Goal: Task Accomplishment & Management: Complete application form

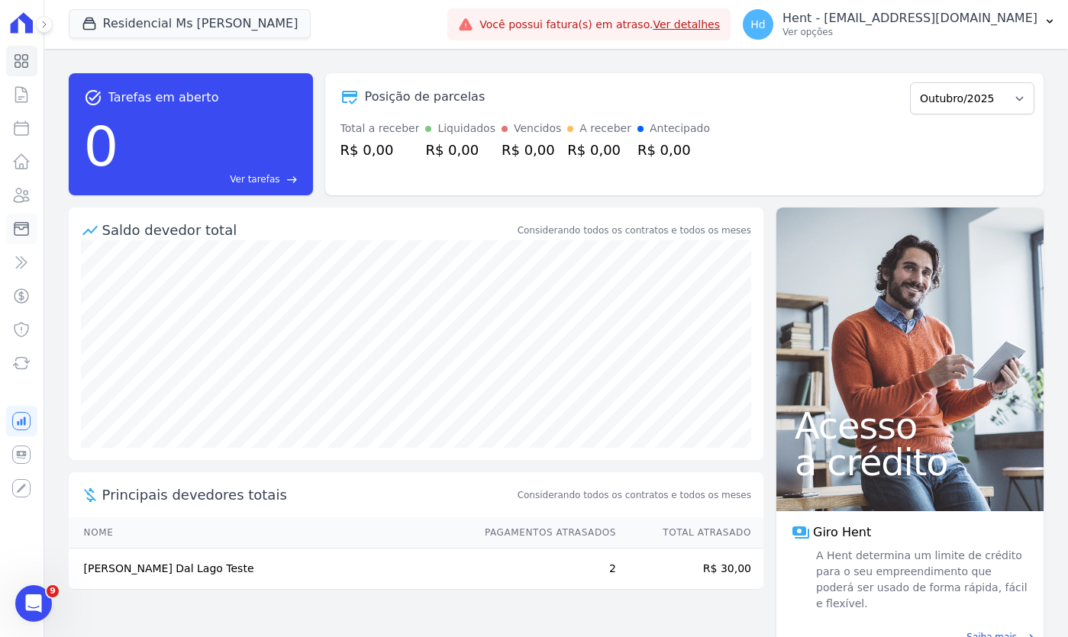
click at [23, 237] on icon at bounding box center [21, 229] width 18 height 18
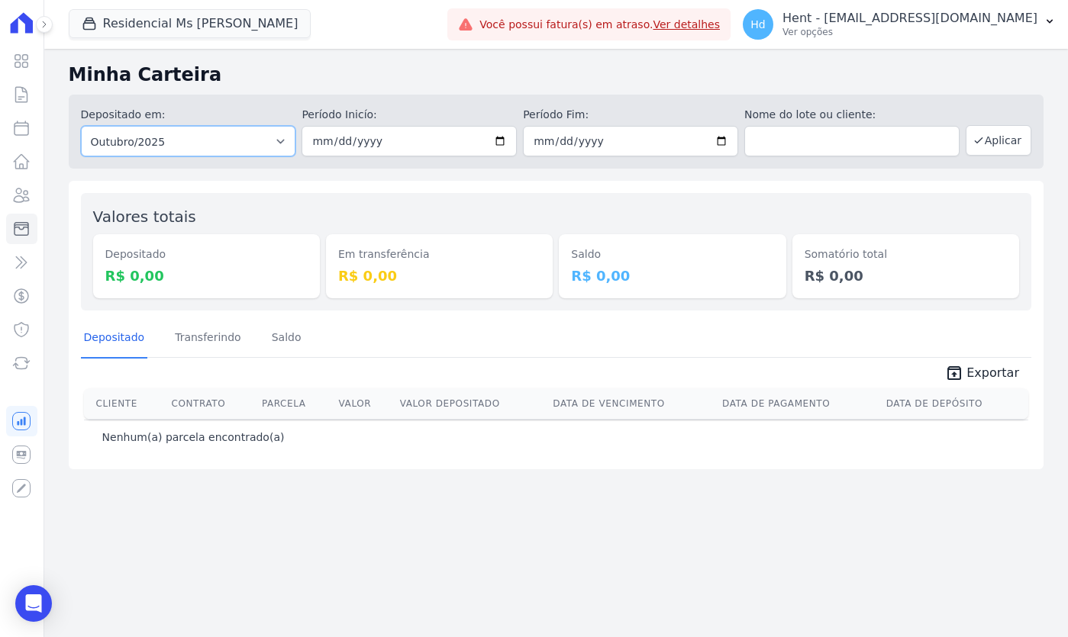
click at [187, 153] on select "Todos os meses Setembro/2025 Outubro/2025" at bounding box center [188, 141] width 215 height 31
select select "09/2025"
click at [81, 126] on select "Todos os meses Setembro/2025 Outubro/2025" at bounding box center [188, 141] width 215 height 31
click at [1019, 135] on button "Aplicar" at bounding box center [998, 140] width 66 height 31
click at [27, 457] on icon at bounding box center [21, 455] width 18 height 18
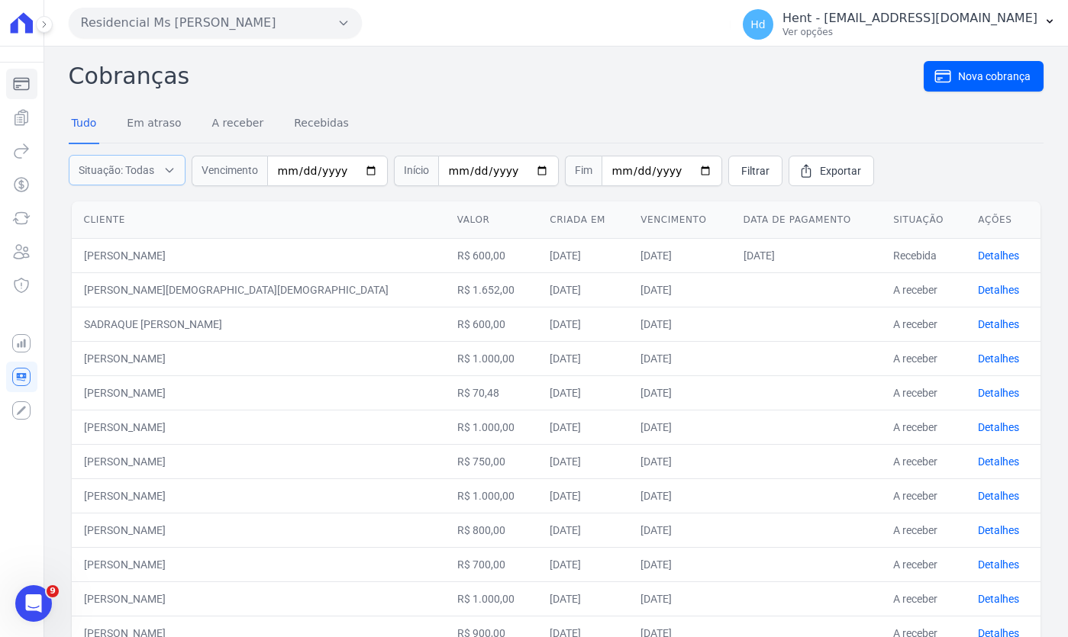
drag, startPoint x: 127, startPoint y: 166, endPoint x: 140, endPoint y: 192, distance: 28.7
click at [127, 166] on span "Situação: Todas" at bounding box center [117, 170] width 76 height 15
click at [120, 210] on label "Em atraso" at bounding box center [117, 208] width 49 height 12
click at [87, 210] on input "Em atraso" at bounding box center [81, 208] width 12 height 12
checkbox input "false"
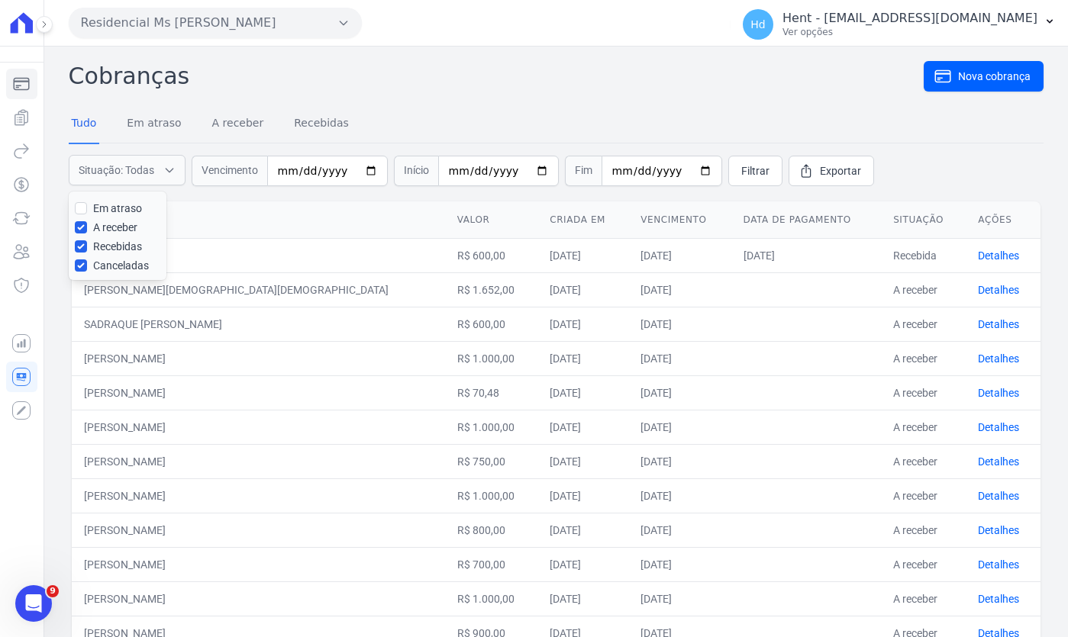
click at [120, 224] on label "A receber" at bounding box center [115, 227] width 44 height 12
click at [87, 224] on input "A receber" at bounding box center [81, 227] width 12 height 12
checkbox input "false"
click at [120, 247] on label "Recebidas" at bounding box center [117, 246] width 49 height 12
click at [87, 247] on input "Recebidas" at bounding box center [81, 246] width 12 height 12
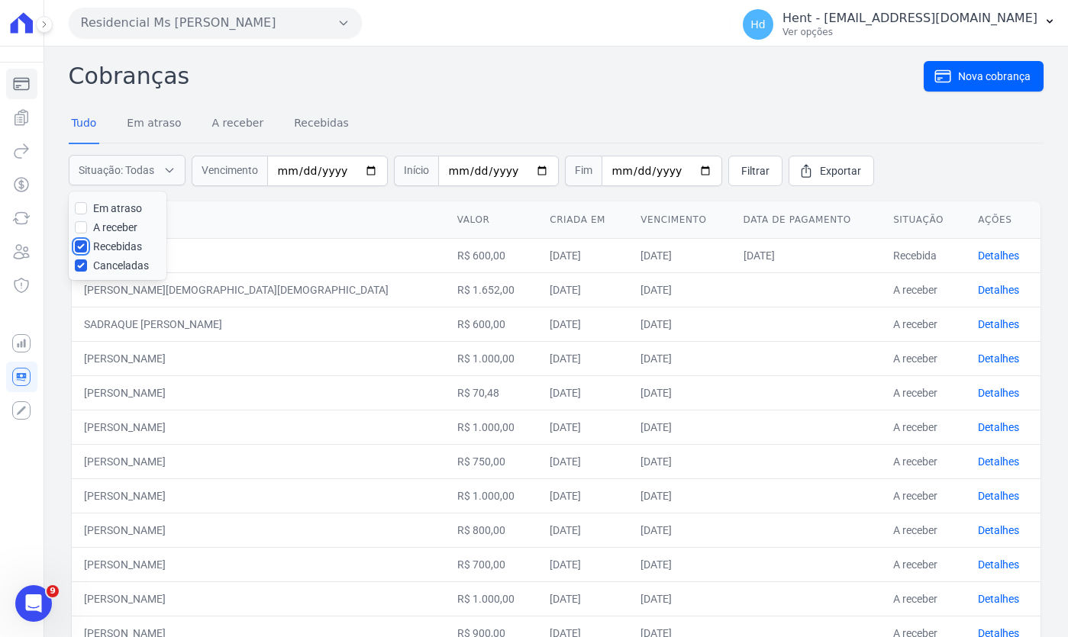
checkbox input "false"
click at [124, 266] on label "Canceladas" at bounding box center [121, 265] width 56 height 12
click at [87, 266] on input "Canceladas" at bounding box center [81, 265] width 12 height 12
checkbox input "false"
drag, startPoint x: 123, startPoint y: 246, endPoint x: 356, endPoint y: 171, distance: 245.2
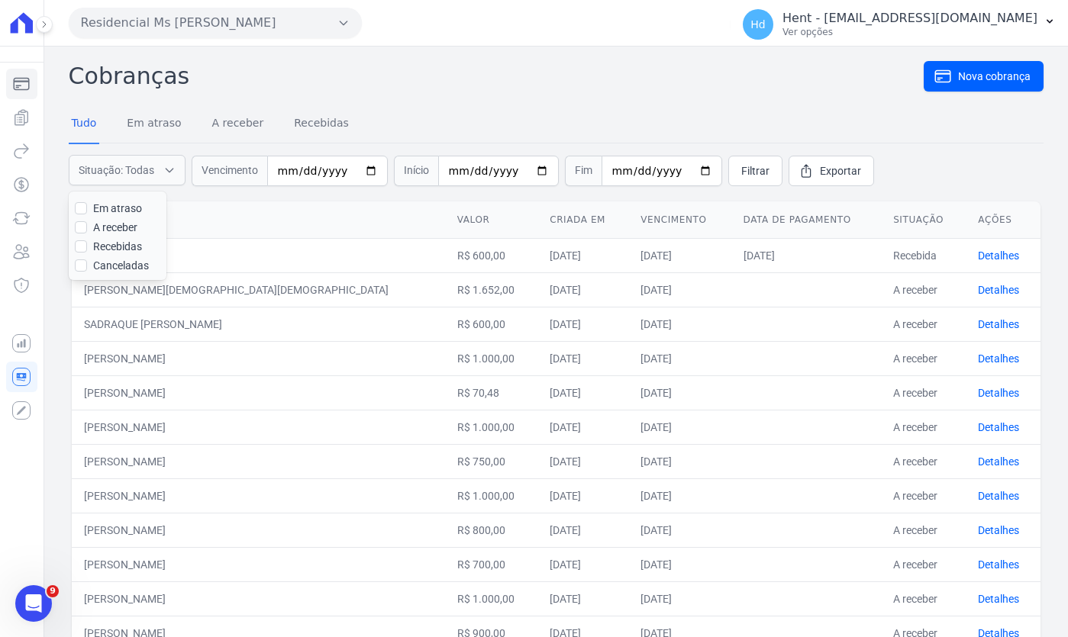
click at [123, 246] on label "Recebidas" at bounding box center [117, 246] width 49 height 12
click at [87, 246] on input "Recebidas" at bounding box center [81, 246] width 12 height 12
checkbox input "true"
click at [741, 176] on span "Filtrar" at bounding box center [755, 170] width 28 height 15
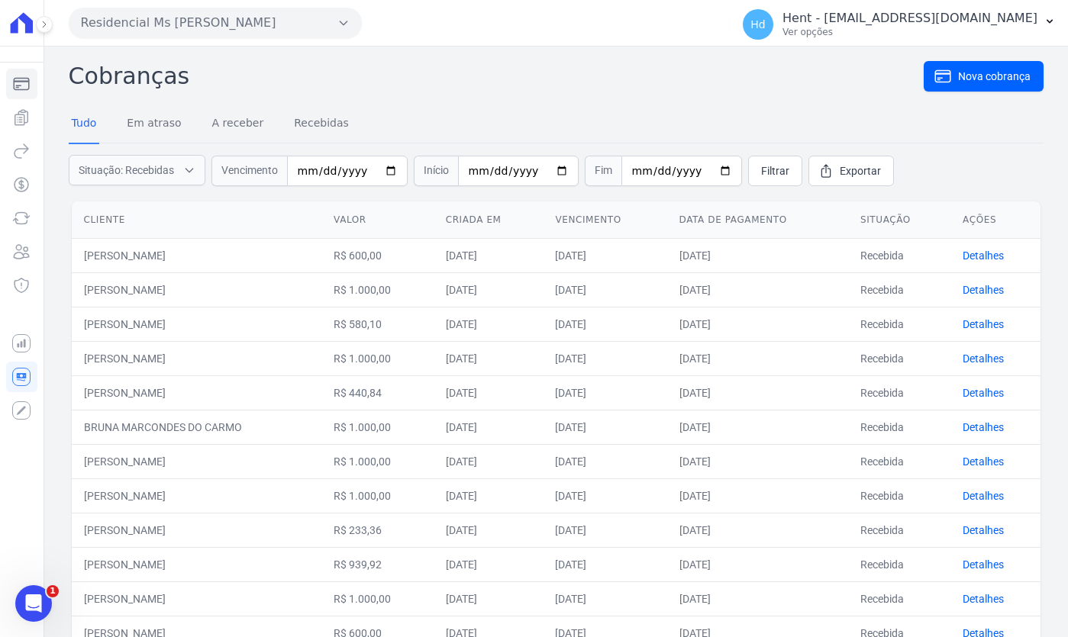
scroll to position [63, 0]
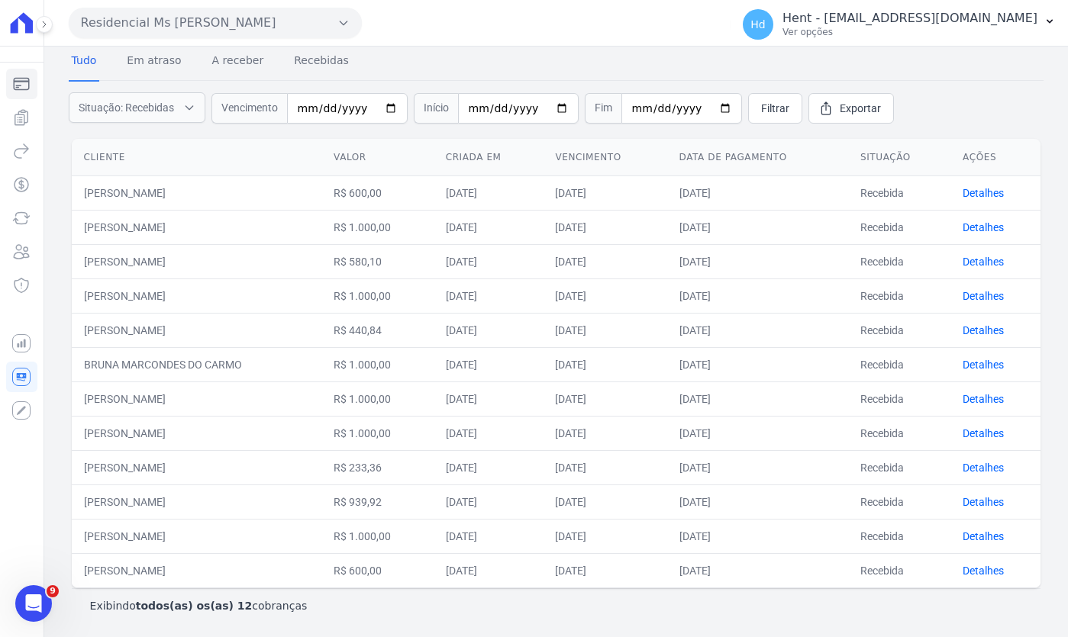
click at [48, 34] on div "Residencial Ms Fernando Lins I VASCOCIVITAS ACACIAS EMPREENDIMENTOS IMOBILIARIO…" at bounding box center [555, 23] width 1023 height 47
click at [47, 27] on icon at bounding box center [44, 24] width 9 height 9
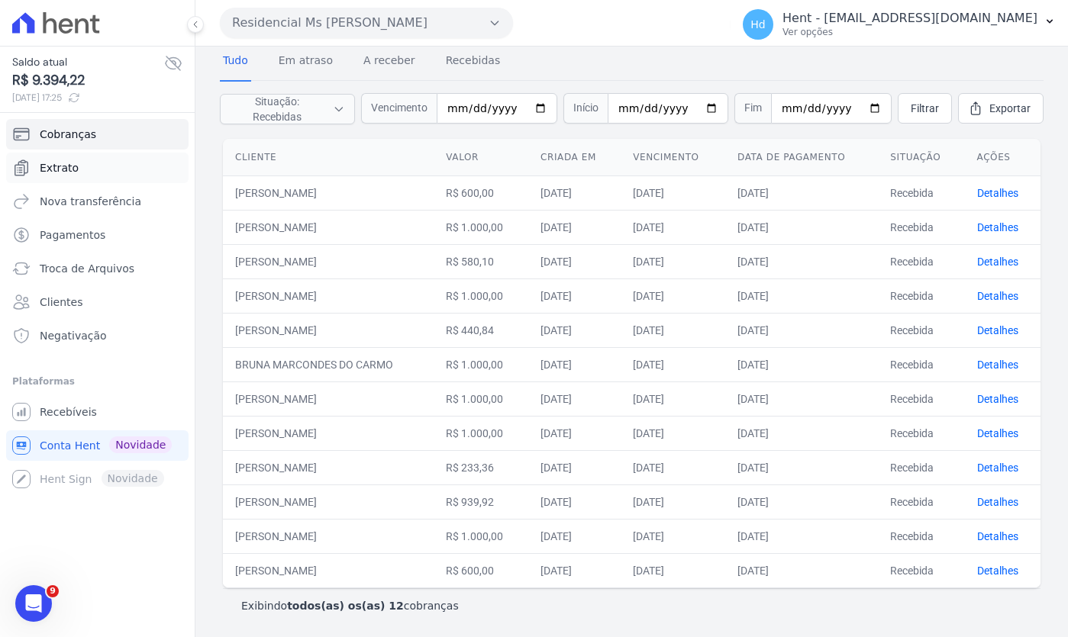
click at [126, 168] on link "Extrato" at bounding box center [97, 168] width 182 height 31
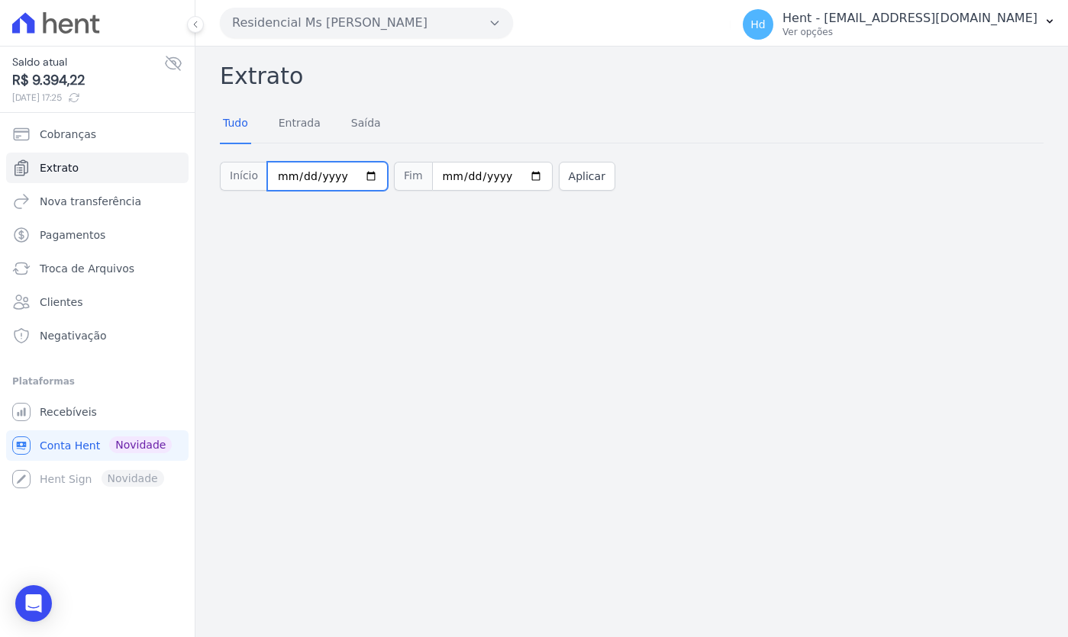
click at [357, 172] on input "2025-10-01" at bounding box center [327, 176] width 121 height 29
type input "2025-09-01"
click at [584, 177] on button "Aplicar" at bounding box center [587, 176] width 56 height 29
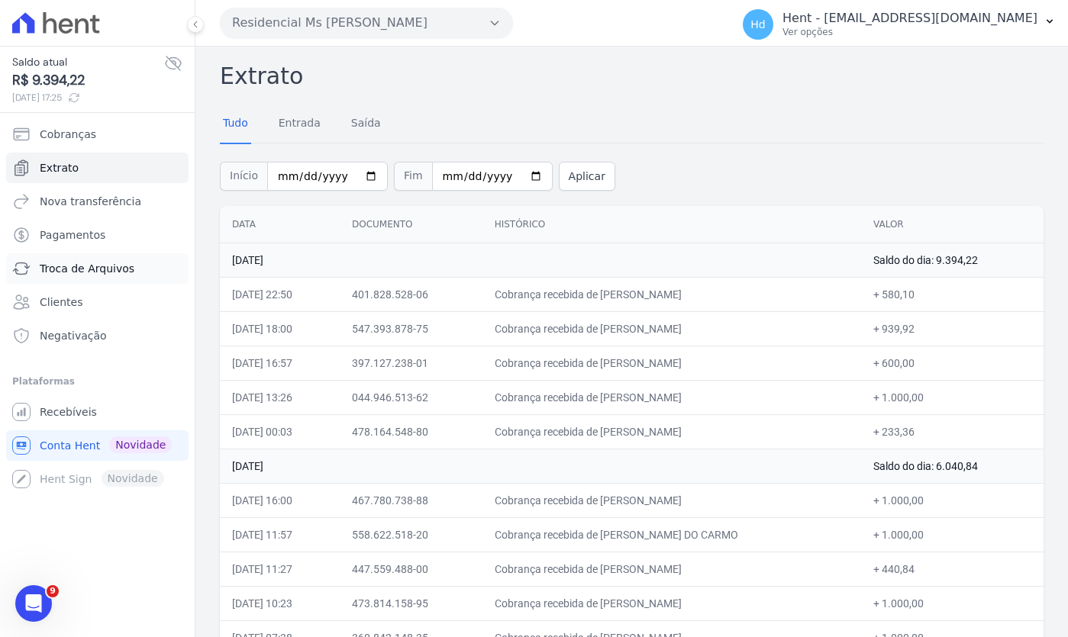
click at [70, 273] on span "Troca de Arquivos" at bounding box center [87, 268] width 95 height 15
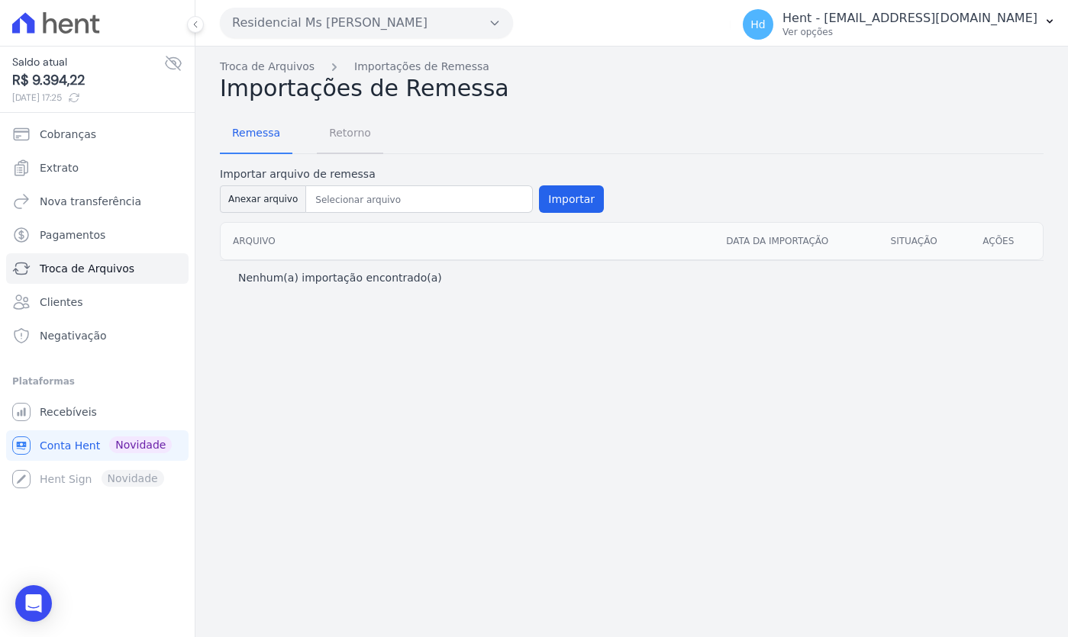
click at [329, 138] on span "Retorno" at bounding box center [350, 133] width 60 height 31
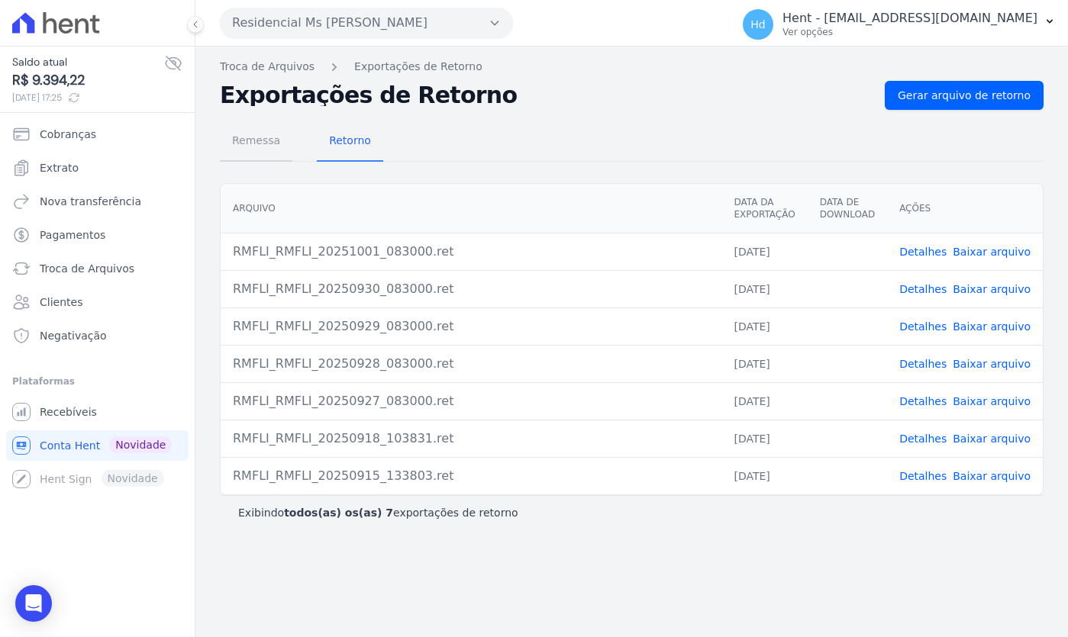
click at [274, 144] on span "Remessa" at bounding box center [256, 140] width 66 height 31
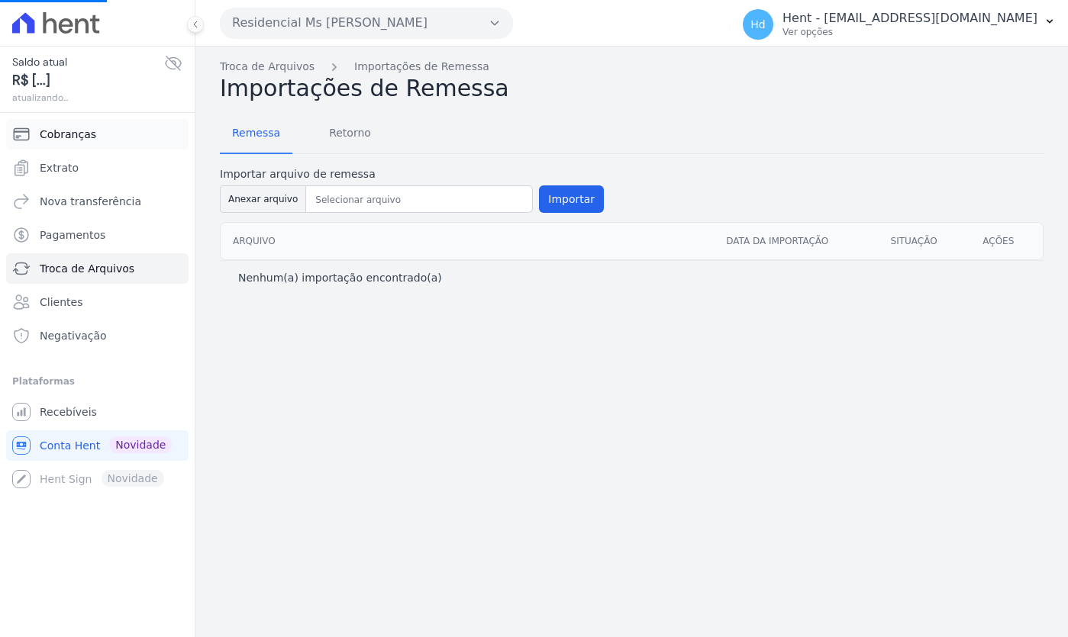
click at [104, 134] on link "Cobranças" at bounding box center [97, 134] width 182 height 31
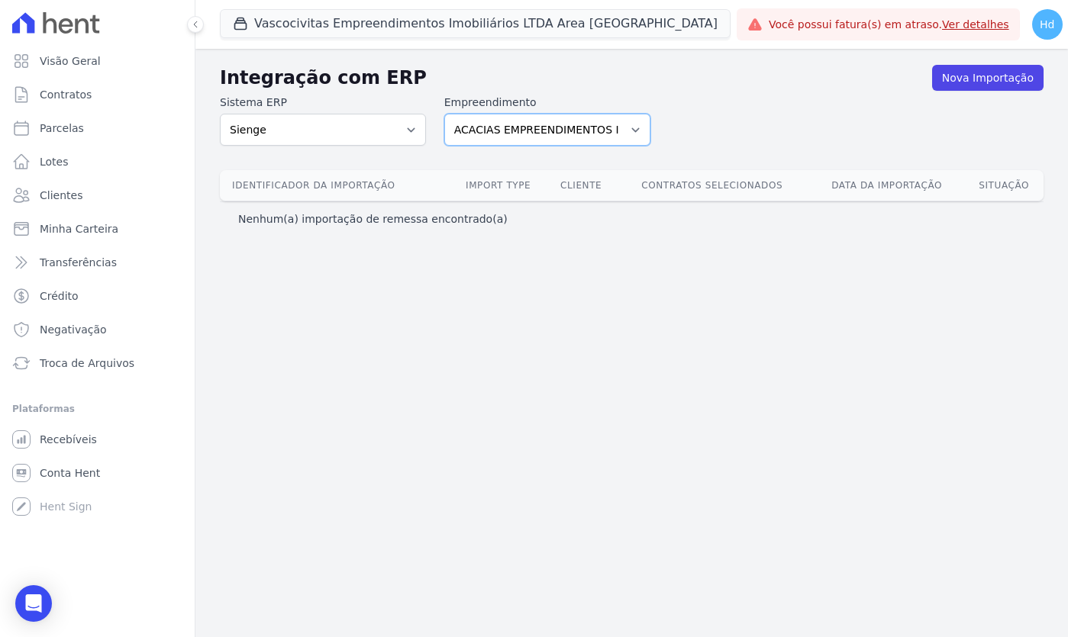
click at [520, 121] on select "ACACIAS EMPREENDIMENTOS IMOBILIARIOS SPE LTDA Acaiá Residencial ACQUA 8 PELOTAS…" at bounding box center [547, 130] width 206 height 32
select select "2f2df8bf-882b-4efd-aed8-acd741282d8d"
click at [444, 114] on select "ACACIAS EMPREENDIMENTOS IMOBILIARIOS SPE LTDA Acaiá Residencial ACQUA 8 PELOTAS…" at bounding box center [547, 130] width 206 height 32
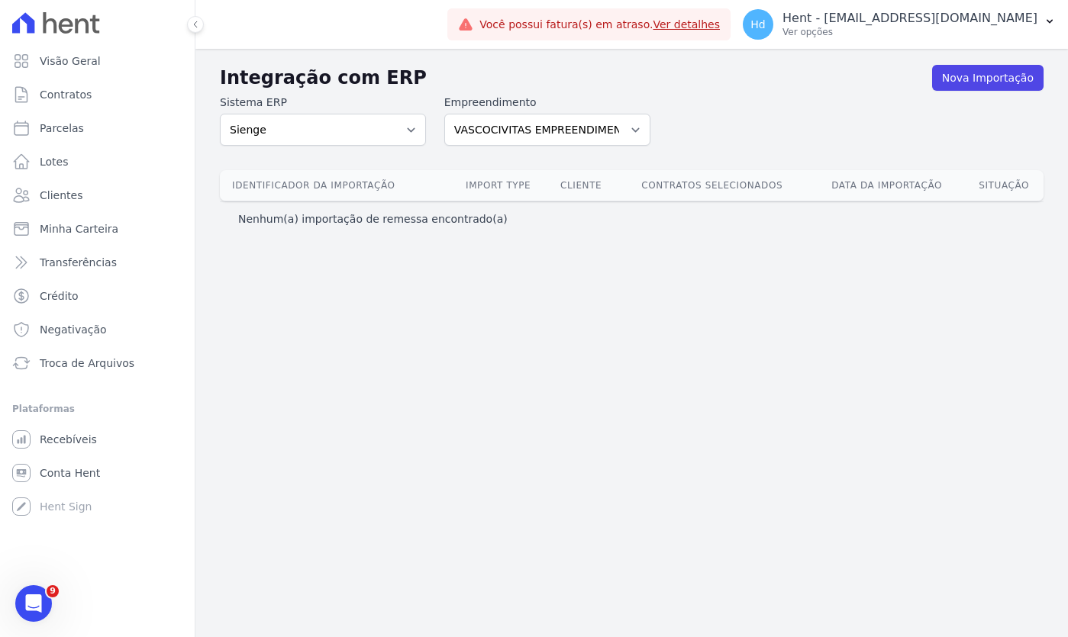
click at [783, 140] on div "Sistema ERP Sienge CVCRM Empreendimento ACACIAS EMPREENDIMENTOS IMOBILIARIOS SP…" at bounding box center [631, 120] width 823 height 51
click at [756, 100] on div "Sistema ERP Sienge CVCRM Empreendimento ACACIAS EMPREENDIMENTOS IMOBILIARIOS SP…" at bounding box center [631, 120] width 823 height 51
click at [605, 129] on select "ACACIAS EMPREENDIMENTOS IMOBILIARIOS SPE LTDA Acaiá Residencial ACQUA 8 PELOTAS…" at bounding box center [547, 130] width 206 height 32
click at [970, 80] on link "Nova Importação" at bounding box center [987, 78] width 111 height 26
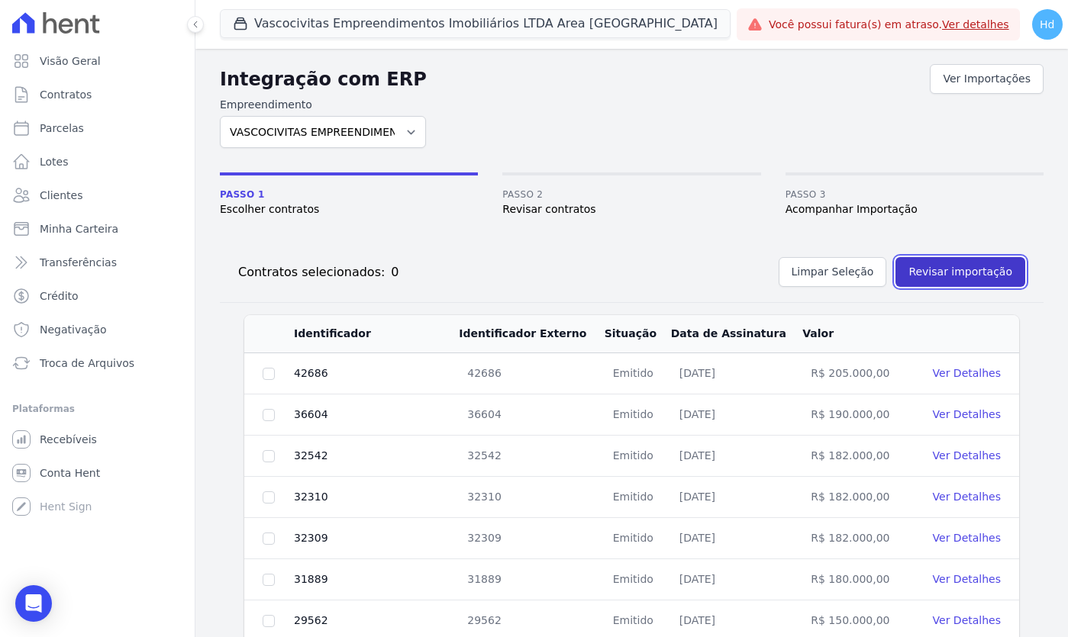
click at [991, 266] on button "Revisar importação" at bounding box center [960, 272] width 130 height 30
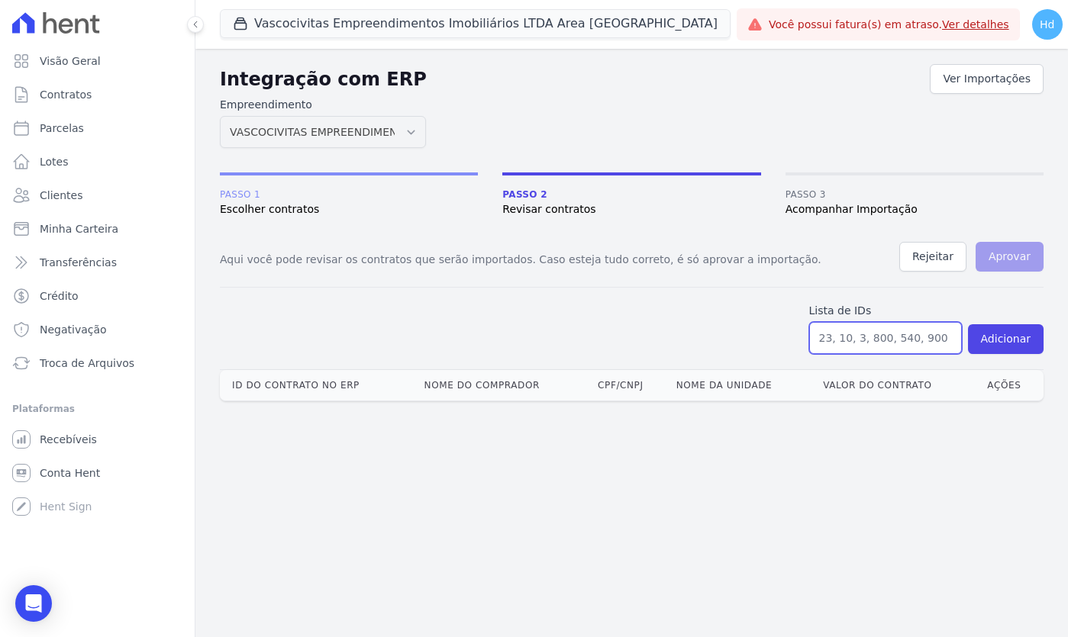
click at [870, 350] on input "text" at bounding box center [885, 338] width 153 height 32
paste input "15381, 16603, 19543, 19583, 21004, 26317, 32310, 32542,"
type input "15381, 16603, 19543, 19583, 21004, 26317, 32310, 32542,"
click at [1011, 347] on button "Adicionar" at bounding box center [1006, 339] width 76 height 30
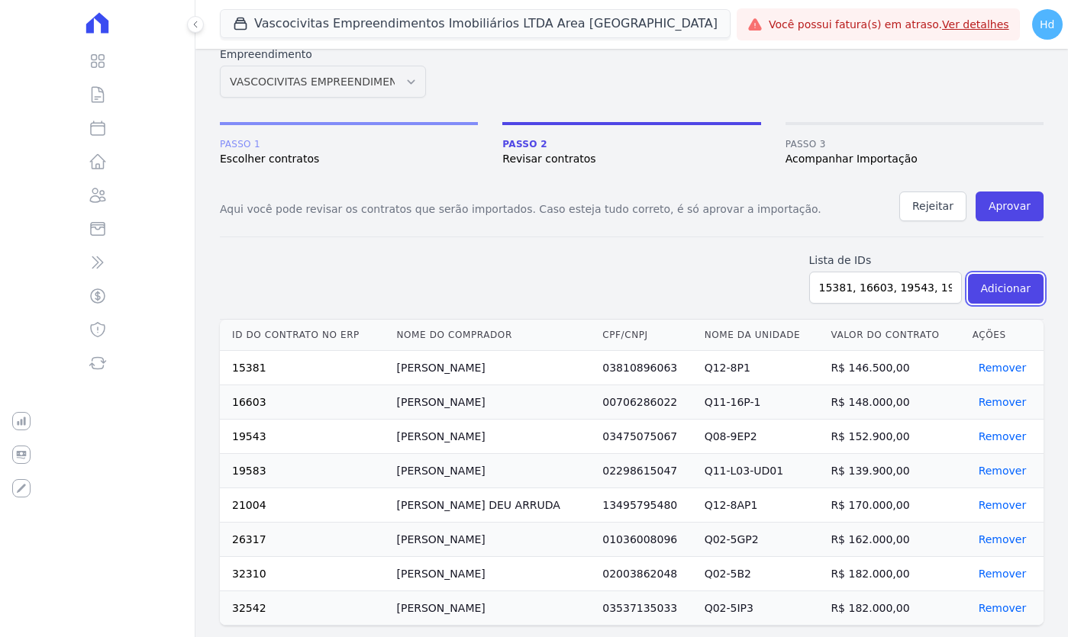
scroll to position [51, 0]
click at [1031, 204] on button "Aprovar" at bounding box center [1009, 206] width 68 height 30
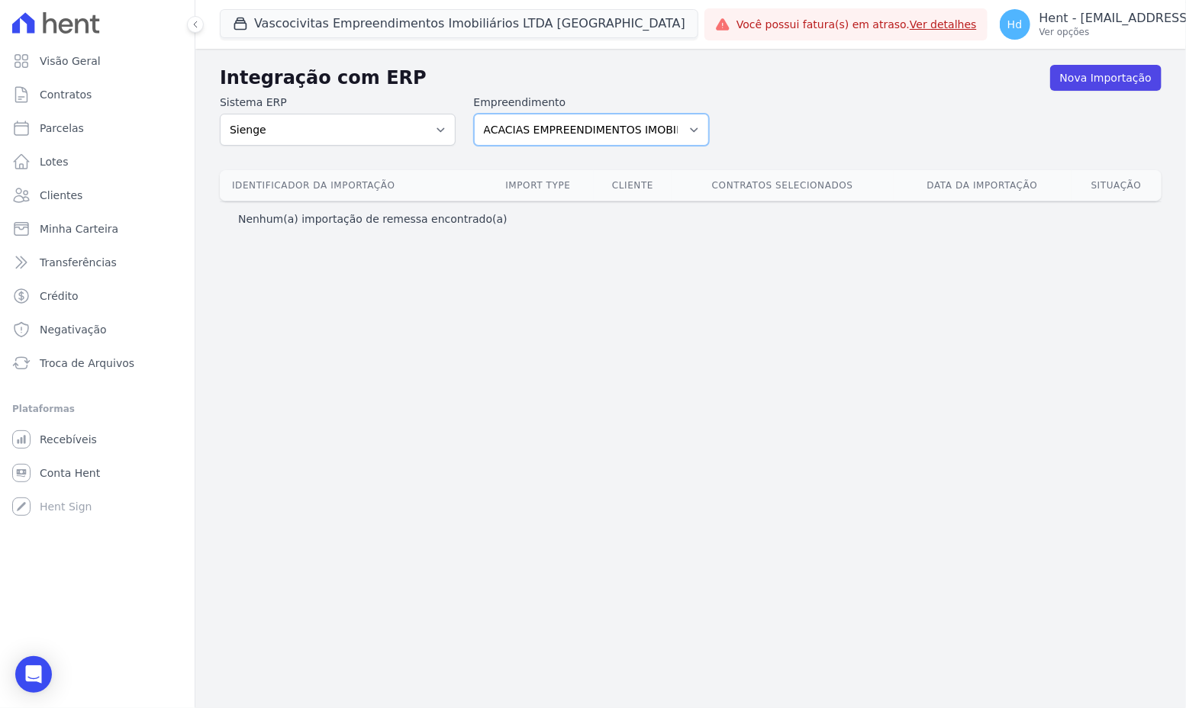
click at [614, 134] on select "ACACIAS EMPREENDIMENTOS IMOBILIARIOS SPE LTDA Acaiá Residencial ACQUA 8 PELOTAS…" at bounding box center [592, 130] width 236 height 32
click at [571, 131] on select "ACACIAS EMPREENDIMENTOS IMOBILIARIOS SPE LTDA Acaiá Residencial ACQUA 8 PELOTAS…" at bounding box center [592, 130] width 236 height 32
select select "ac111368-9124-4880-b25f-3fee2c3d53a4"
click at [474, 114] on select "ACACIAS EMPREENDIMENTOS IMOBILIARIOS SPE LTDA Acaiá Residencial ACQUA 8 PELOTAS…" at bounding box center [592, 130] width 236 height 32
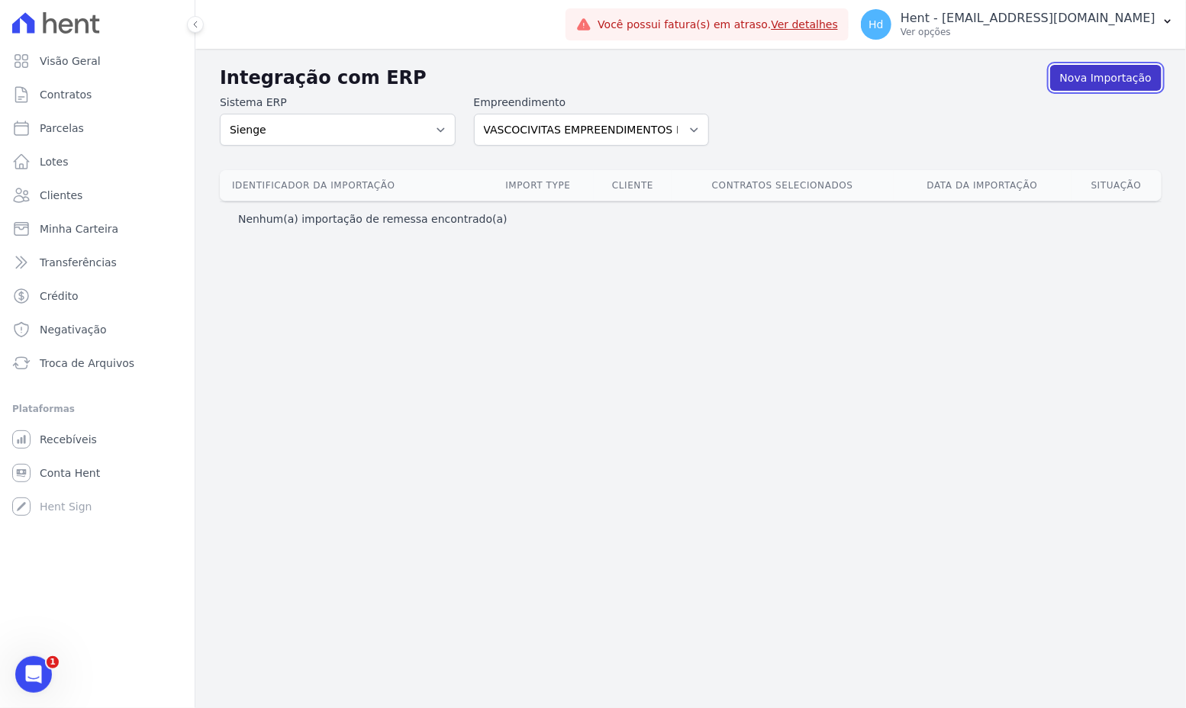
click at [1098, 77] on link "Nova Importação" at bounding box center [1105, 78] width 111 height 26
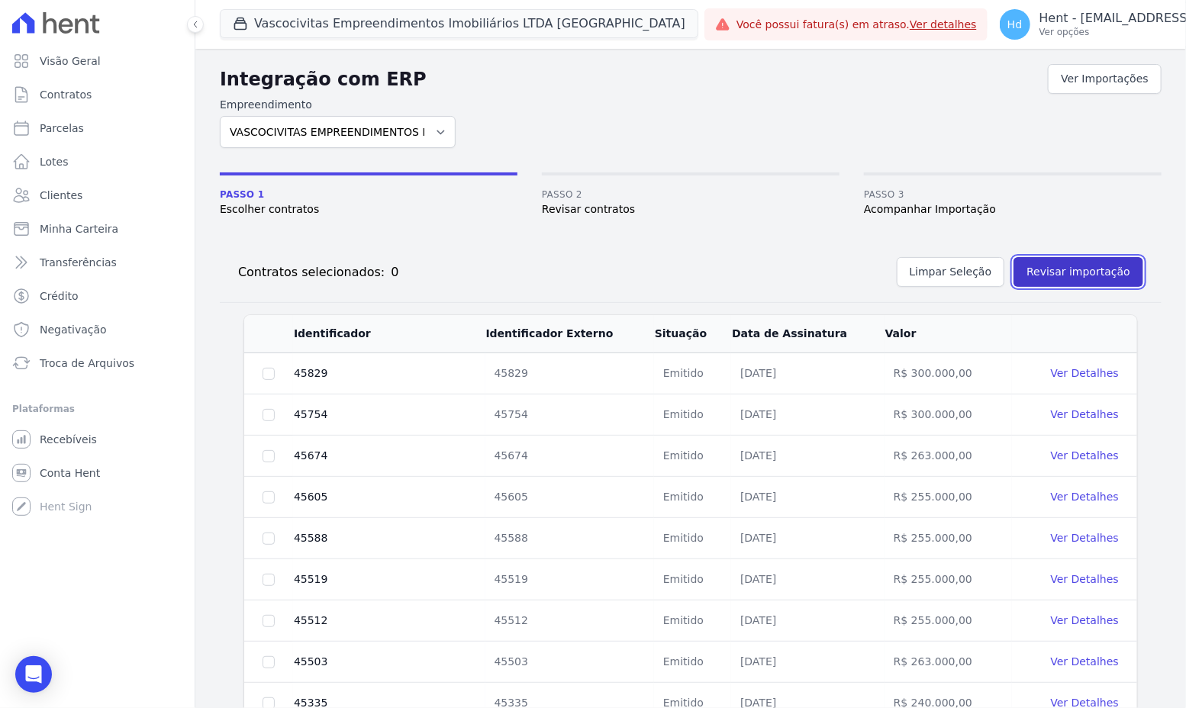
click at [1089, 263] on button "Revisar importação" at bounding box center [1079, 272] width 130 height 30
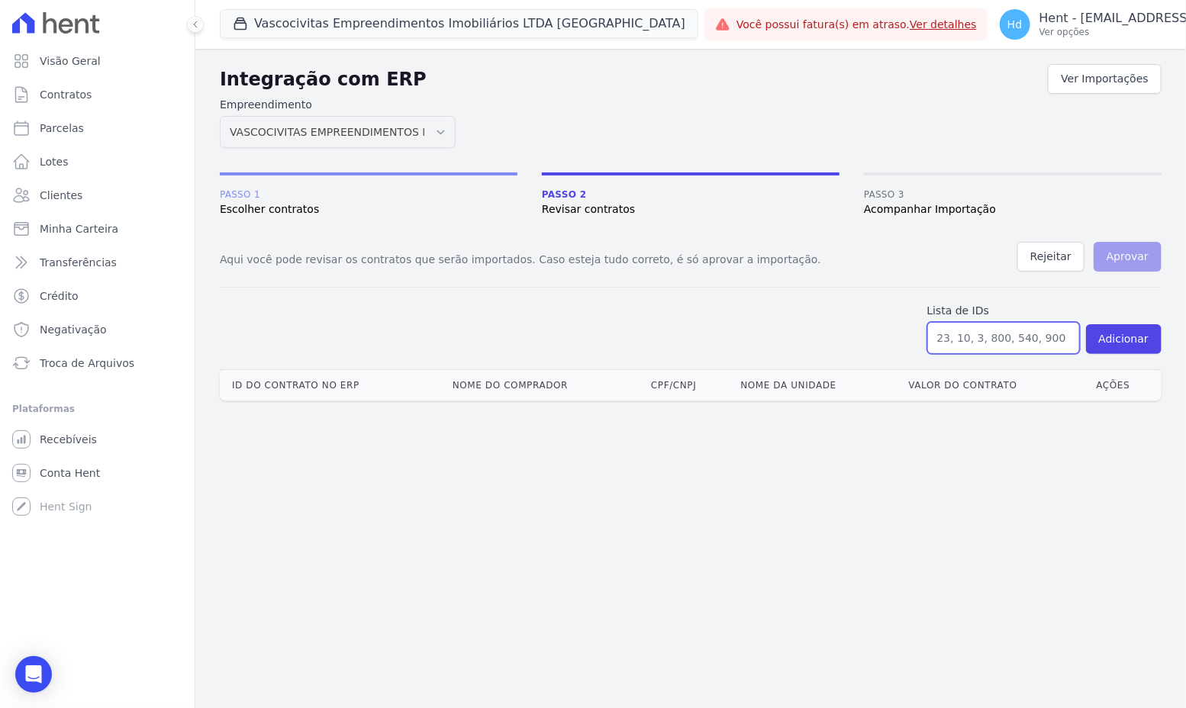
click at [1039, 322] on input "text" at bounding box center [1003, 338] width 153 height 32
paste input "44564, 44566, 44570, 44711, 45034, 45295, 45335, 45519, 45588, 45829,"
type input "44564, 44566, 44570, 44711, 45034, 45295, 45335, 45519, 45588, 45829"
click at [1149, 340] on button "Adicionar" at bounding box center [1124, 339] width 76 height 30
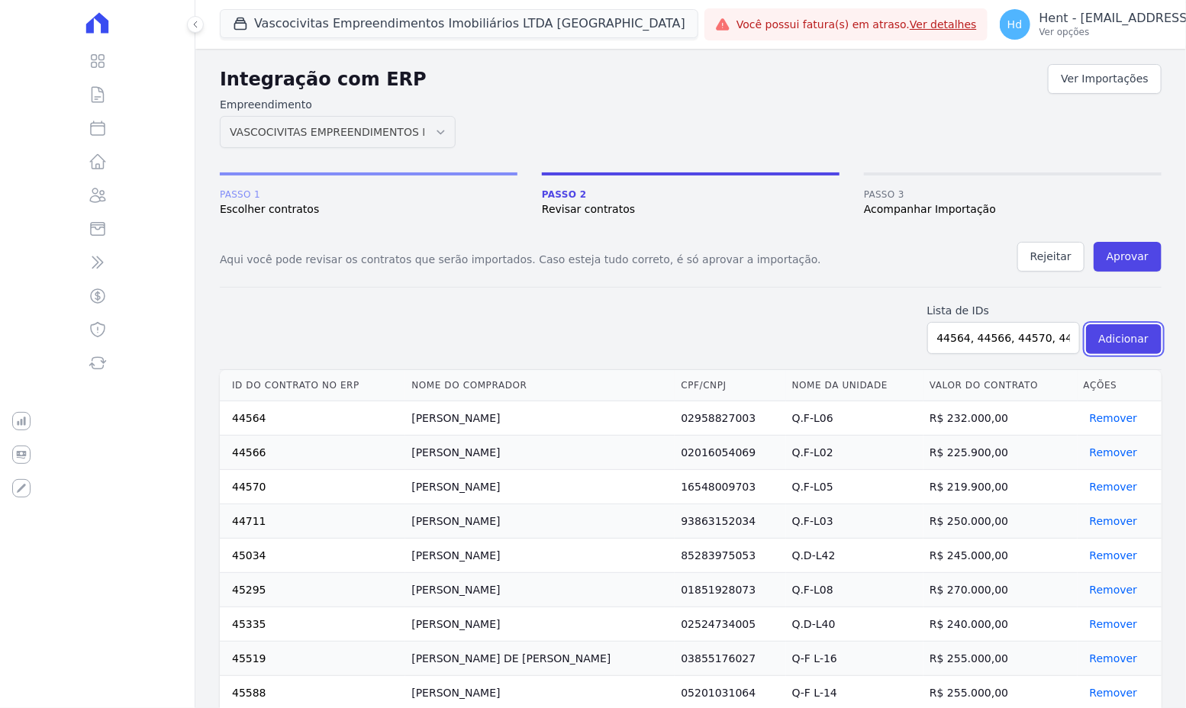
scroll to position [41, 0]
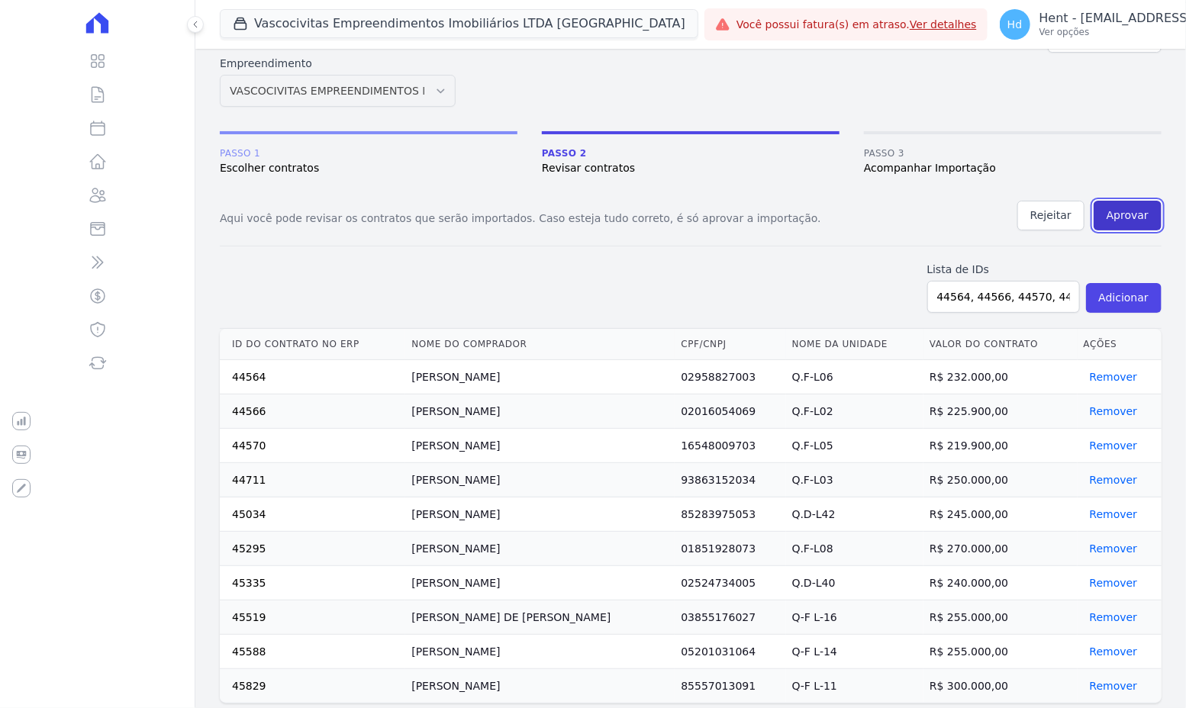
click at [1126, 218] on button "Aprovar" at bounding box center [1128, 216] width 68 height 30
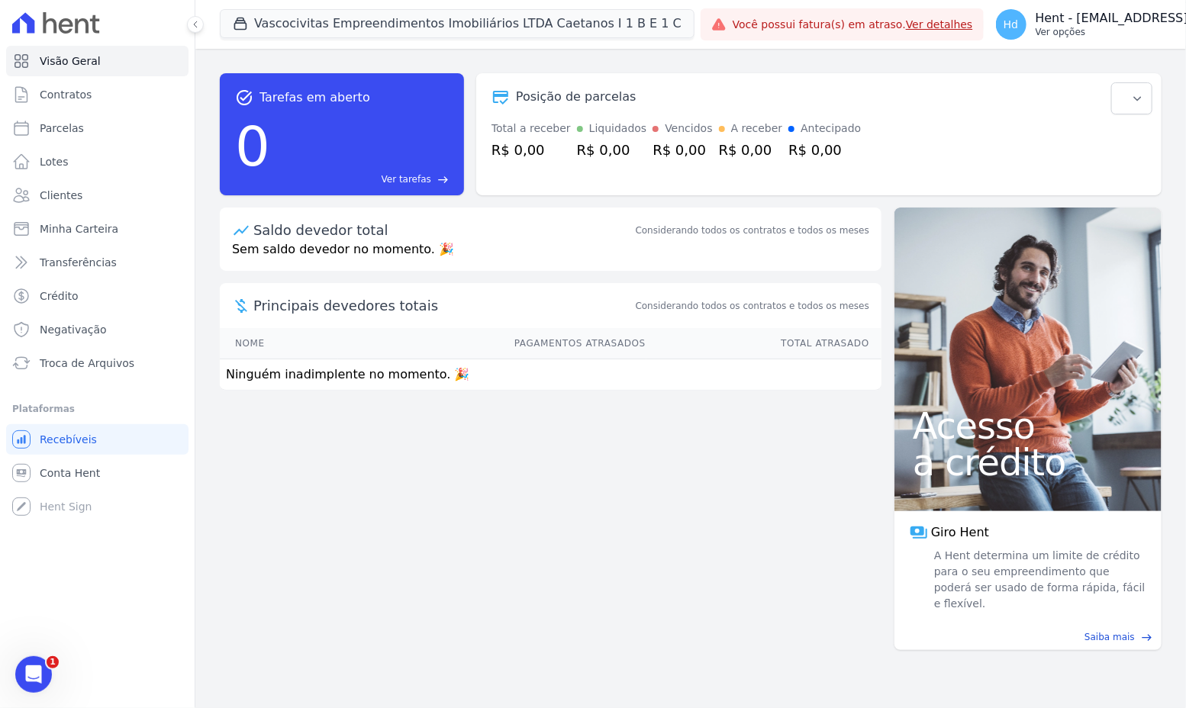
click at [1075, 26] on p "Ver opções" at bounding box center [1163, 32] width 255 height 12
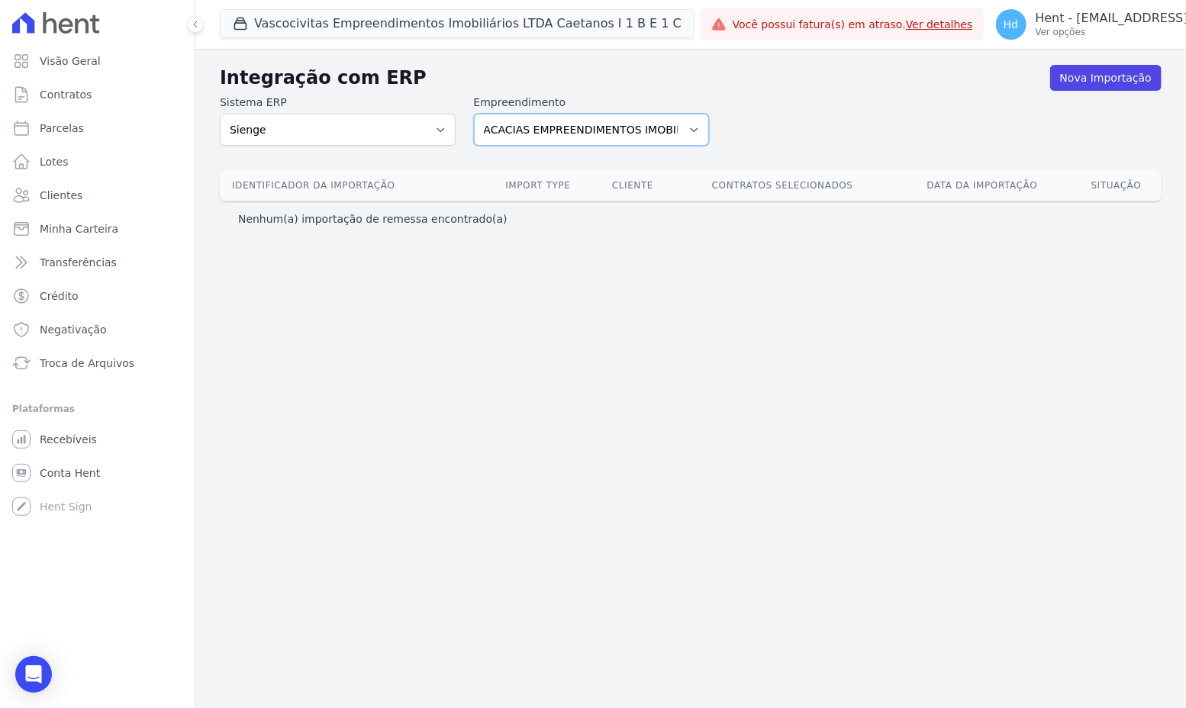
click at [525, 126] on select "ACACIAS EMPREENDIMENTOS IMOBILIARIOS SPE LTDA Acaiá Residencial ACQUA 8 PELOTAS…" at bounding box center [592, 130] width 236 height 32
select select "15377359-eaf5-4908-8f3a-86a824cf9cab"
click at [474, 114] on select "ACACIAS EMPREENDIMENTOS IMOBILIARIOS SPE LTDA Acaiá Residencial ACQUA 8 PELOTAS…" at bounding box center [592, 130] width 236 height 32
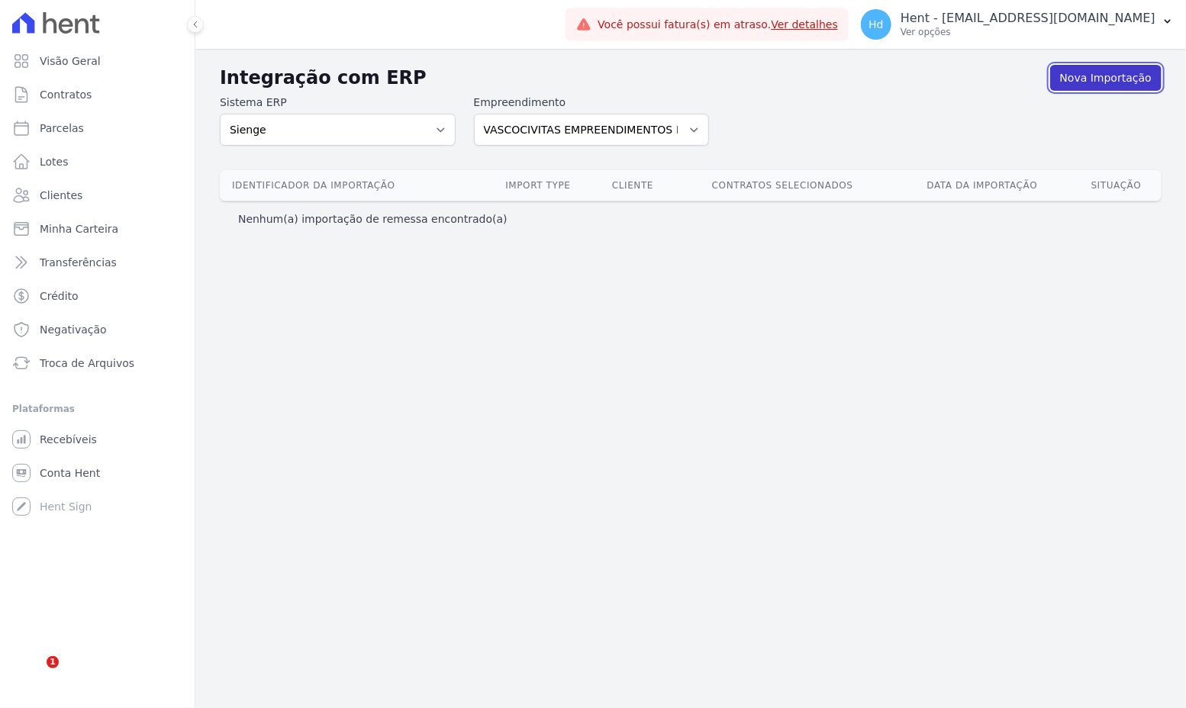
click at [1110, 85] on link "Nova Importação" at bounding box center [1105, 78] width 111 height 26
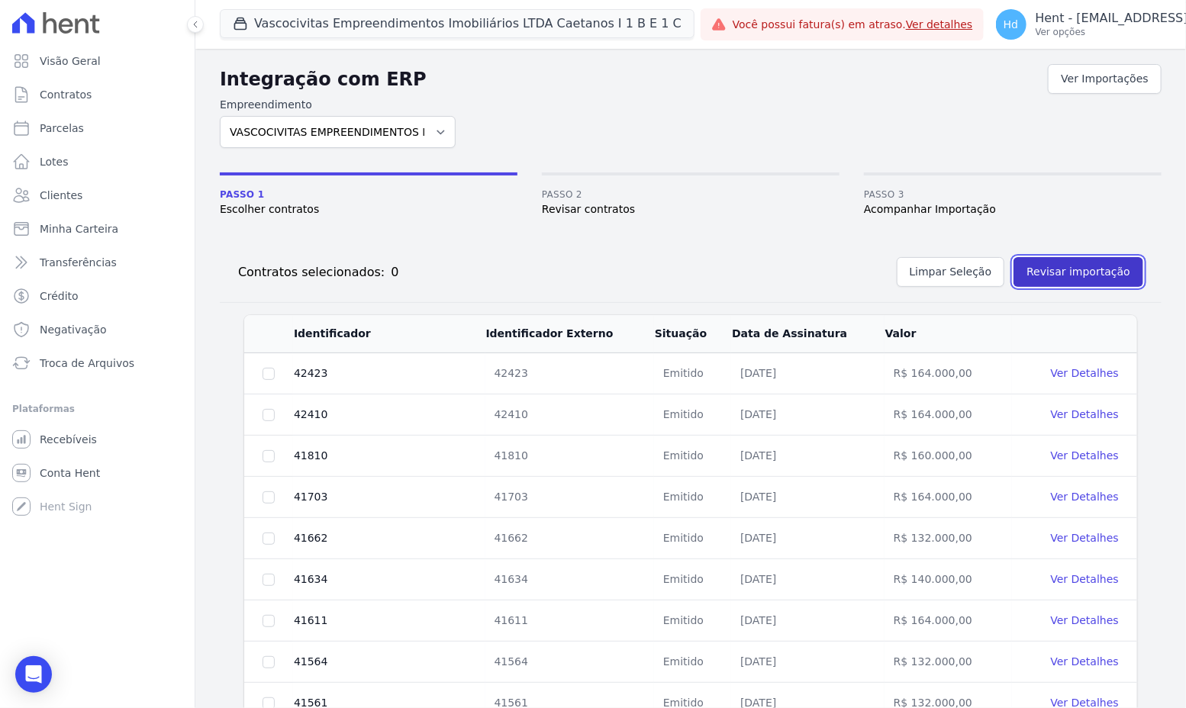
click at [1096, 279] on button "Revisar importação" at bounding box center [1079, 272] width 130 height 30
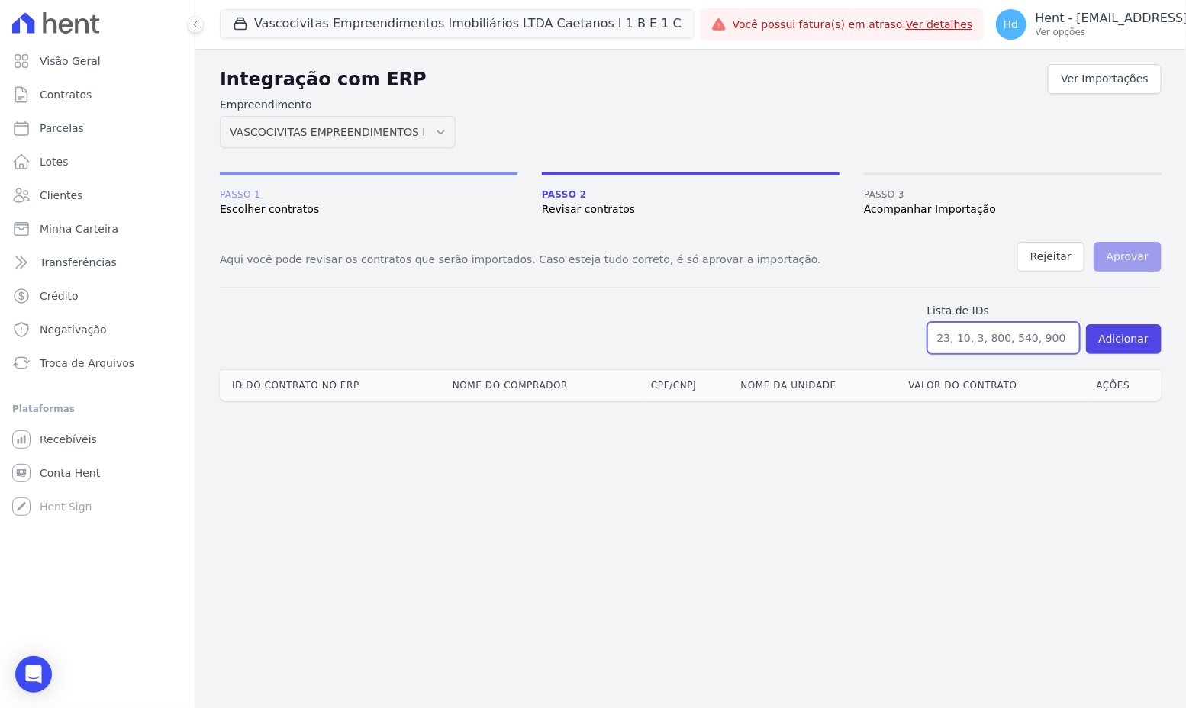
click at [1001, 348] on input "text" at bounding box center [1003, 338] width 153 height 32
paste input "12521, 15405, 15409, 15500, 15977, 16421, 17848, 18202, 19597, 22145, 26269, 32…"
type input "12521, 15405, 15409, 15500, 15977, 16421, 17848, 18202, 19597, 22145, 26269, 32…"
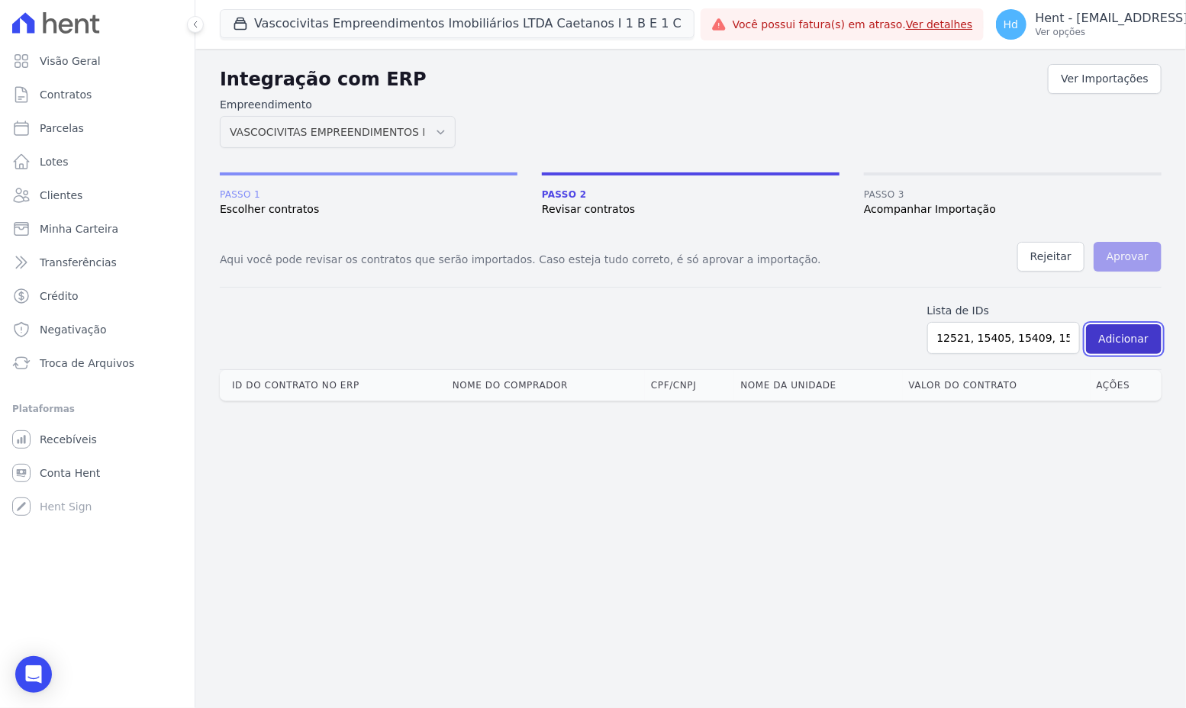
click at [1105, 342] on button "Adicionar" at bounding box center [1124, 339] width 76 height 30
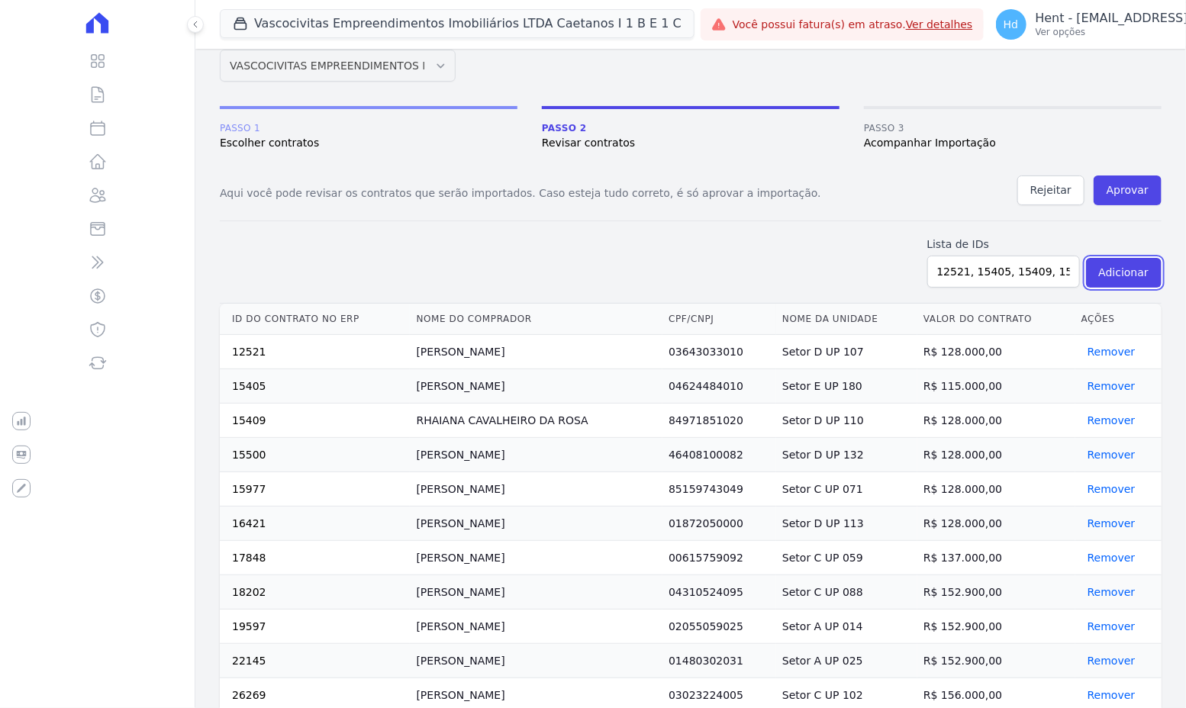
scroll to position [177, 0]
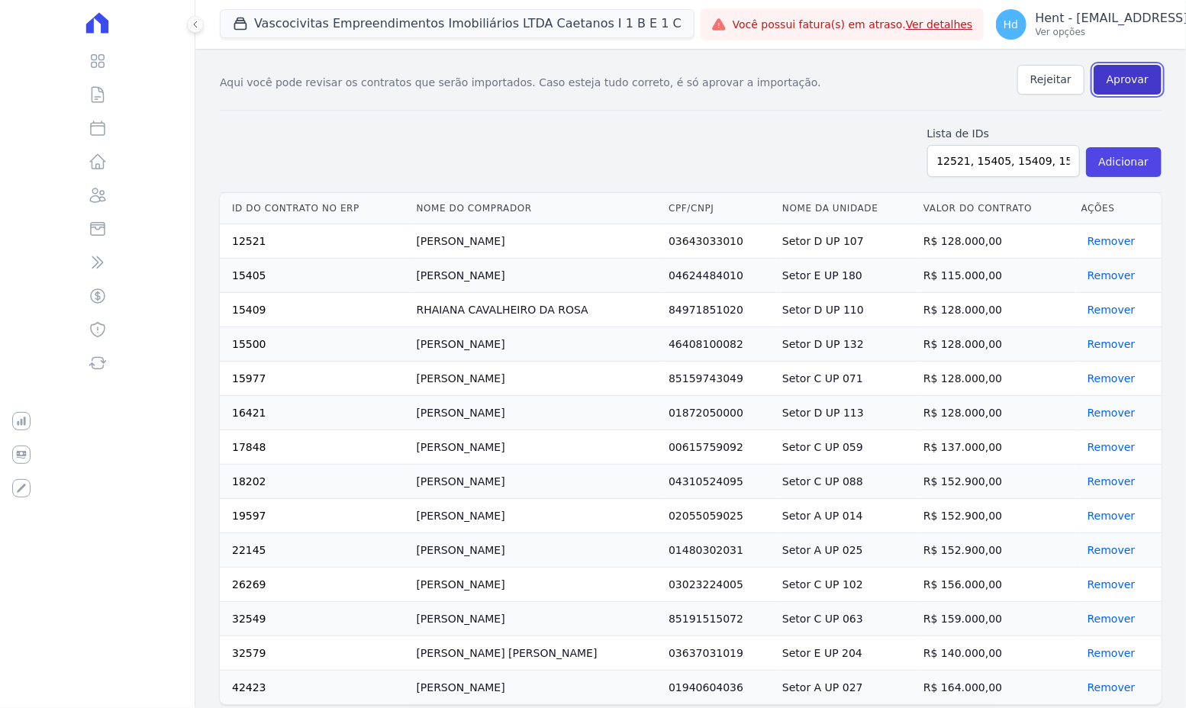
click at [1137, 82] on button "Aprovar" at bounding box center [1128, 80] width 68 height 30
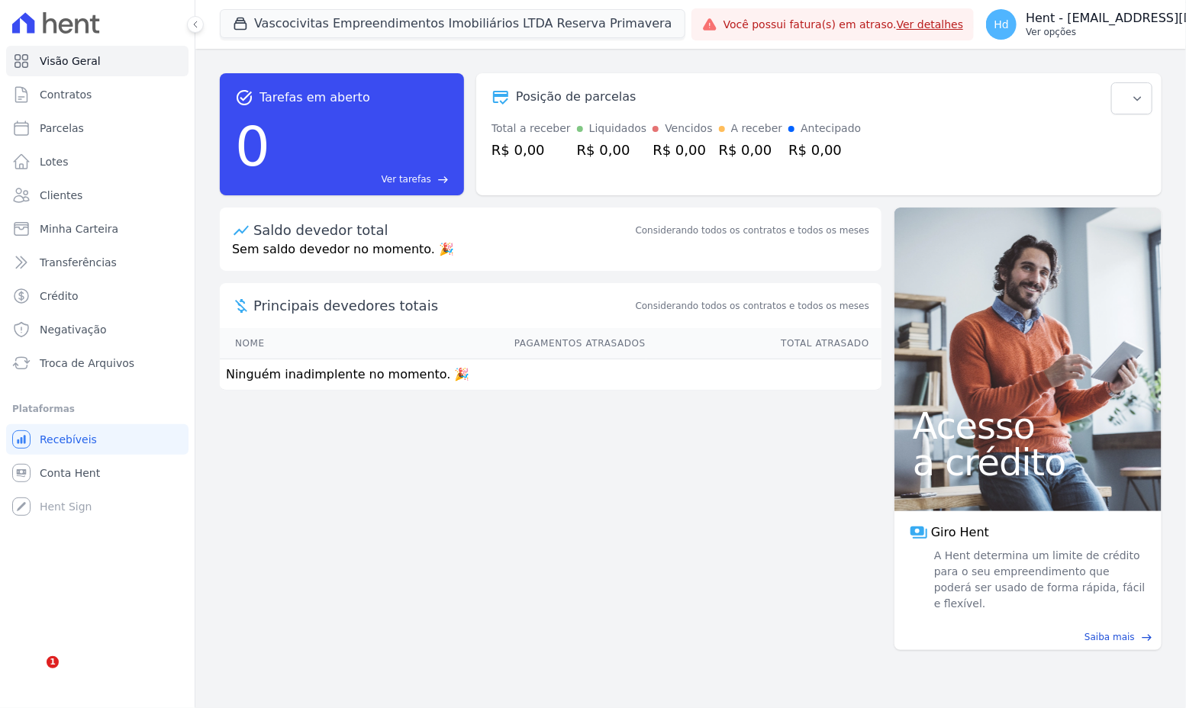
click at [1110, 30] on p "Ver opções" at bounding box center [1153, 32] width 255 height 12
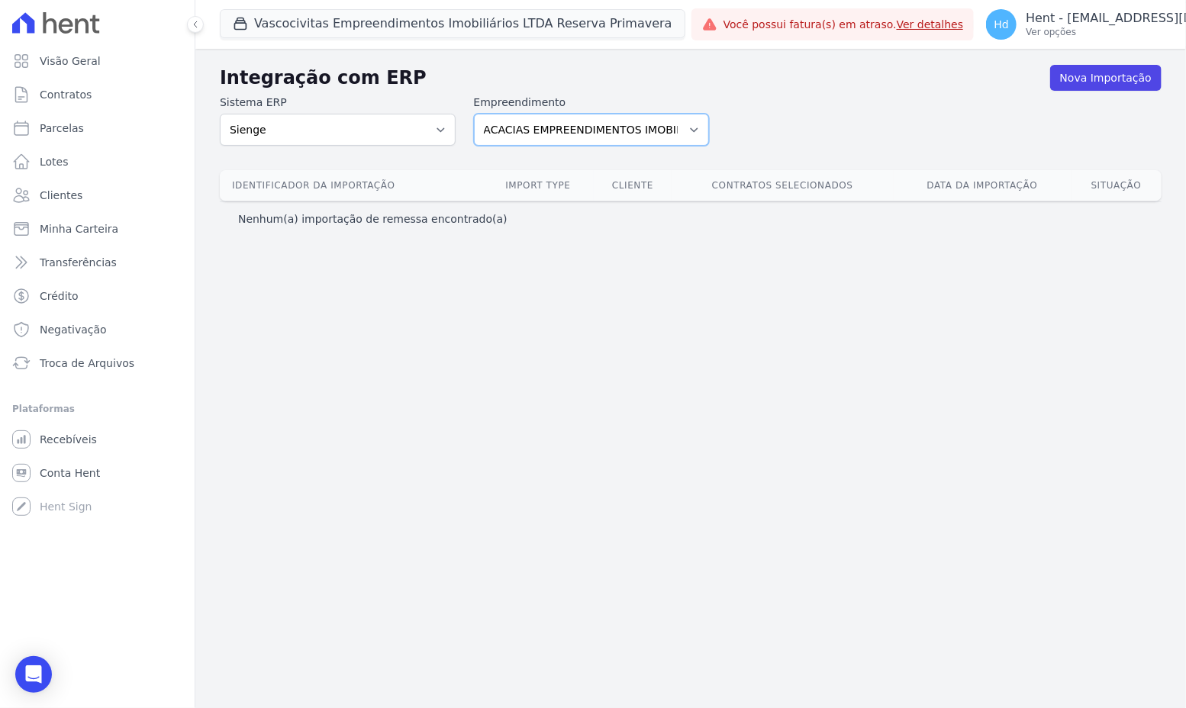
click at [633, 139] on select "ACACIAS EMPREENDIMENTOS IMOBILIARIOS SPE LTDA Acaiá Residencial ACQUA 8 PELOTAS…" at bounding box center [592, 130] width 236 height 32
select select "c5391b2f-eb88-4d96-81d0-0c6703d0b54d"
click at [474, 114] on select "ACACIAS EMPREENDIMENTOS IMOBILIARIOS SPE LTDA Acaiá Residencial ACQUA 8 PELOTAS…" at bounding box center [592, 130] width 236 height 32
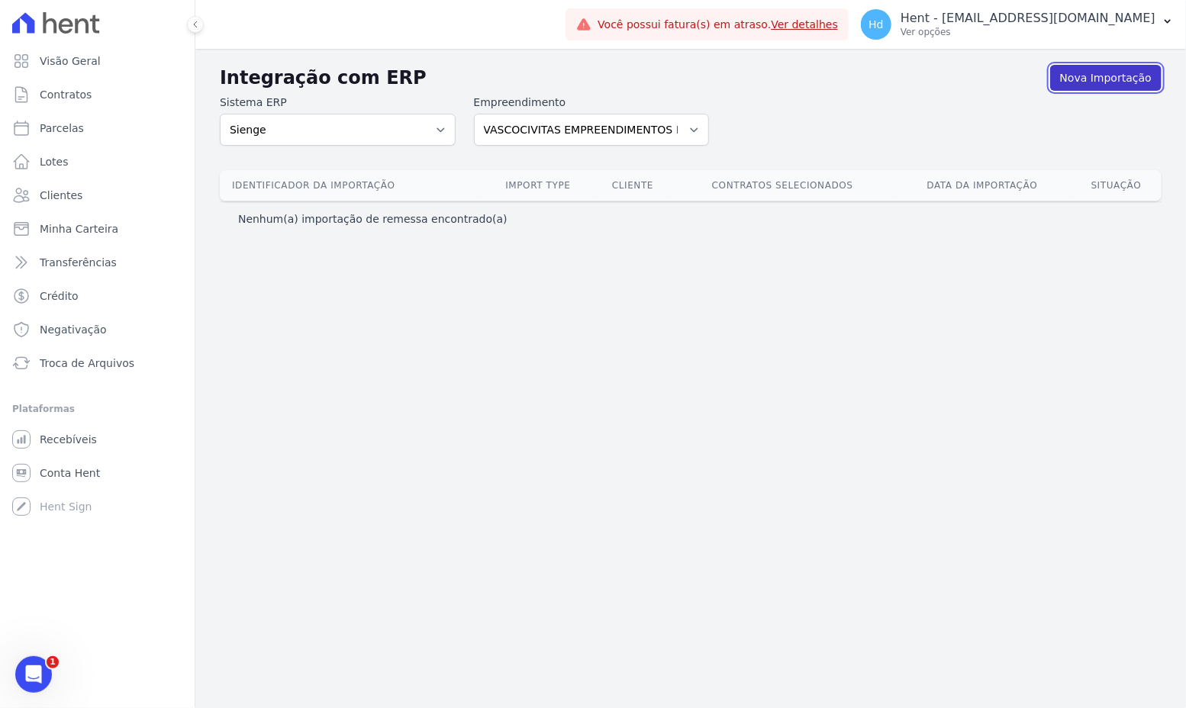
click at [1104, 85] on link "Nova Importação" at bounding box center [1105, 78] width 111 height 26
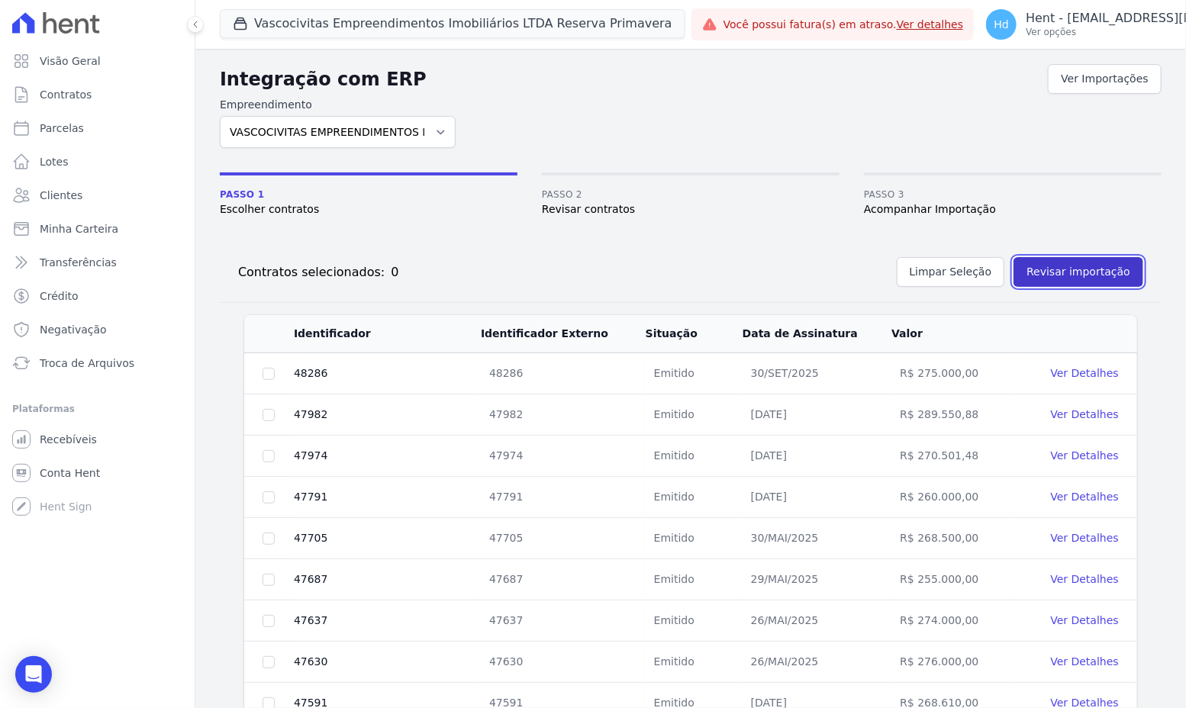
click at [1078, 260] on button "Revisar importação" at bounding box center [1079, 272] width 130 height 30
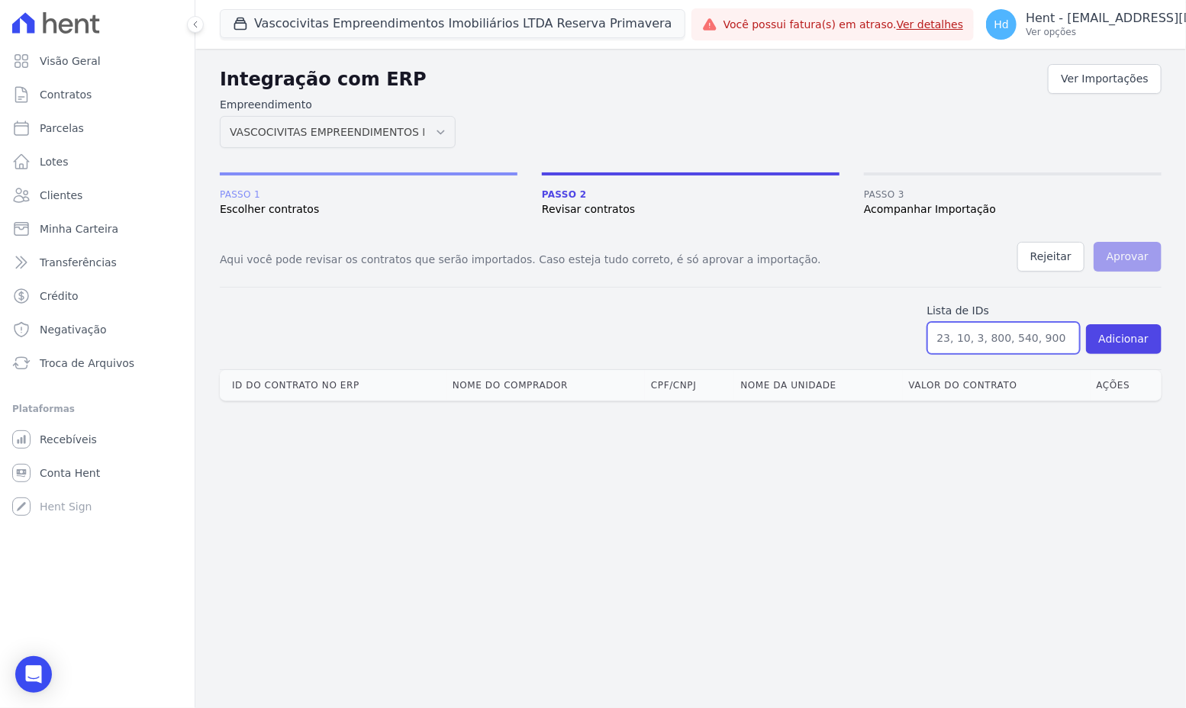
click at [1040, 340] on input "text" at bounding box center [1003, 338] width 153 height 32
paste input "47495, 47496, 47497, 47498, 47499, 47500, 47501, 47503, 47504, 47505, 47506, 47…"
type input "47495, 47496, 47497, 47498, 47499, 47500, 47501, 47503, 47504, 47505, 47506, 47…"
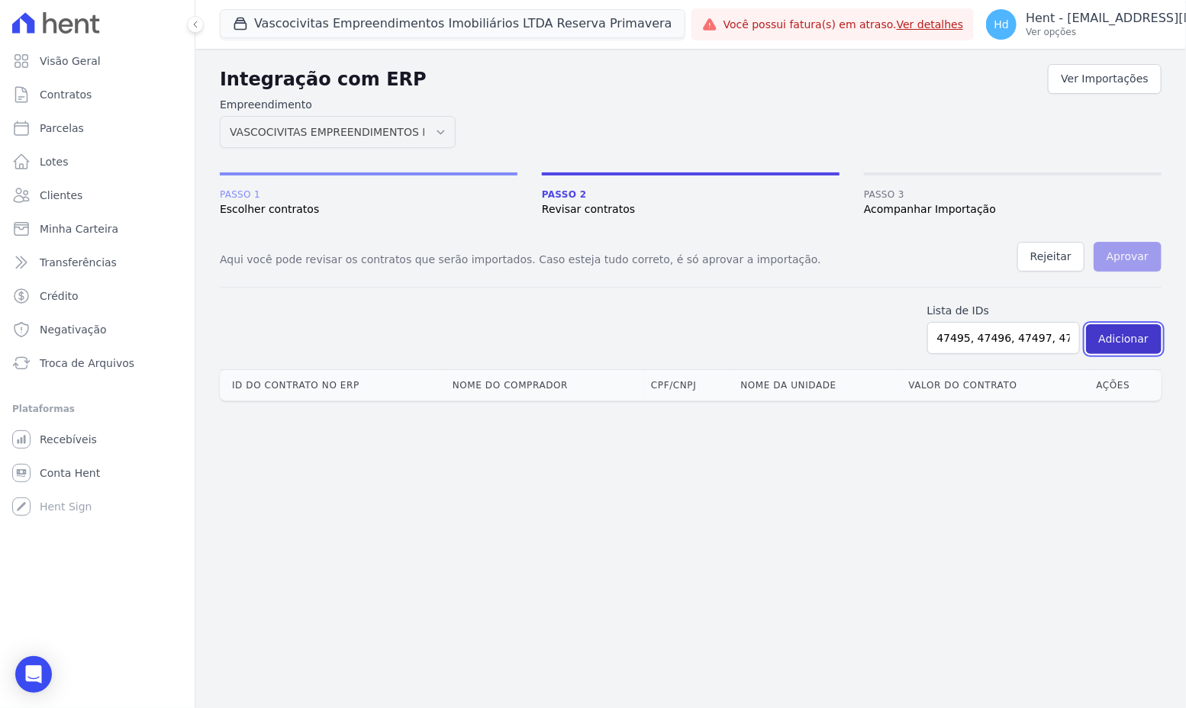
click at [1136, 339] on button "Adicionar" at bounding box center [1124, 339] width 76 height 30
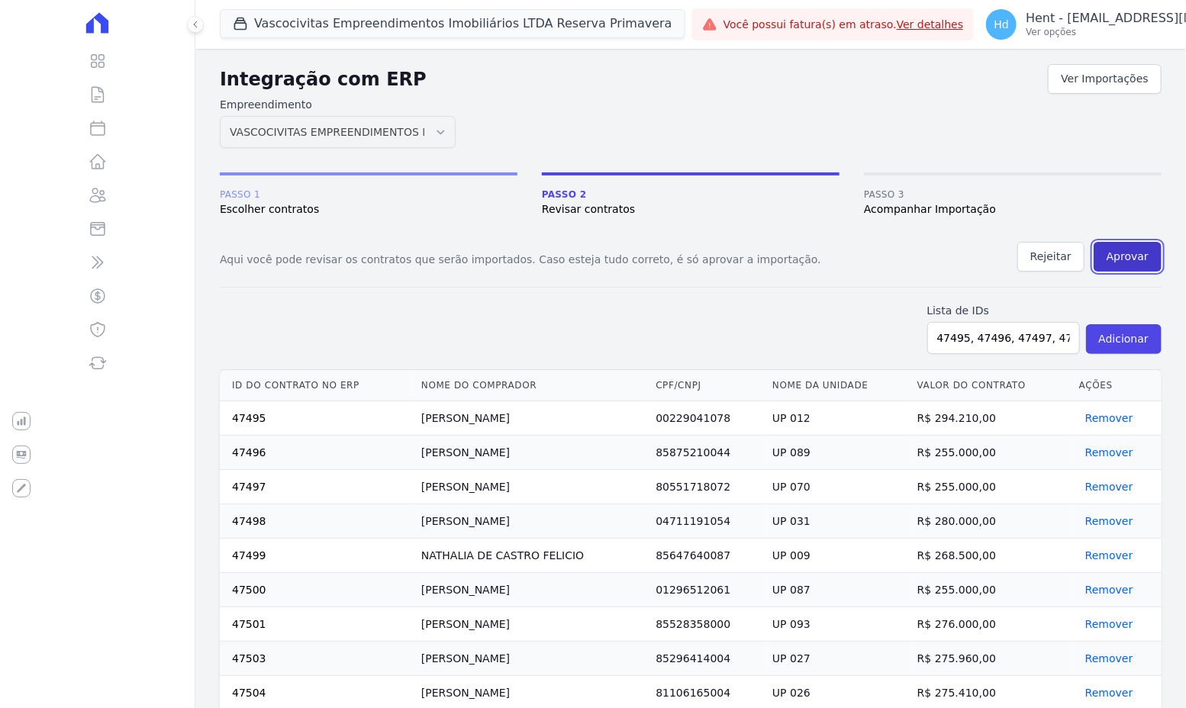
click at [1127, 262] on button "Aprovar" at bounding box center [1128, 257] width 68 height 30
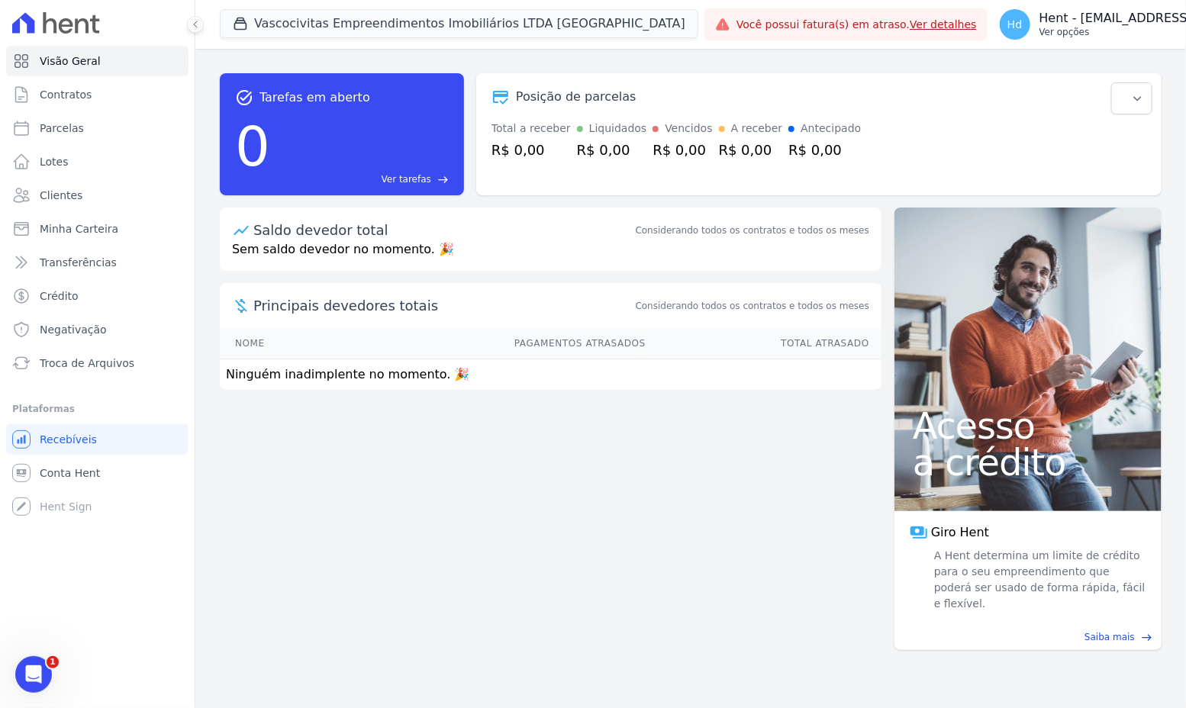
click at [1128, 23] on p "Hent - [EMAIL_ADDRESS][DOMAIN_NAME]" at bounding box center [1166, 18] width 255 height 15
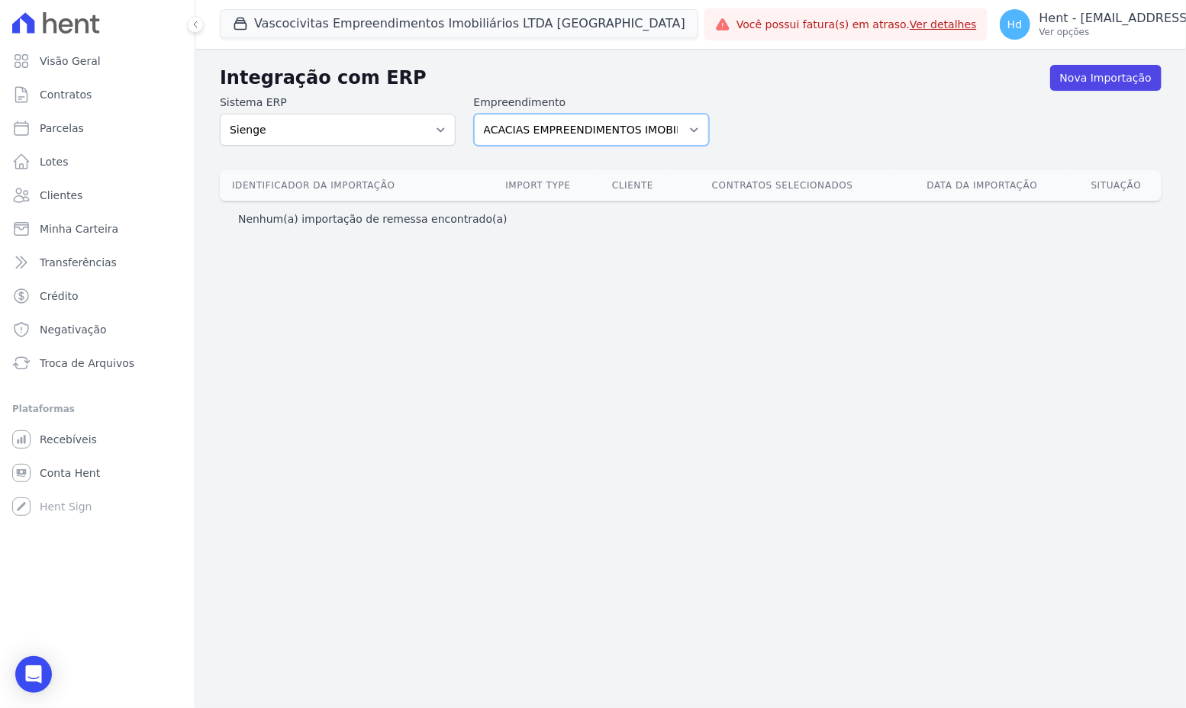
click at [691, 131] on select "ACACIAS EMPREENDIMENTOS IMOBILIARIOS SPE LTDA Acaiá Residencial ACQUA 8 PELOTAS…" at bounding box center [592, 130] width 236 height 32
select select "edf2b0e4-4274-4c08-ba31-2cbf3fdd8d5a"
click at [474, 114] on select "ACACIAS EMPREENDIMENTOS IMOBILIARIOS SPE LTDA Acaiá Residencial ACQUA 8 PELOTAS…" at bounding box center [592, 130] width 236 height 32
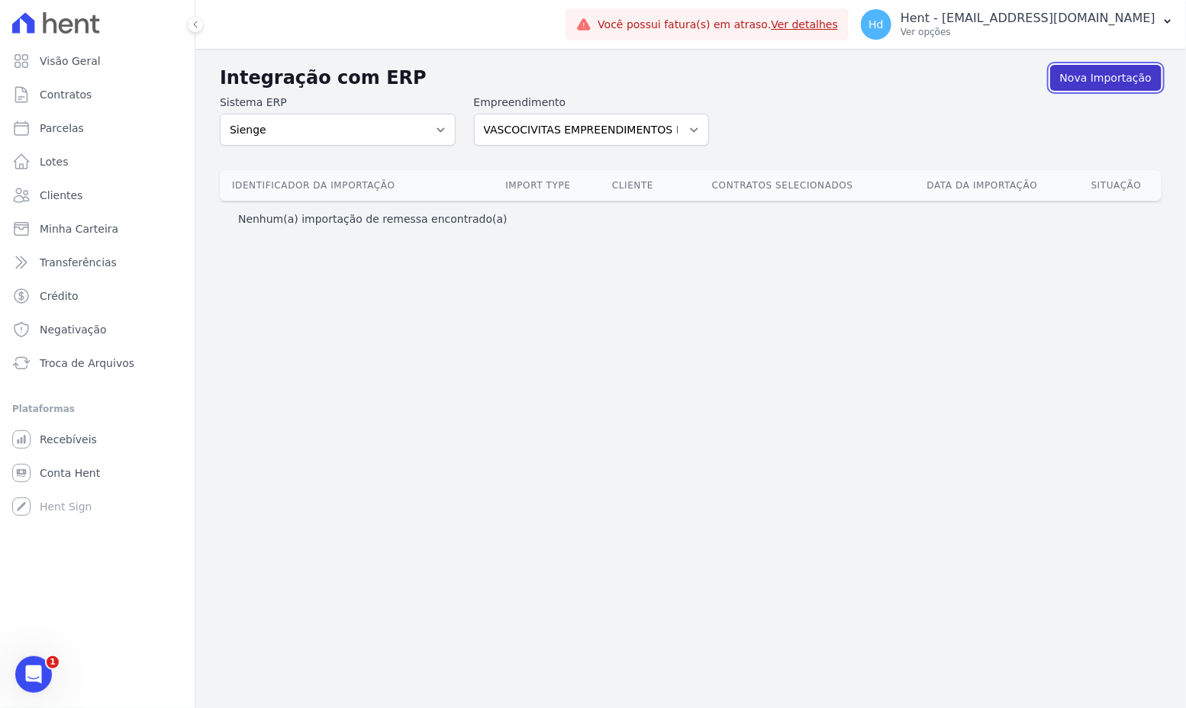
click at [1128, 75] on link "Nova Importação" at bounding box center [1105, 78] width 111 height 26
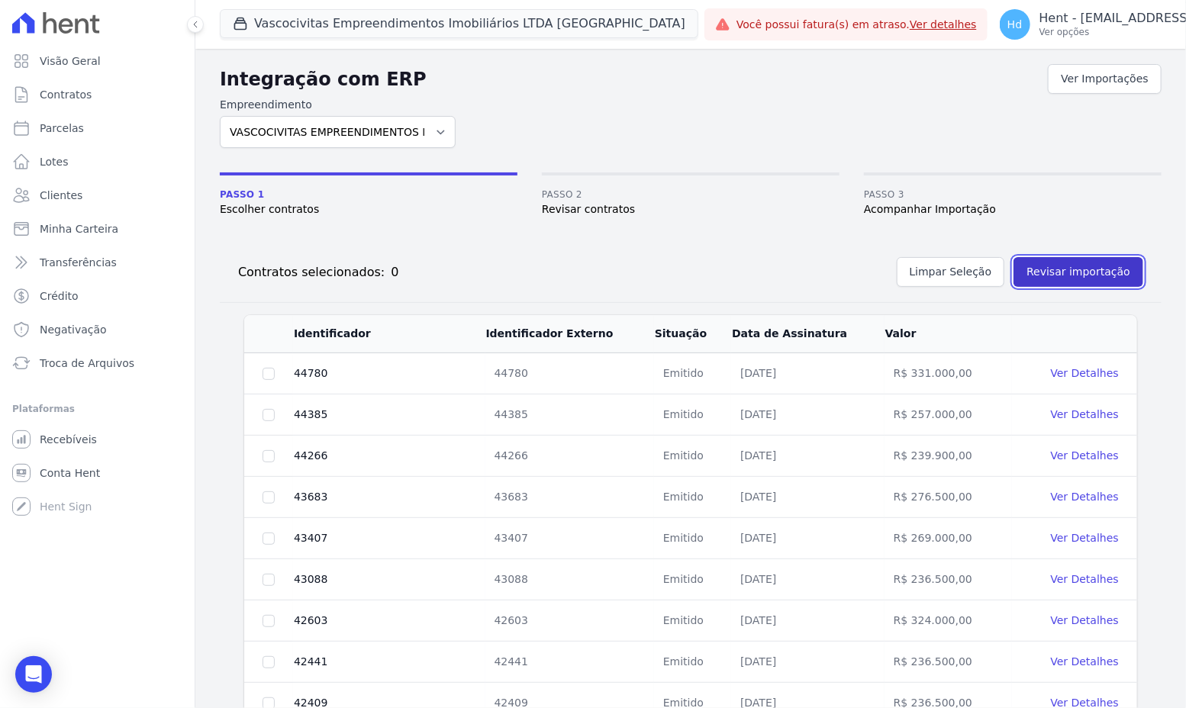
click at [1050, 263] on button "Revisar importação" at bounding box center [1079, 272] width 130 height 30
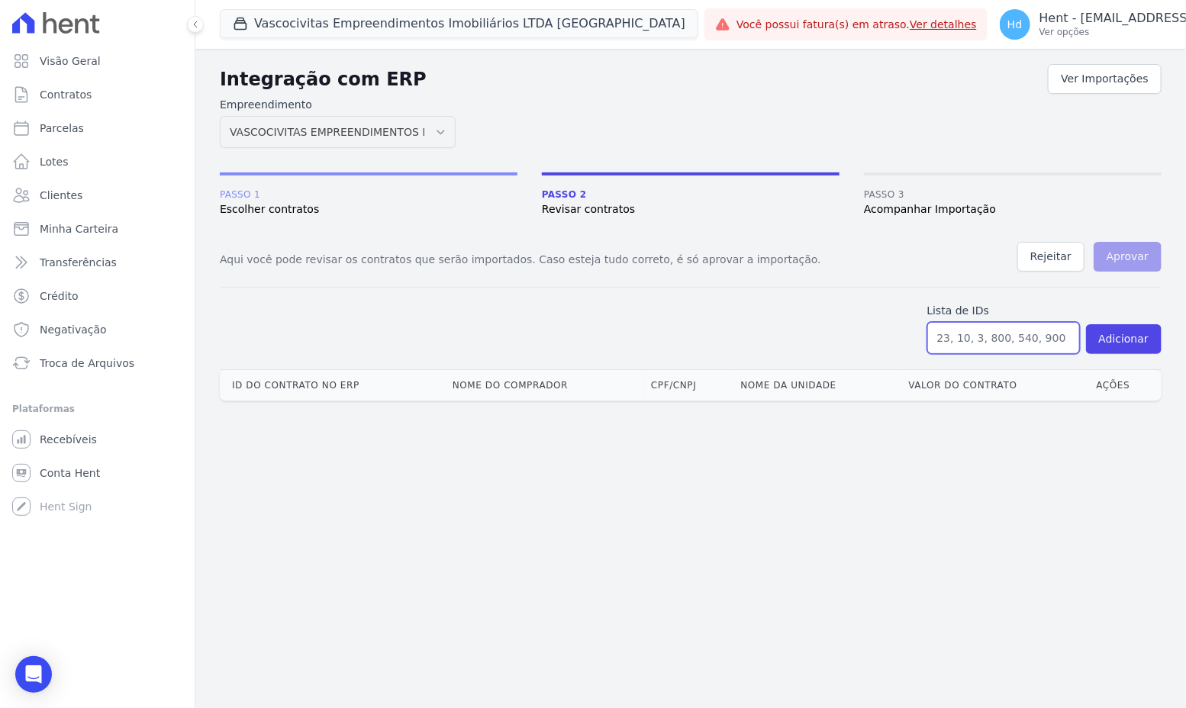
click at [976, 337] on input "text" at bounding box center [1003, 338] width 153 height 32
paste input "19479, 26307, 32574, 32595, 33300, 33318, 35226, 36606, 36620, 36645, 39751, 39…"
type input "19479, 26307, 32574, 32595, 33300, 33318, 35226, 36606, 36620, 36645, 39751, 39…"
click at [1124, 337] on button "Adicionar" at bounding box center [1124, 339] width 76 height 30
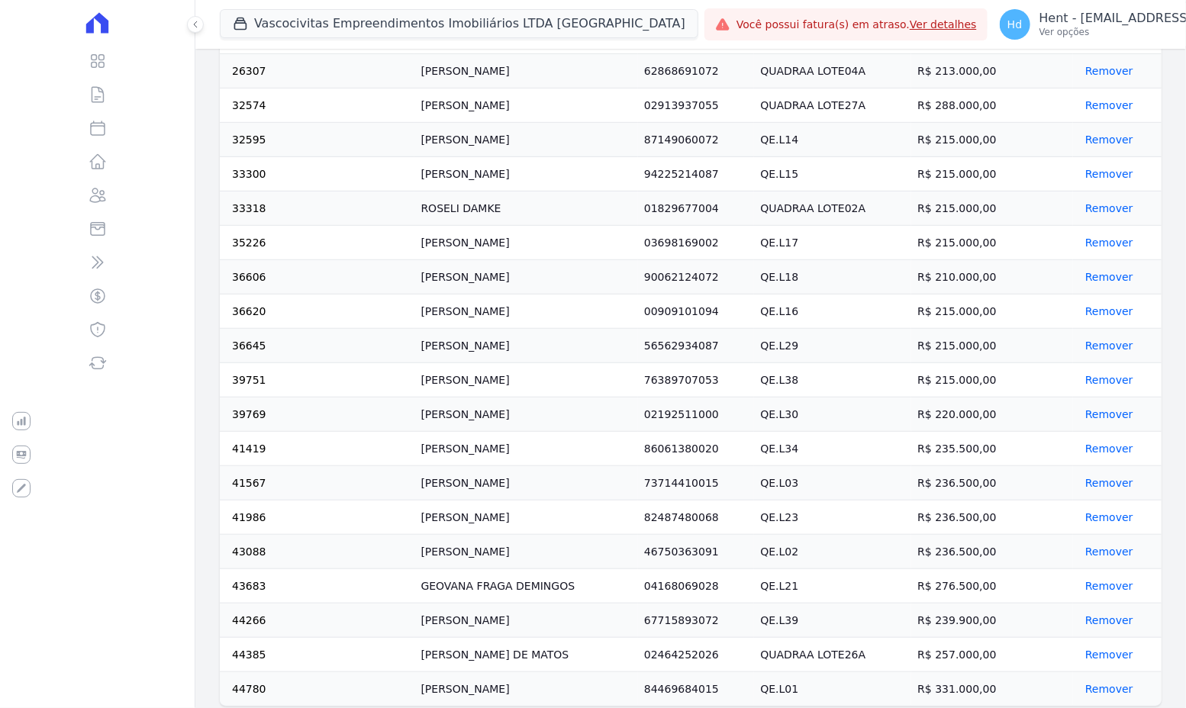
scroll to position [0, 0]
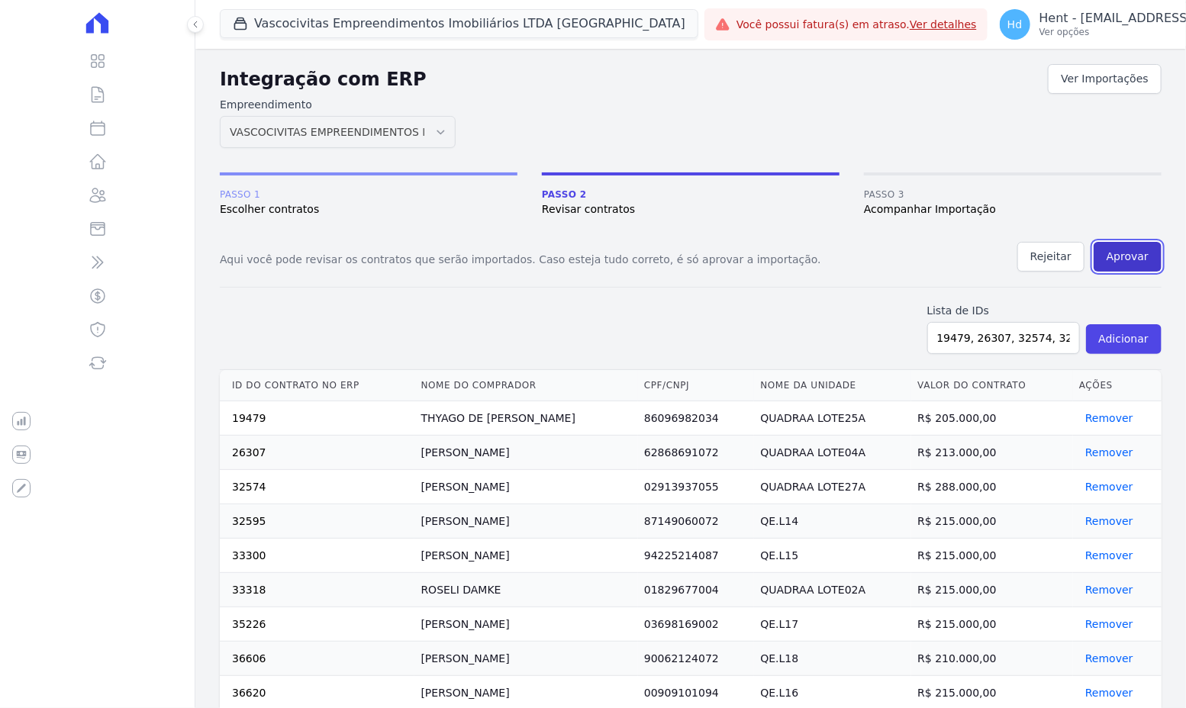
click at [1136, 259] on button "Aprovar" at bounding box center [1128, 257] width 68 height 30
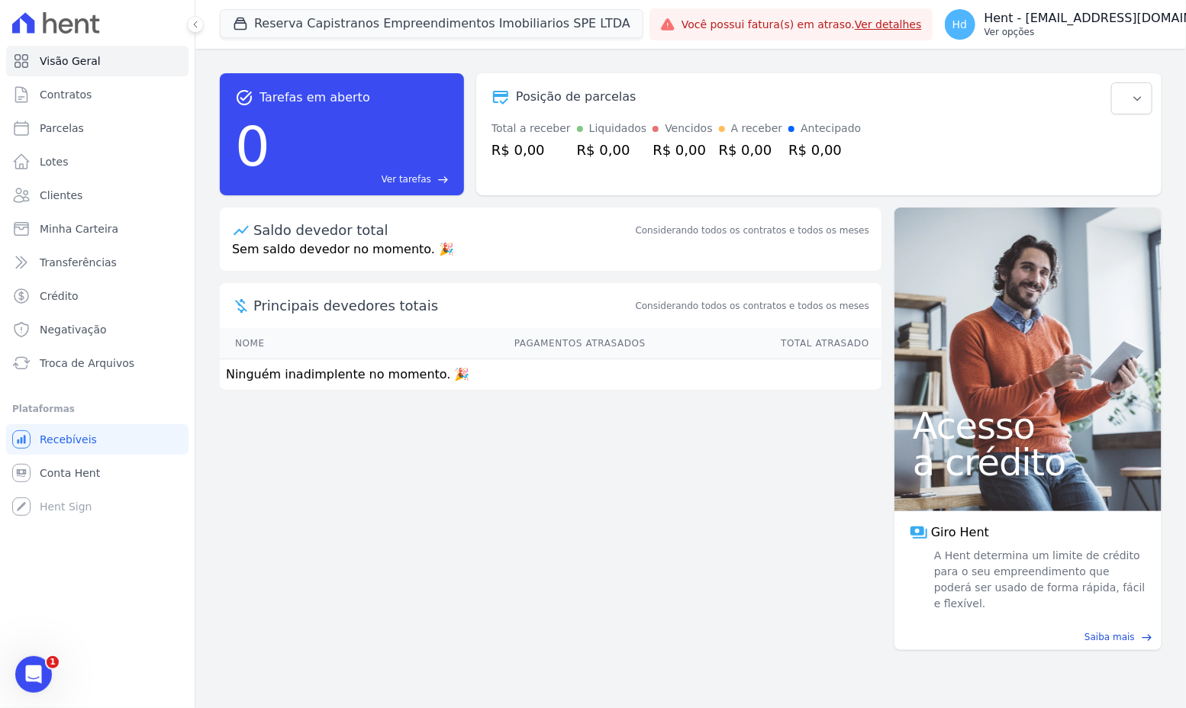
click at [1126, 35] on p "Ver opções" at bounding box center [1112, 32] width 255 height 12
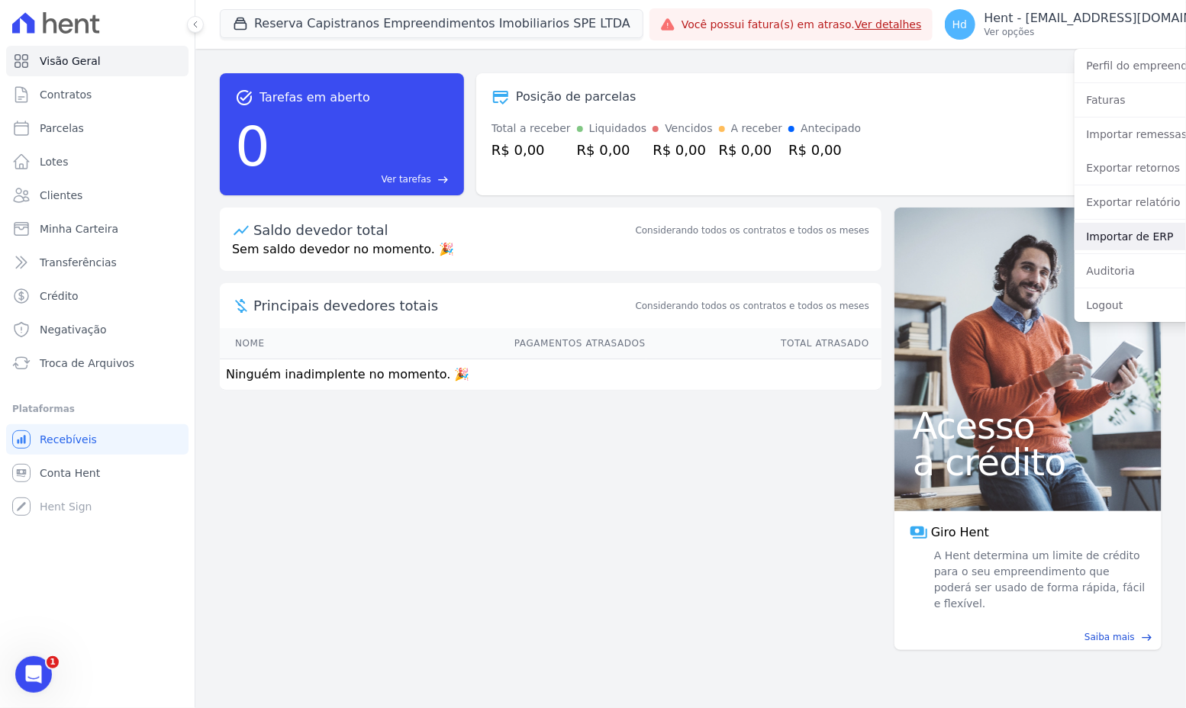
click at [1121, 240] on link "Importar de ERP" at bounding box center [1172, 236] width 195 height 27
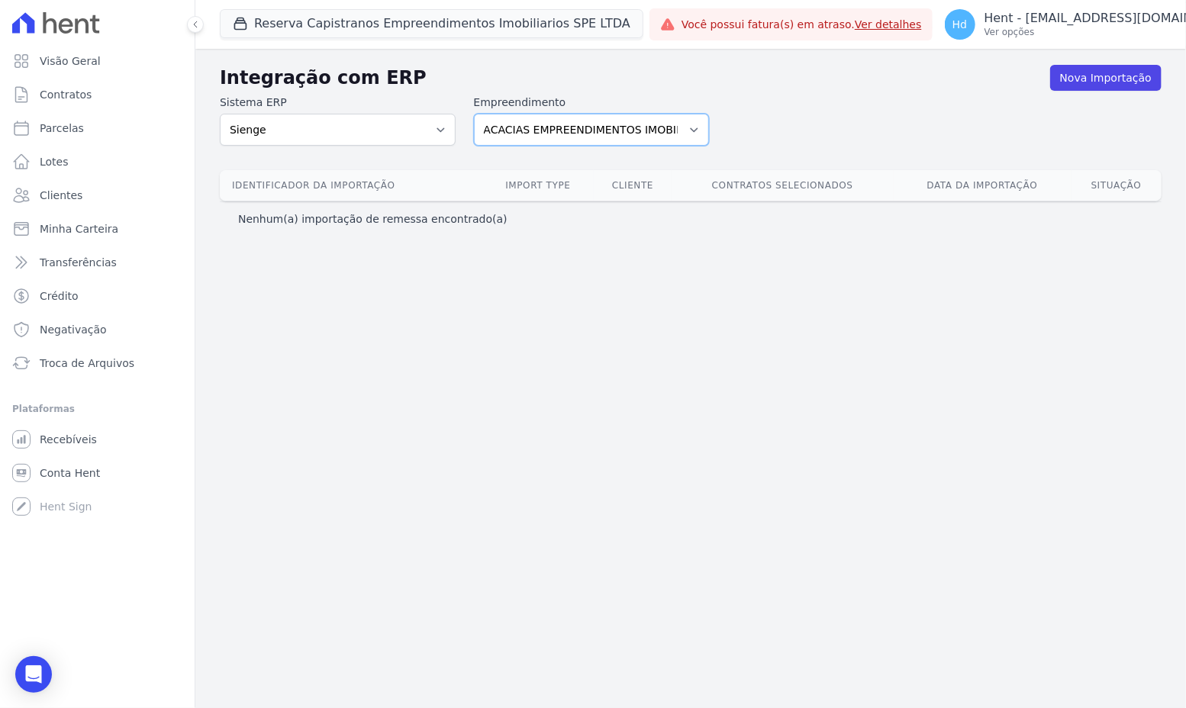
click at [588, 136] on select "ACACIAS EMPREENDIMENTOS IMOBILIARIOS SPE LTDA Acaiá Residencial ACQUA 8 PELOTAS…" at bounding box center [592, 130] width 236 height 32
select select "cd03f7ab-6e5f-45db-b637-7d4cc5fc77c5"
click at [474, 114] on select "ACACIAS EMPREENDIMENTOS IMOBILIARIOS SPE LTDA Acaiá Residencial ACQUA 8 PELOTAS…" at bounding box center [592, 130] width 236 height 32
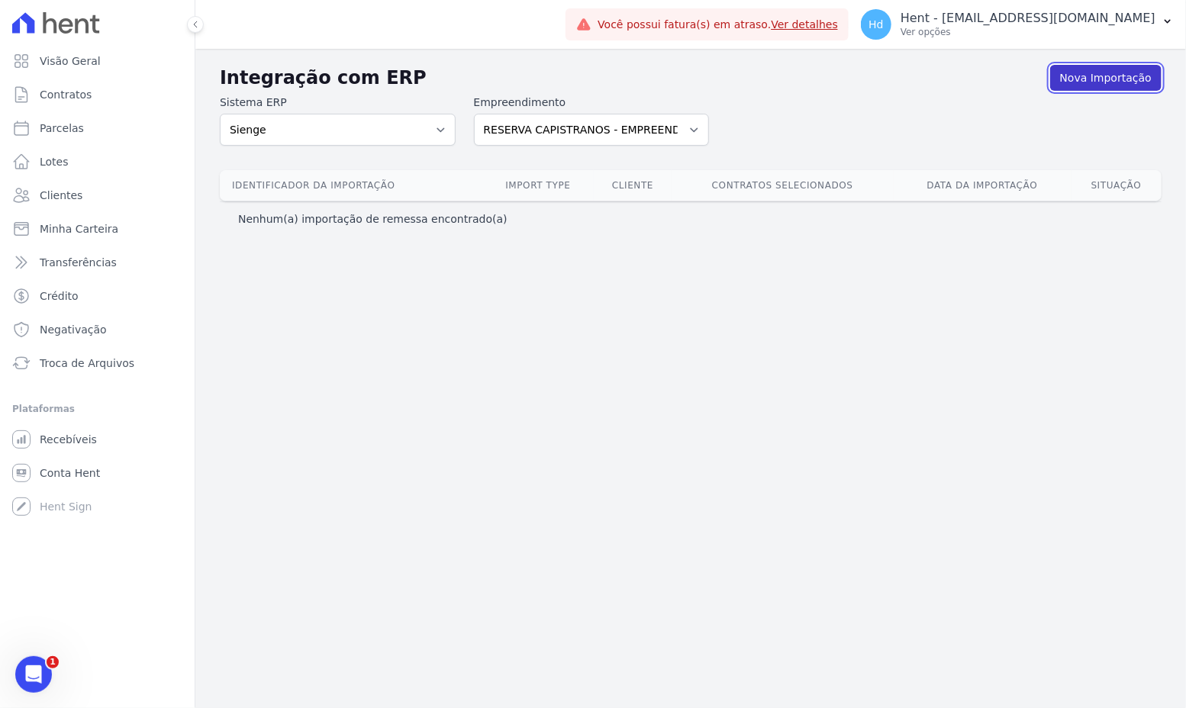
click at [1130, 82] on link "Nova Importação" at bounding box center [1105, 78] width 111 height 26
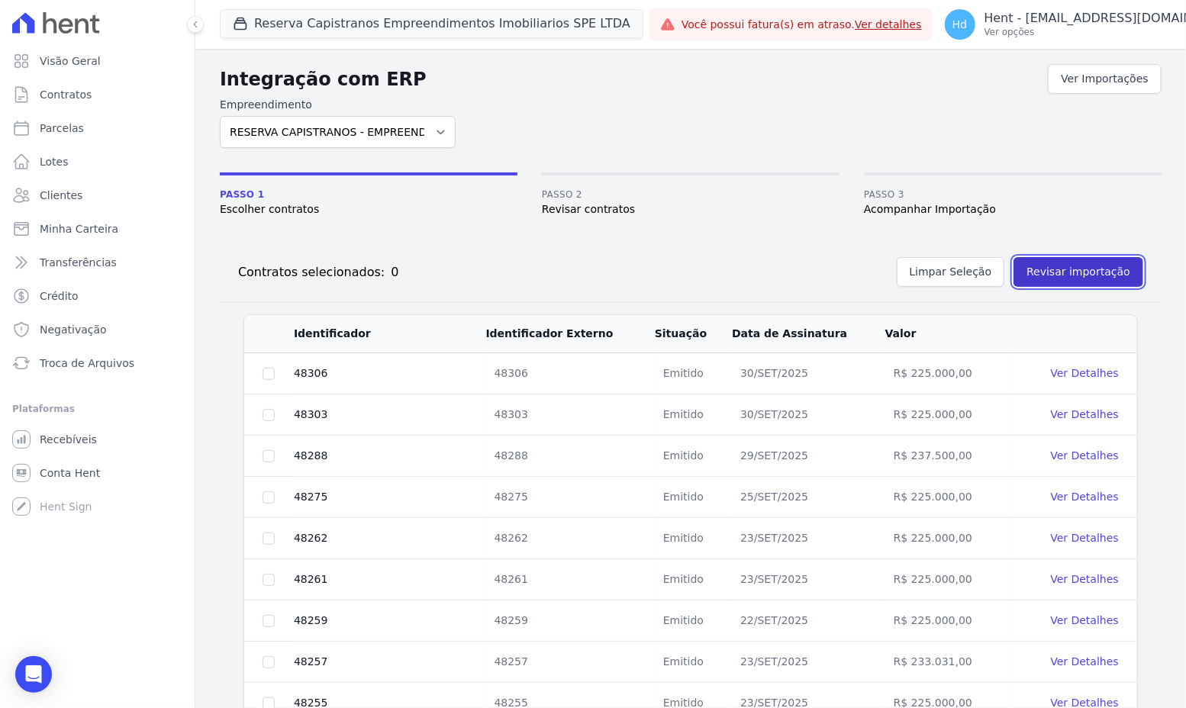
click at [1060, 270] on button "Revisar importação" at bounding box center [1079, 272] width 130 height 30
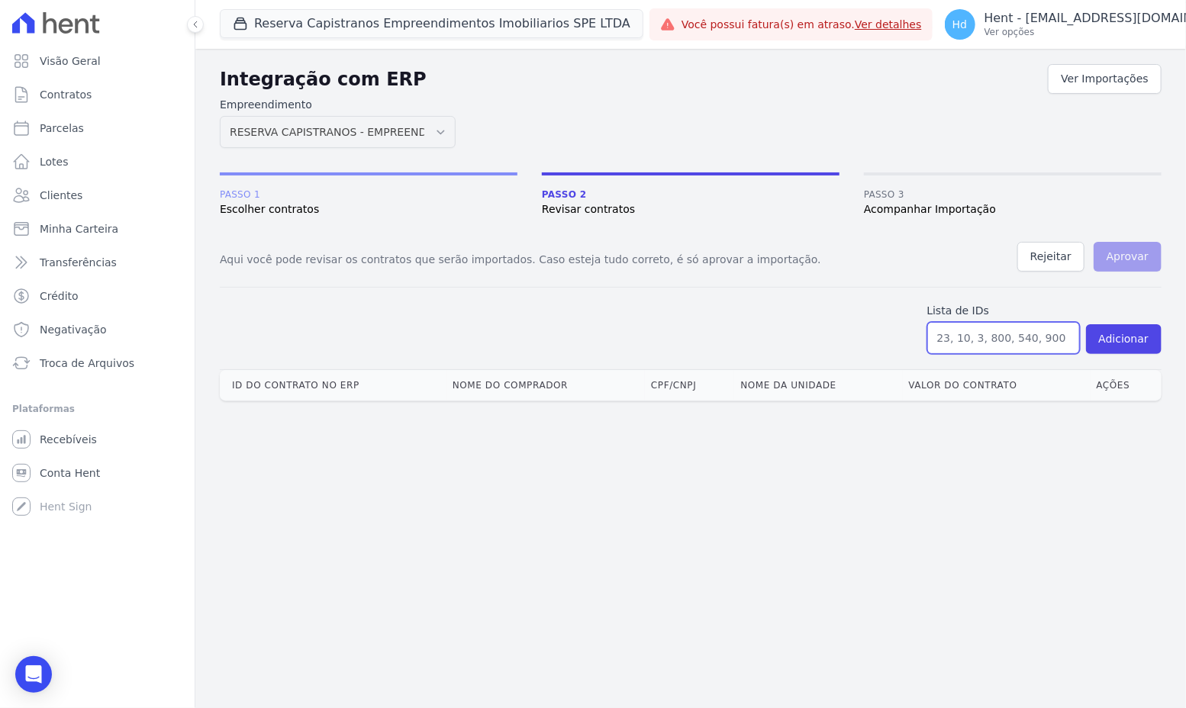
click at [978, 342] on input "text" at bounding box center [1003, 338] width 153 height 32
paste input "48131, 48134, 48136, 48137, 48138, 48139, 48142, 48143, 48144, 48145, 48146, 48…"
type input "48131, 48134, 48136, 48137, 48138, 48139, 48142, 48143, 48144, 48145, 48146, 48…"
click at [1125, 337] on button "Adicionar" at bounding box center [1124, 339] width 76 height 30
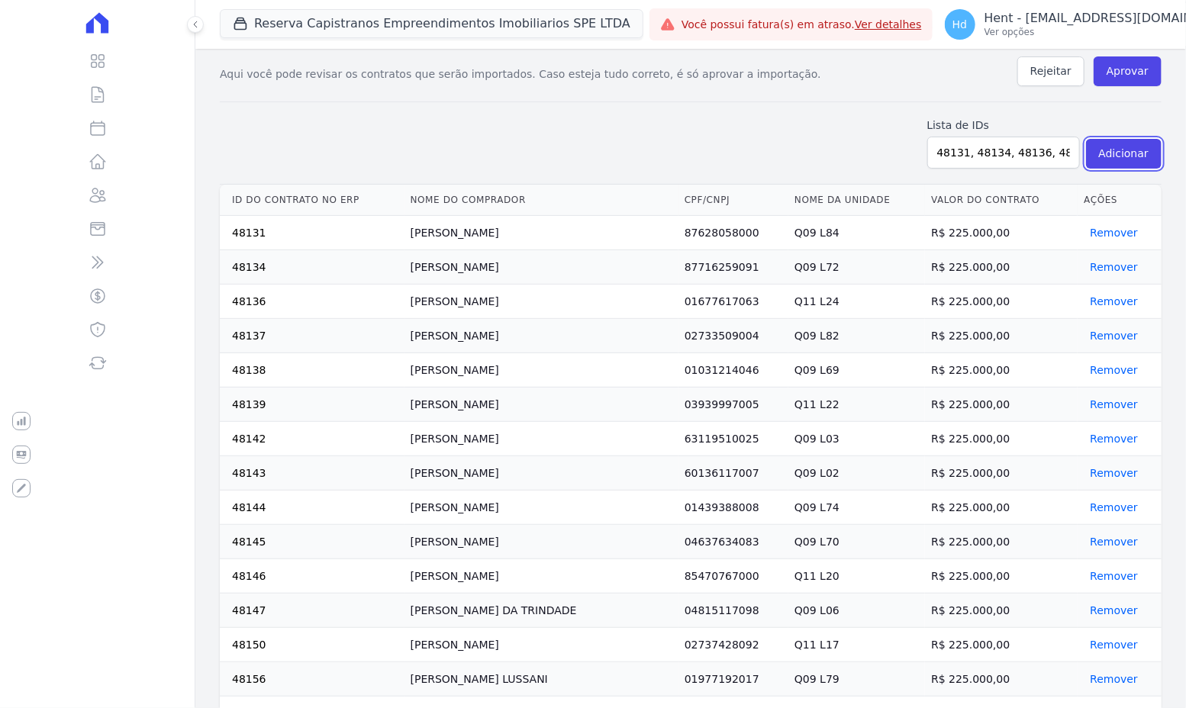
scroll to position [0, 0]
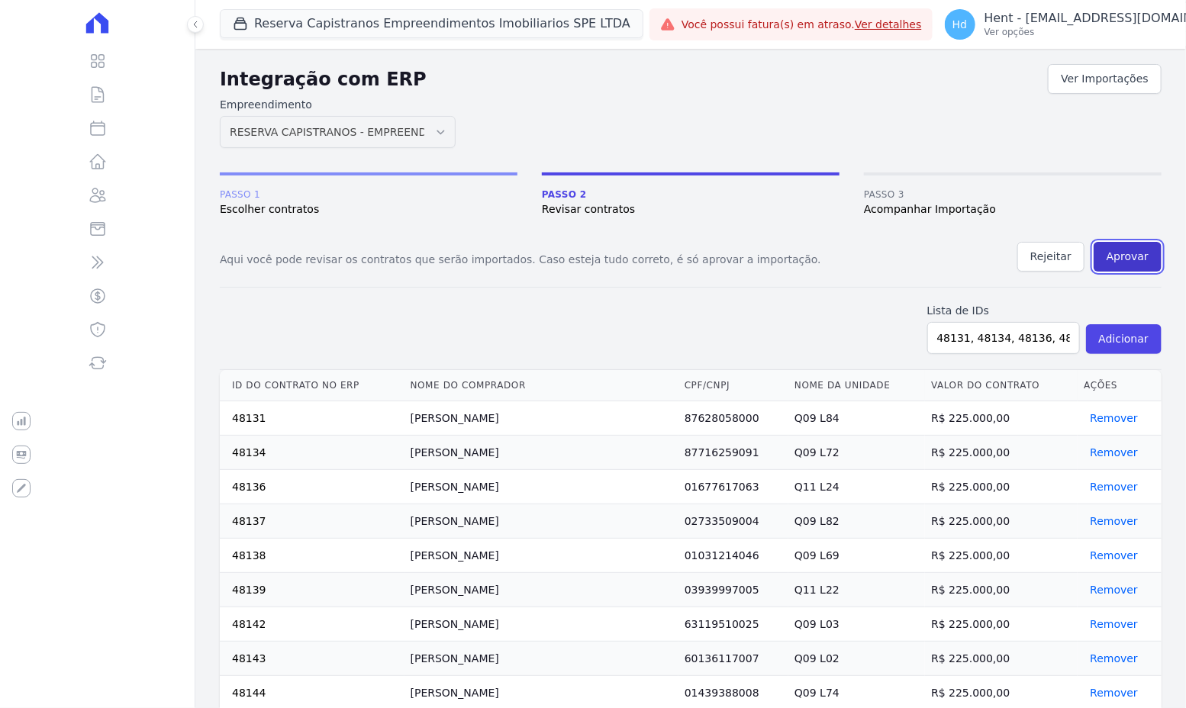
click at [1131, 259] on button "Aprovar" at bounding box center [1128, 257] width 68 height 30
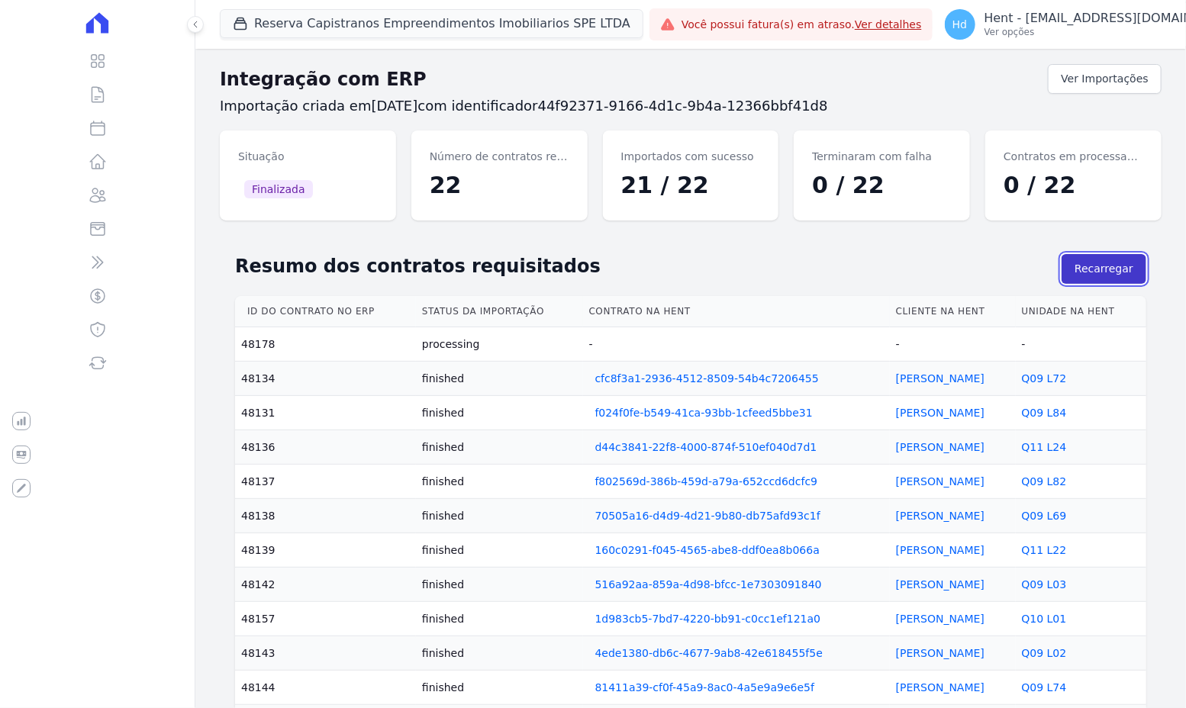
click at [1106, 269] on button "Recarregar" at bounding box center [1104, 269] width 85 height 30
click at [926, 263] on h2 "Resumo dos contratos requisitados" at bounding box center [648, 266] width 827 height 27
click at [1113, 275] on button "Recarregar" at bounding box center [1104, 269] width 85 height 30
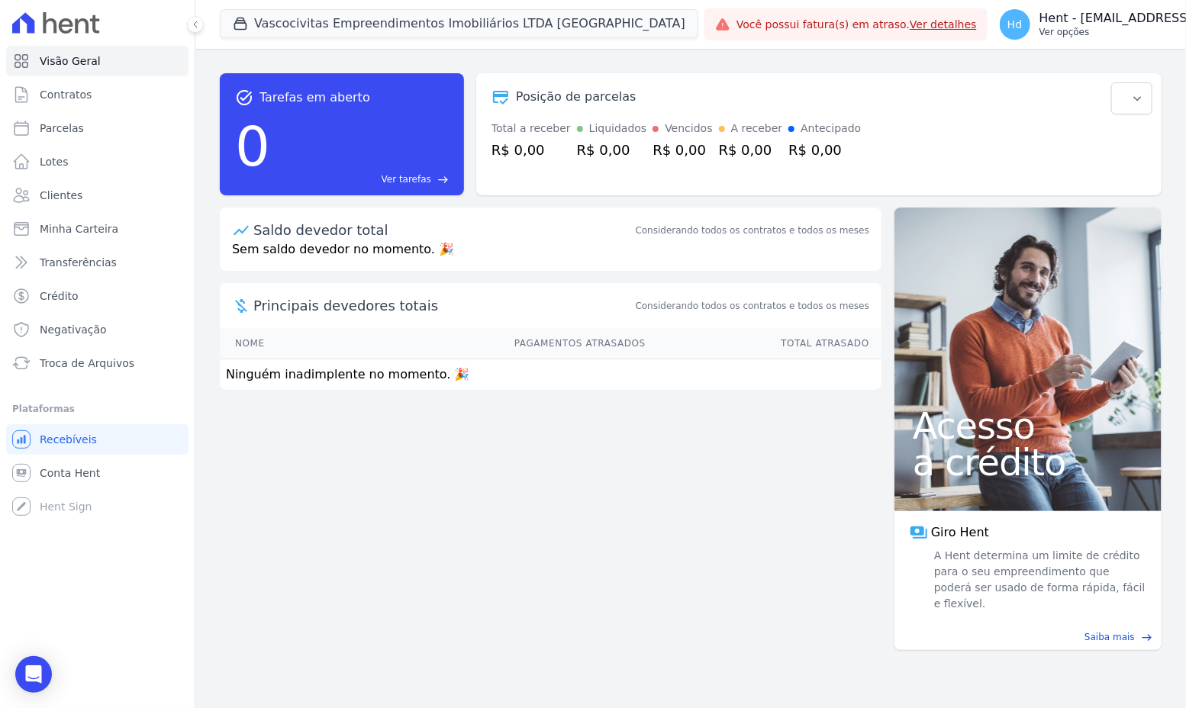
click at [1113, 37] on p "Ver opções" at bounding box center [1166, 32] width 255 height 12
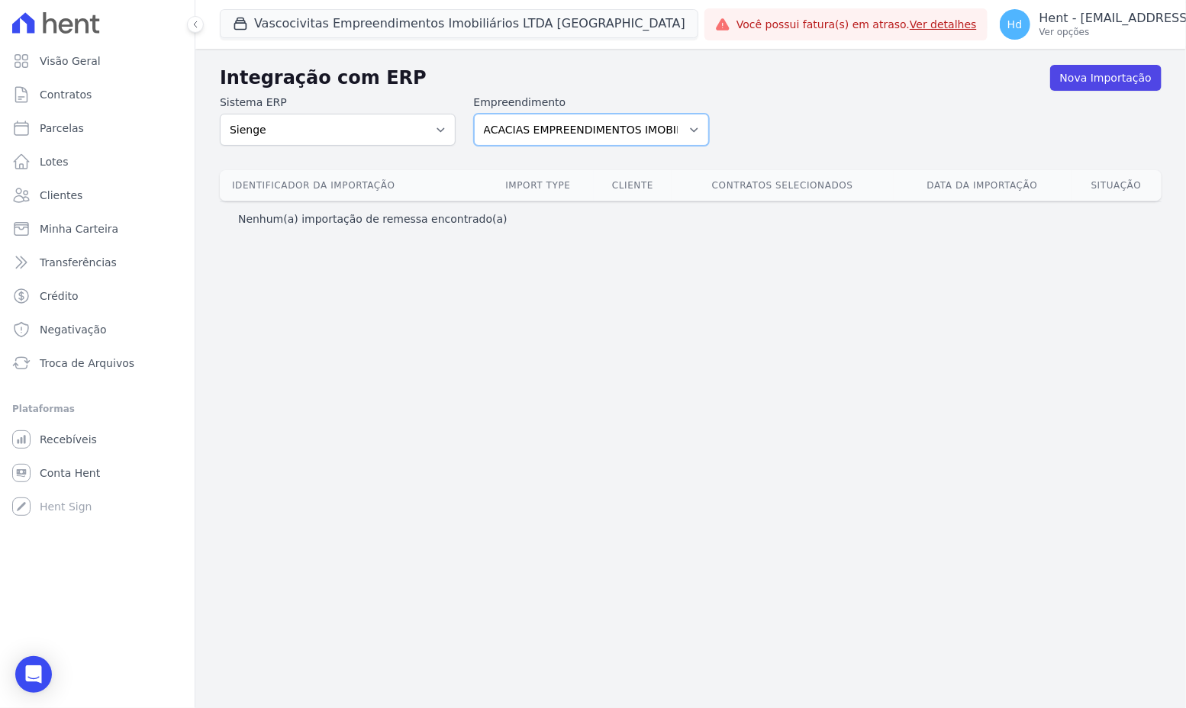
click at [634, 135] on select "ACACIAS EMPREENDIMENTOS IMOBILIARIOS SPE LTDA Acaiá Residencial ACQUA 8 PELOTAS…" at bounding box center [592, 130] width 236 height 32
click at [1057, 22] on p "Hent - [EMAIL_ADDRESS][DOMAIN_NAME]" at bounding box center [1166, 18] width 255 height 15
click at [842, 244] on div "Integração com ERP Nova Importação Sistema ERP Sienge CVCRM Empreendimento ACAC…" at bounding box center [690, 378] width 991 height 659
click at [630, 136] on select "ACACIAS EMPREENDIMENTOS IMOBILIARIOS SPE LTDA Acaiá Residencial ACQUA 8 PELOTAS…" at bounding box center [592, 130] width 236 height 32
select select "2df850da-75ec-4348-ad6f-3eeb2c703d90"
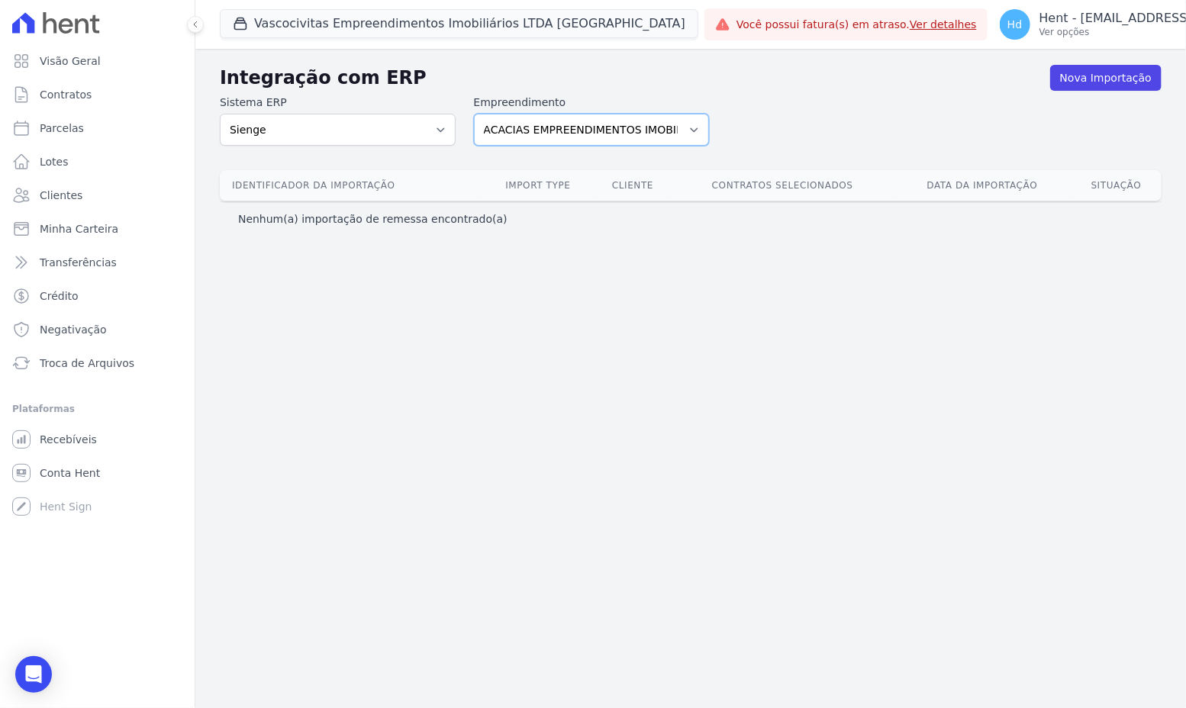
click at [474, 114] on select "ACACIAS EMPREENDIMENTOS IMOBILIARIOS SPE LTDA Acaiá Residencial ACQUA 8 PELOTAS…" at bounding box center [592, 130] width 236 height 32
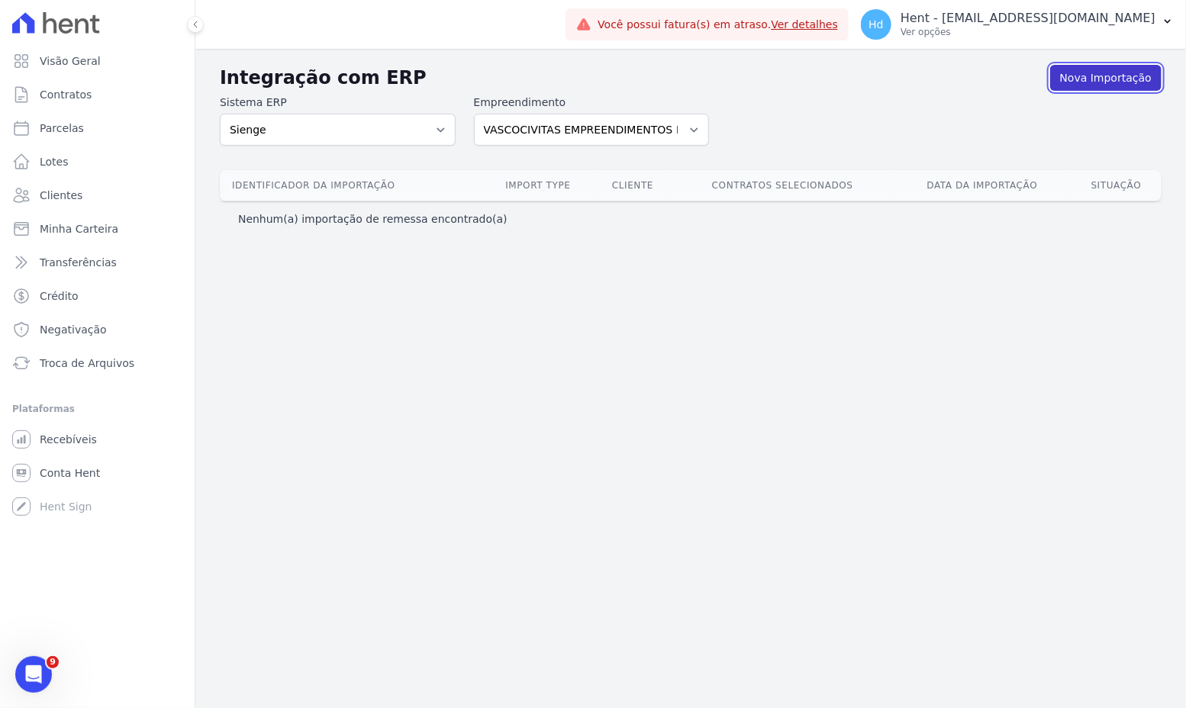
click at [1126, 78] on link "Nova Importação" at bounding box center [1105, 78] width 111 height 26
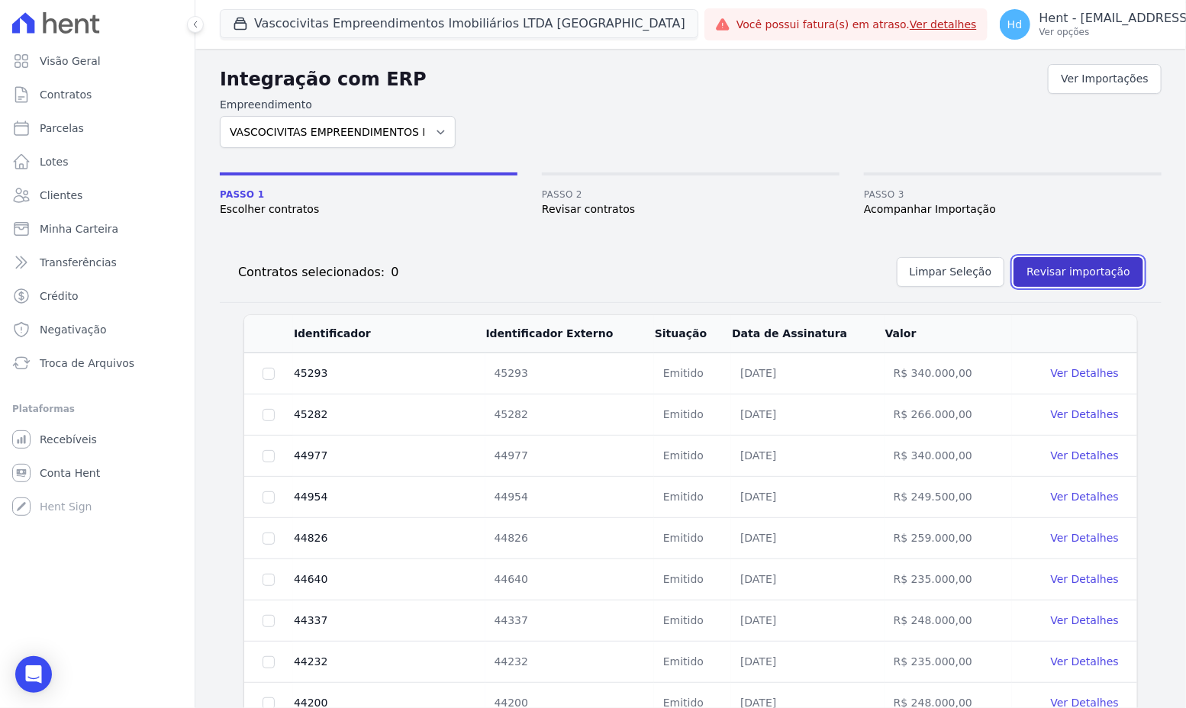
click at [1081, 279] on button "Revisar importação" at bounding box center [1079, 272] width 130 height 30
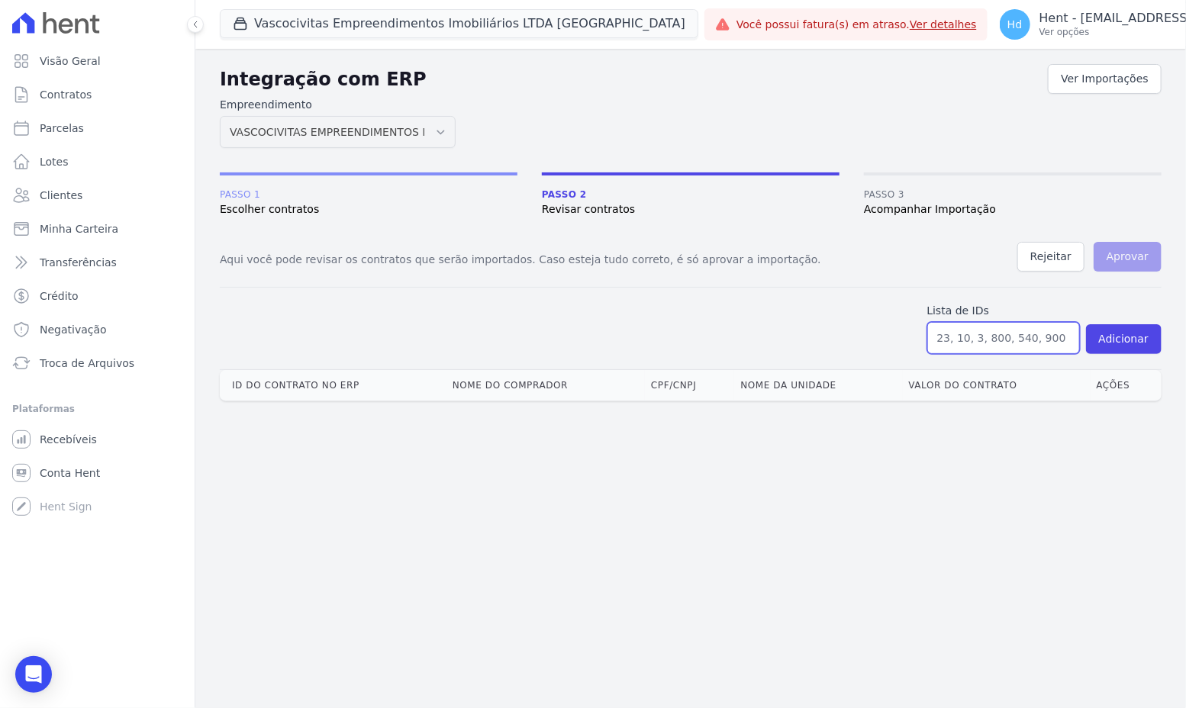
click at [1053, 330] on input "text" at bounding box center [1003, 338] width 153 height 32
paste input "42728, 42981, 43041, 43082, 43100, 43168, 43201, 43253, 43320, 43404, 43420, 43…"
type input "42728, 42981, 43041, 43082, 43100, 43168, 43201, 43253, 43320, 43404, 43420, 43…"
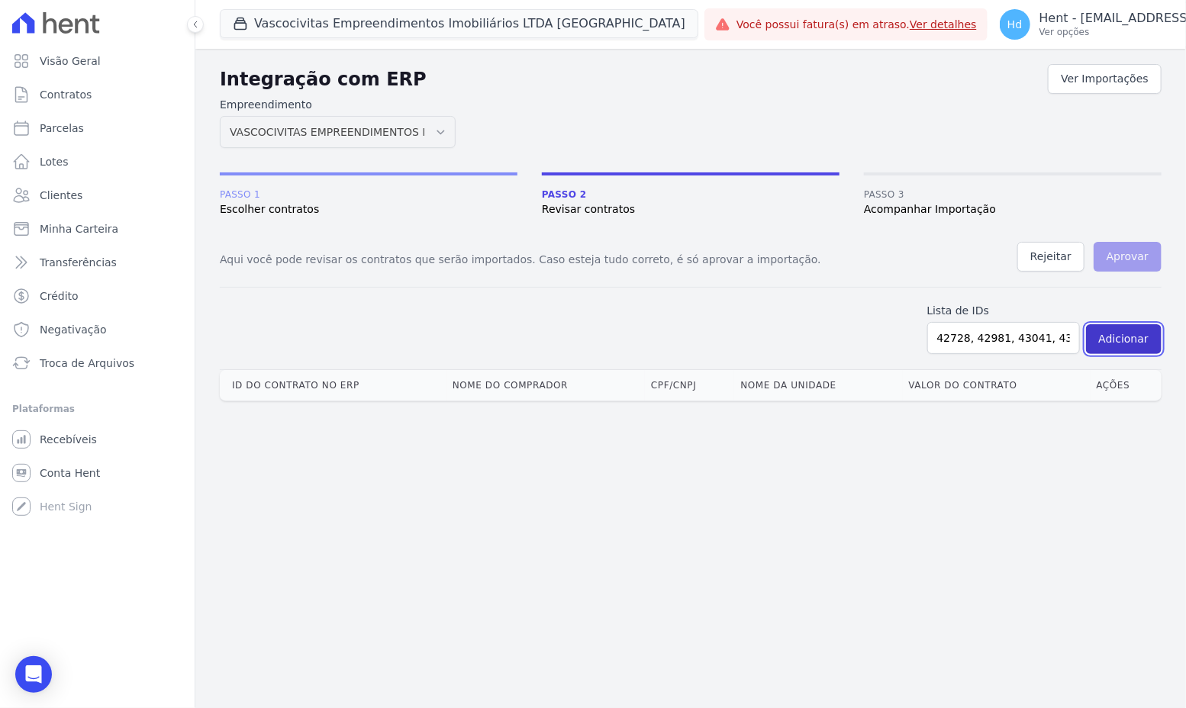
click at [1129, 343] on button "Adicionar" at bounding box center [1124, 339] width 76 height 30
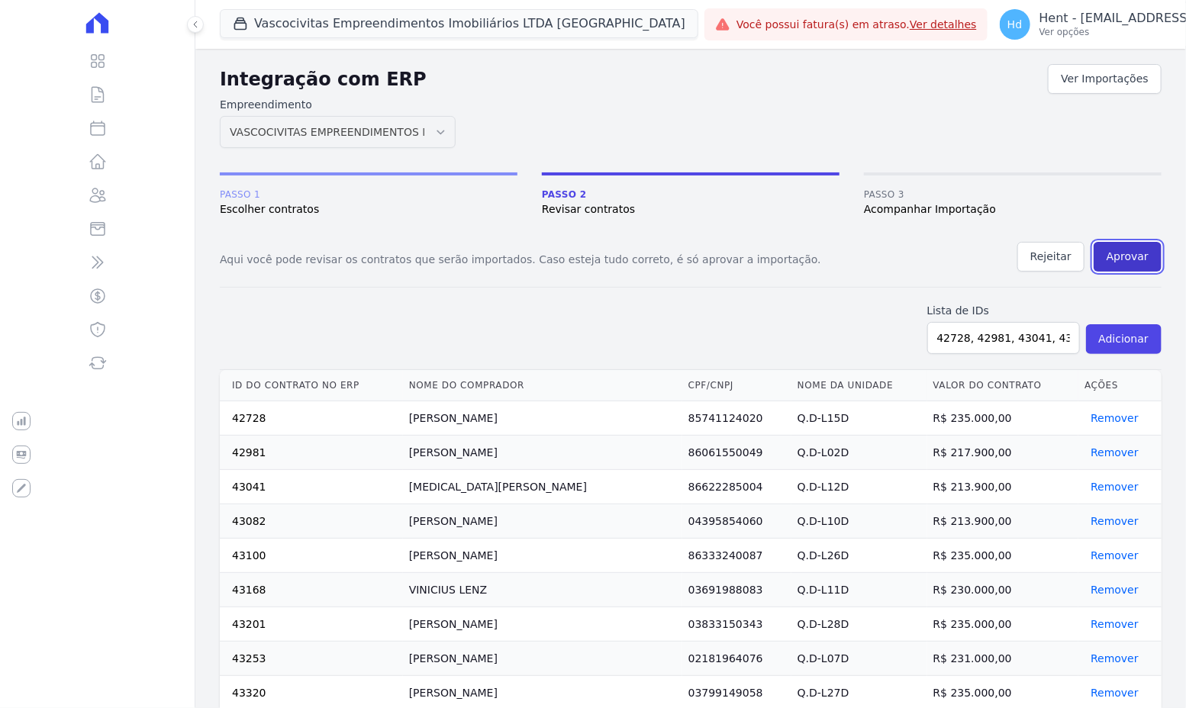
click at [1131, 252] on button "Aprovar" at bounding box center [1128, 257] width 68 height 30
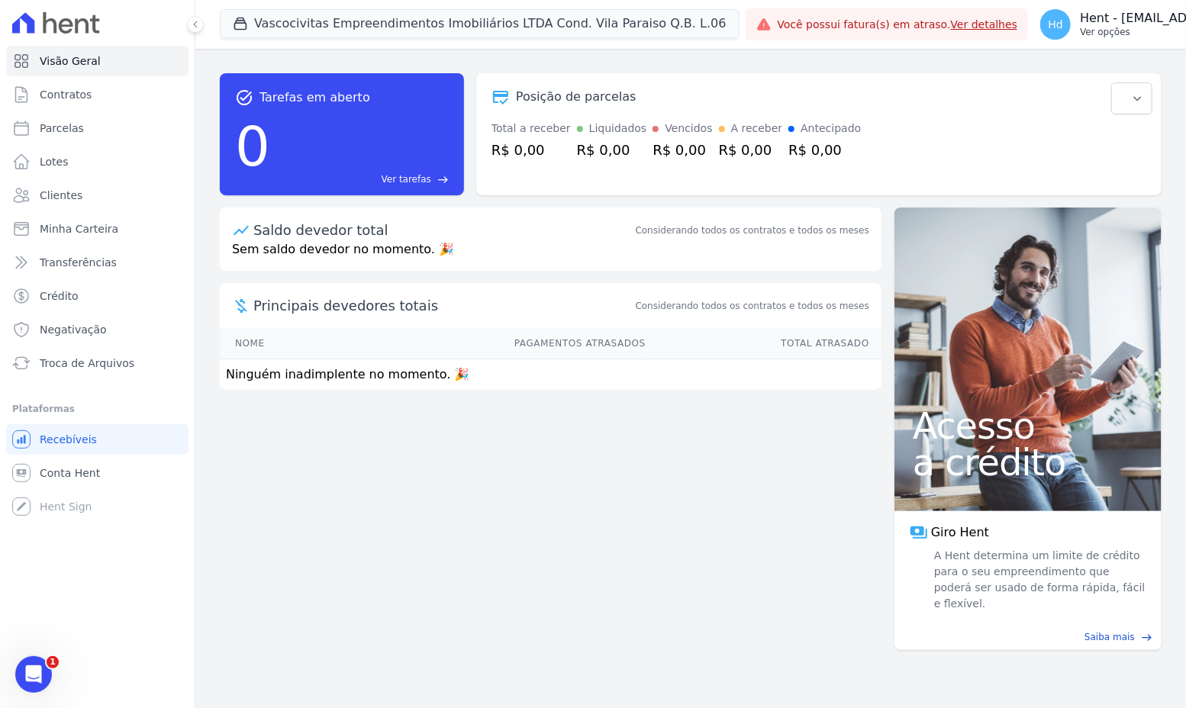
click at [1167, 21] on p "Hent - [EMAIL_ADDRESS][DOMAIN_NAME]" at bounding box center [1207, 18] width 255 height 15
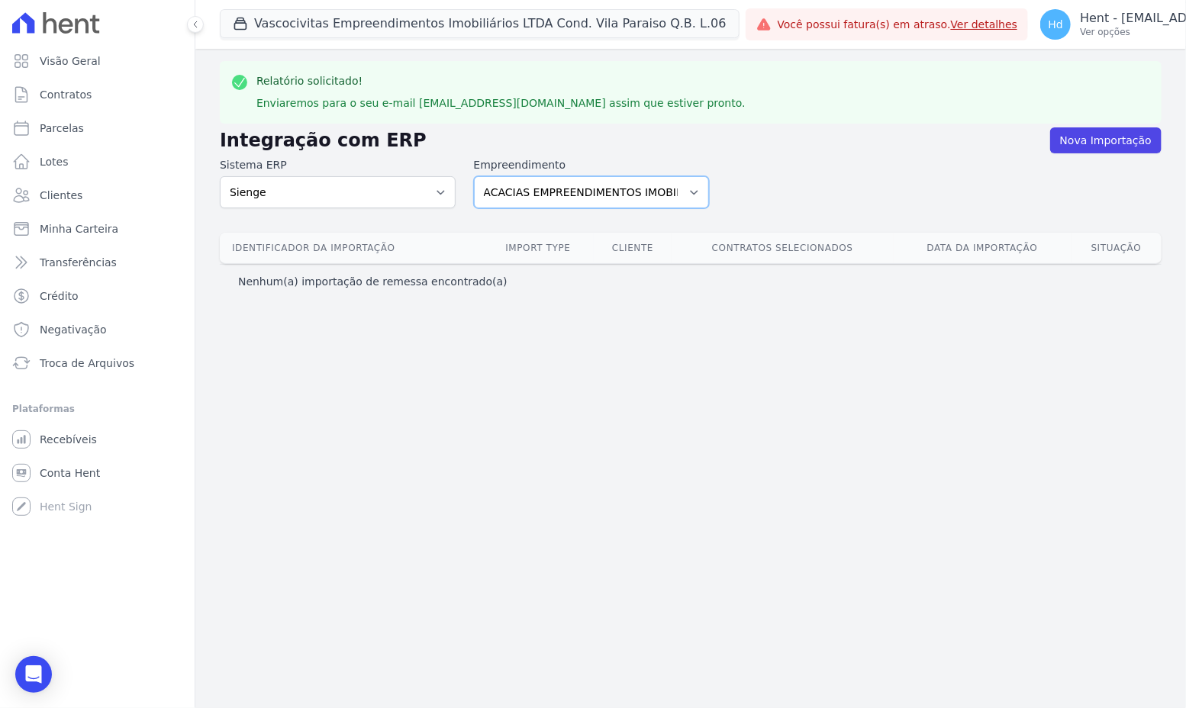
click at [639, 186] on select "ACACIAS EMPREENDIMENTOS IMOBILIARIOS SPE LTDA Acaiá Residencial ACQUA 8 PELOTAS…" at bounding box center [592, 192] width 236 height 32
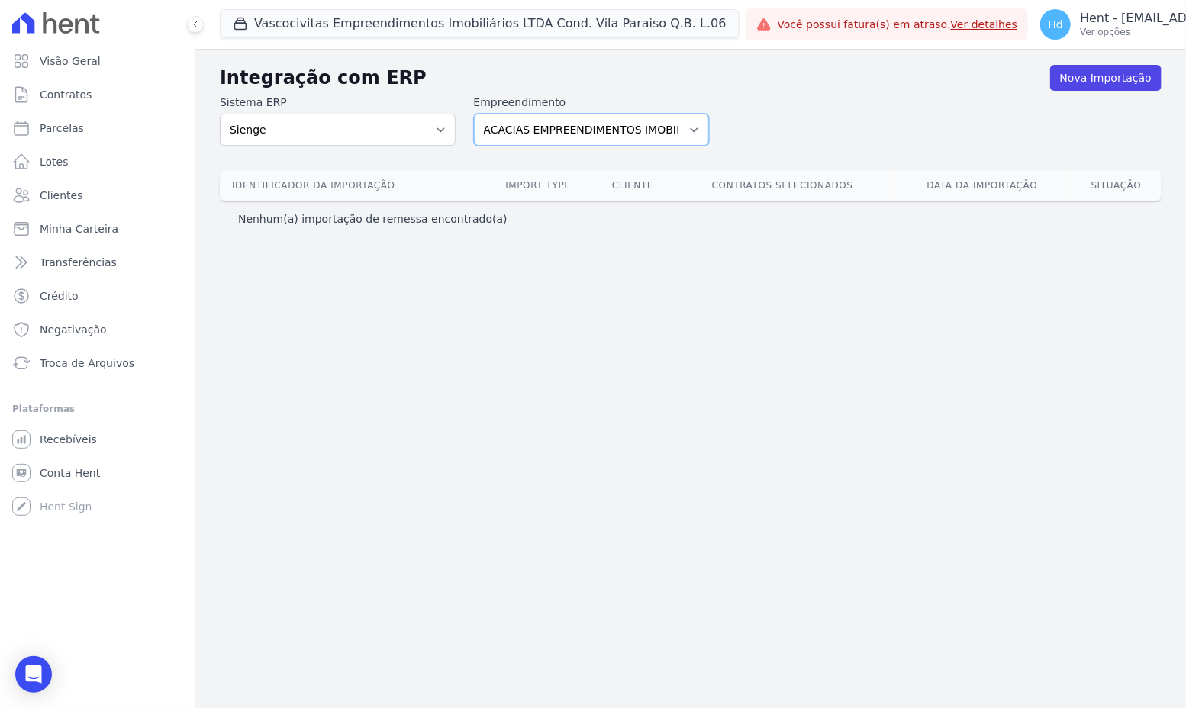
select select "9784ef6e-d700-43fe-a102-ee21829573e5"
click at [474, 114] on select "ACACIAS EMPREENDIMENTOS IMOBILIARIOS SPE LTDA Acaiá Residencial ACQUA 8 PELOTAS…" at bounding box center [592, 130] width 236 height 32
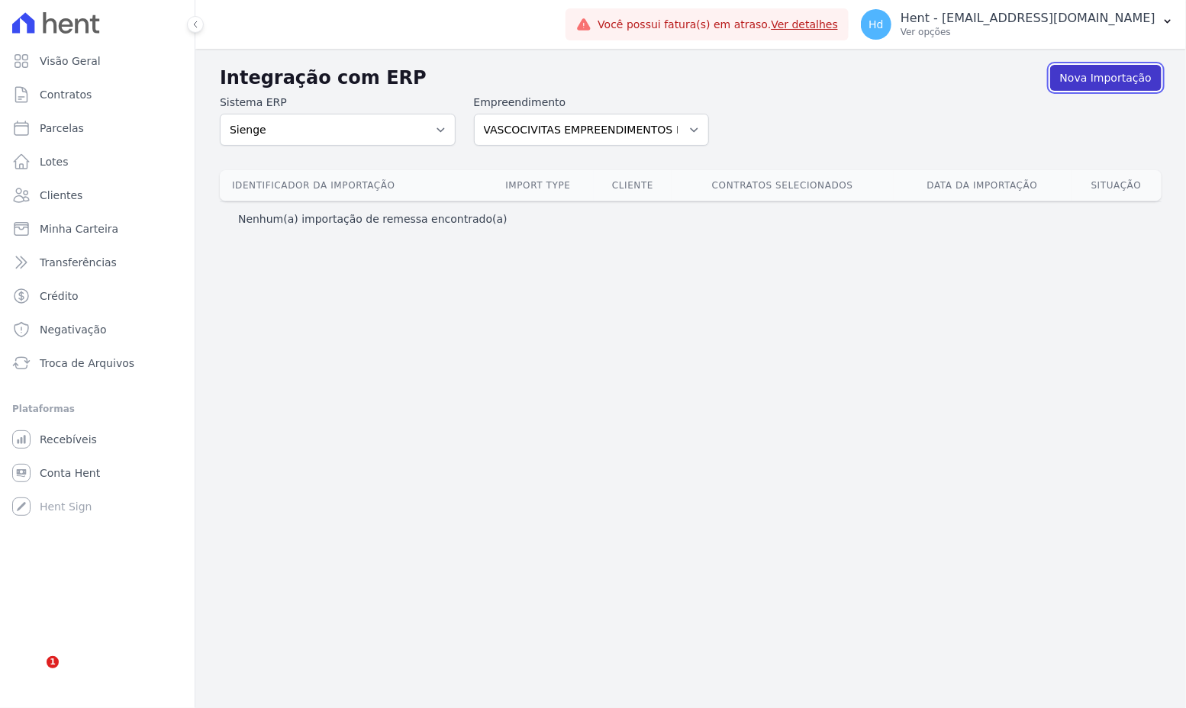
click at [1103, 77] on link "Nova Importação" at bounding box center [1105, 78] width 111 height 26
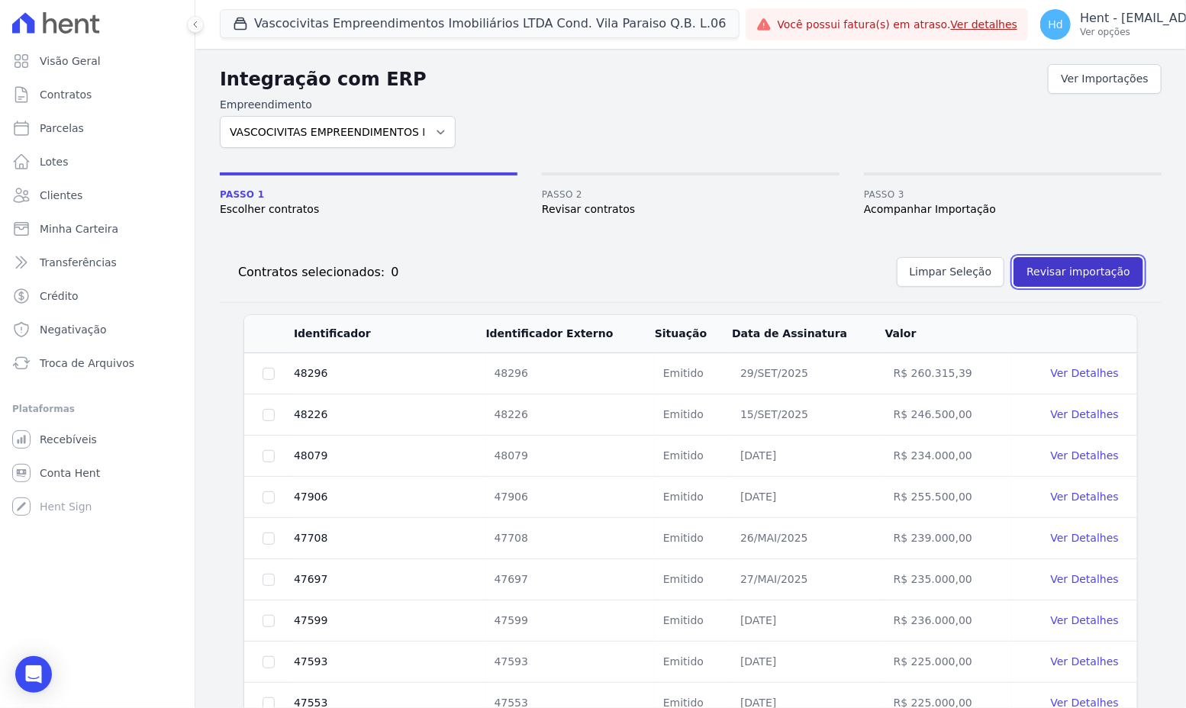
click at [1088, 271] on button "Revisar importação" at bounding box center [1079, 272] width 130 height 30
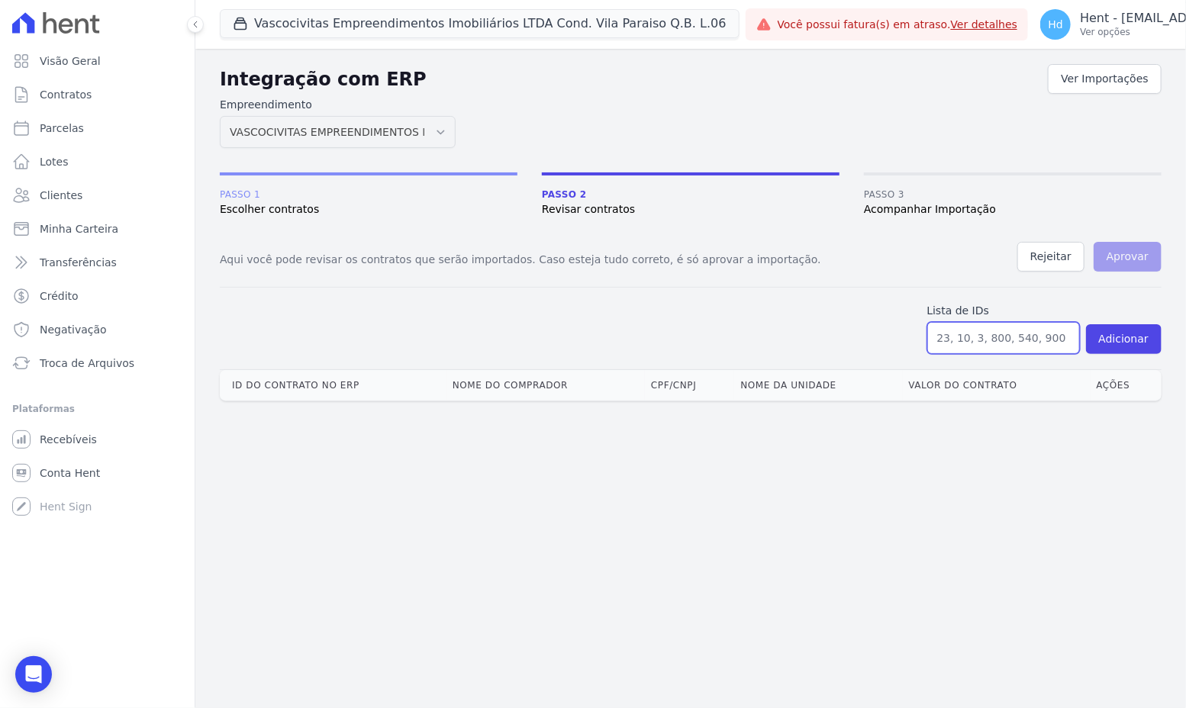
click at [995, 349] on input "text" at bounding box center [1003, 338] width 153 height 32
paste input "46677, 46928, 46929, 46932, 46941, 47061, 47065, 47130, 47133, 47134, 47135, 47…"
type input "46677, 46928, 46929, 46932, 46941, 47061, 47065, 47130, 47133, 47134, 47135, 47…"
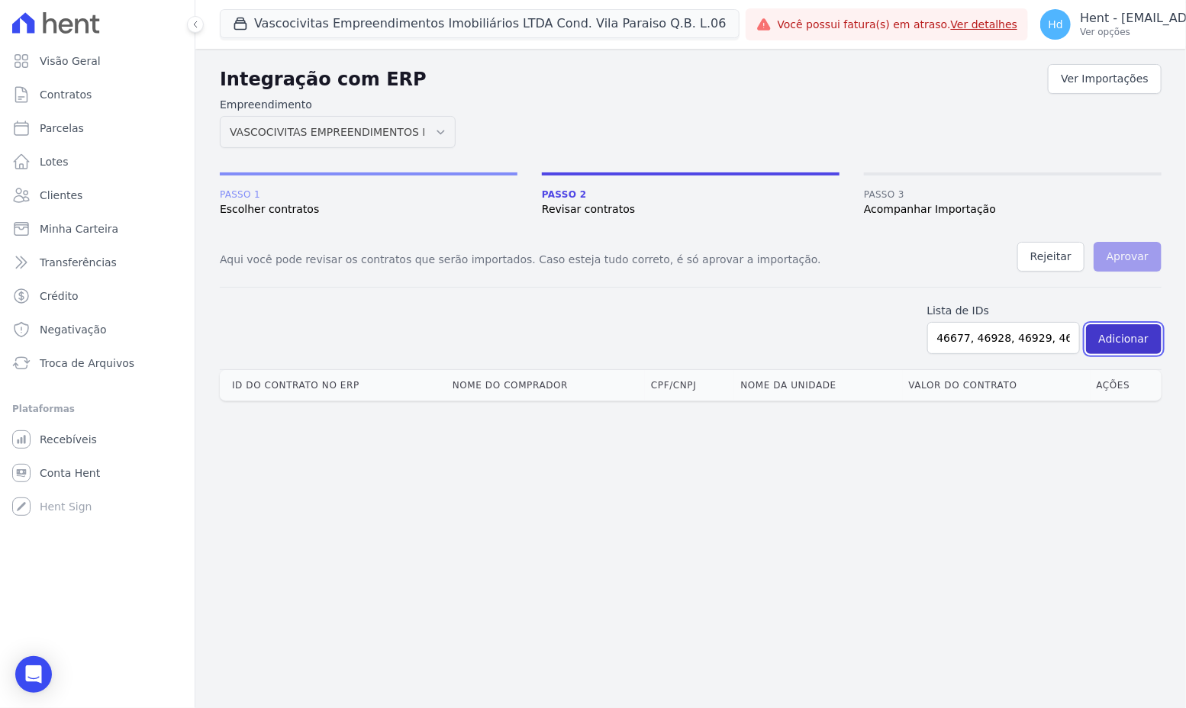
click at [1120, 344] on button "Adicionar" at bounding box center [1124, 339] width 76 height 30
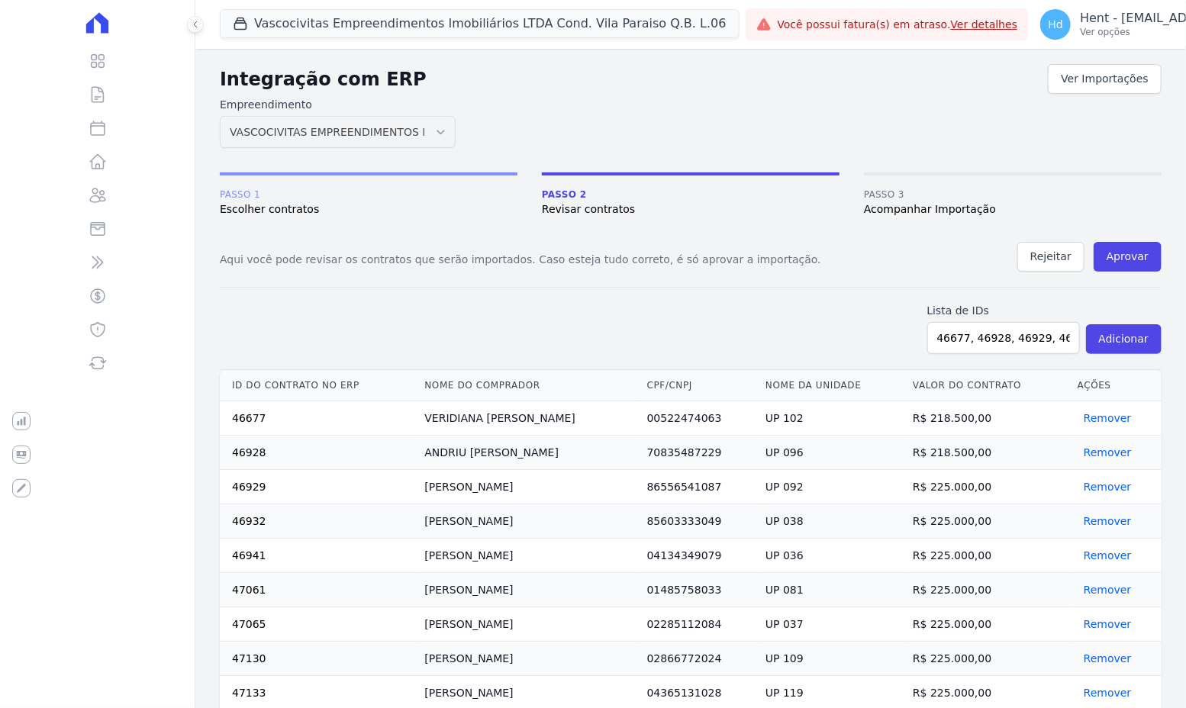
click at [640, 374] on th "Nome do comprador" at bounding box center [529, 385] width 222 height 31
click at [1127, 251] on button "Aprovar" at bounding box center [1128, 257] width 68 height 30
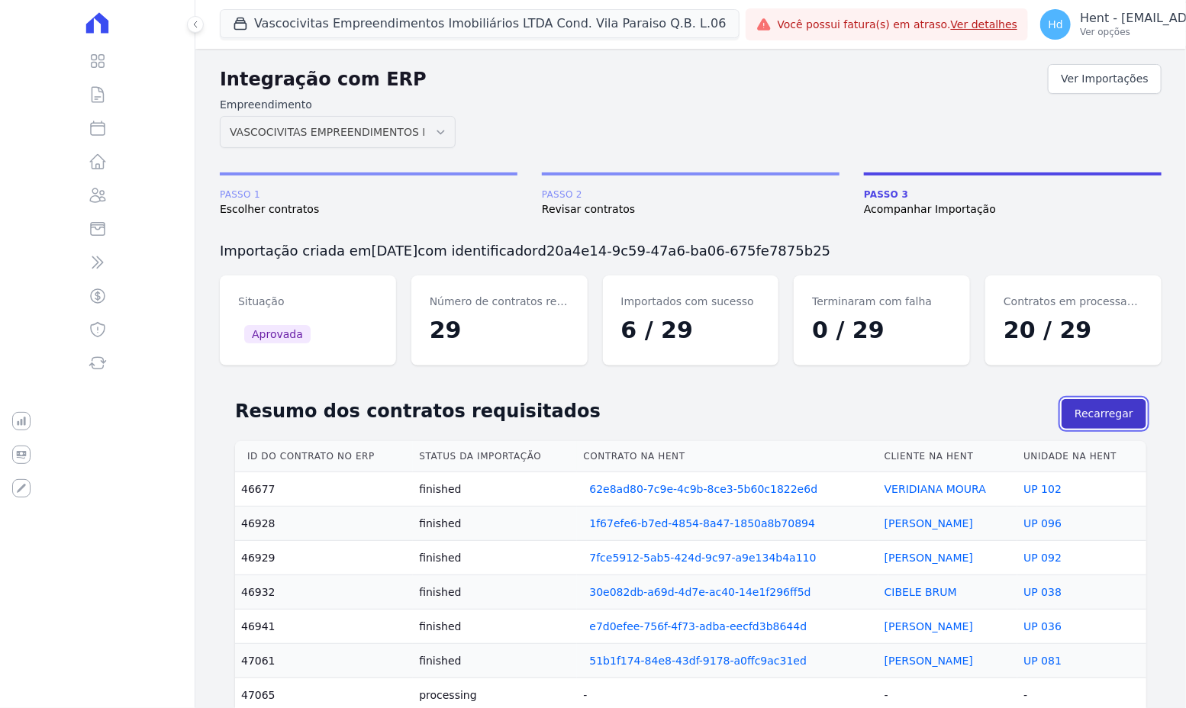
click at [1103, 411] on button "Recarregar" at bounding box center [1104, 414] width 85 height 30
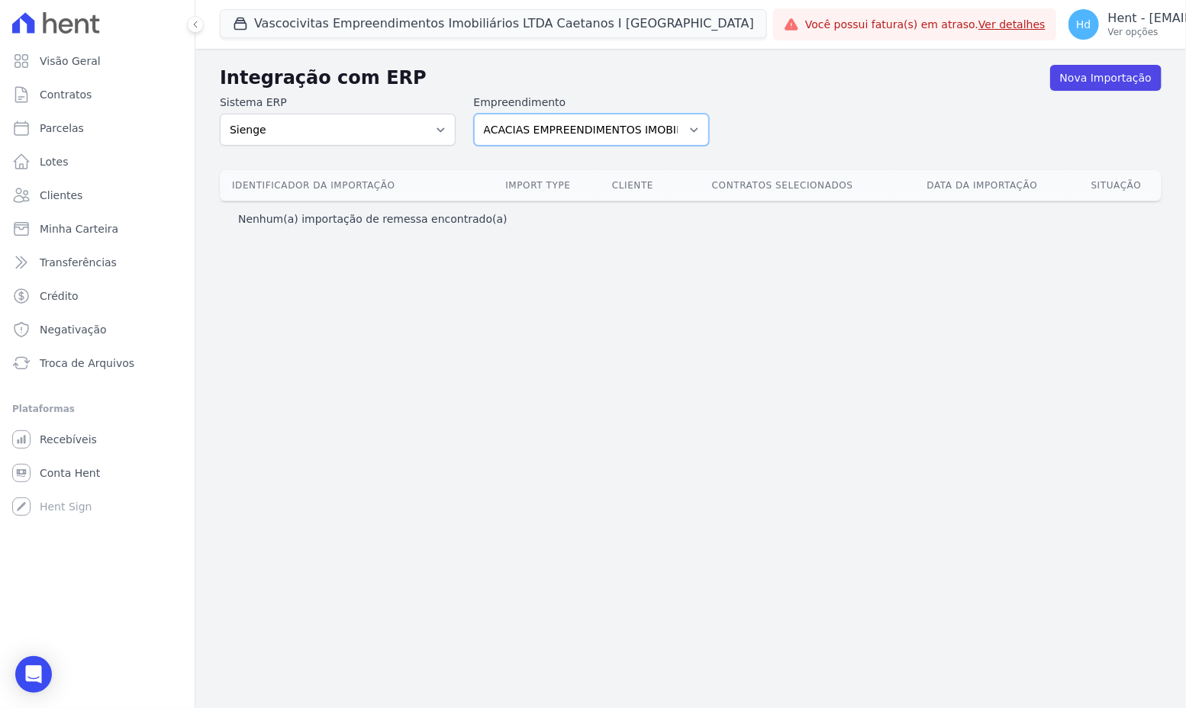
click at [521, 129] on select "ACACIAS EMPREENDIMENTOS IMOBILIARIOS SPE LTDA Acaiá Residencial ACQUA 8 PELOTAS…" at bounding box center [592, 130] width 236 height 32
click at [620, 110] on label "Empreendimento" at bounding box center [592, 103] width 236 height 16
click at [620, 114] on select "ACACIAS EMPREENDIMENTOS IMOBILIARIOS SPE LTDA Acaiá Residencial ACQUA 8 PELOTAS…" at bounding box center [592, 130] width 236 height 32
click at [633, 129] on select "ACACIAS EMPREENDIMENTOS IMOBILIARIOS SPE LTDA Acaiá Residencial ACQUA 8 PELOTAS…" at bounding box center [592, 130] width 236 height 32
select select "f465e8b5-2bb9-4a5c-9caa-d0fc8201723f"
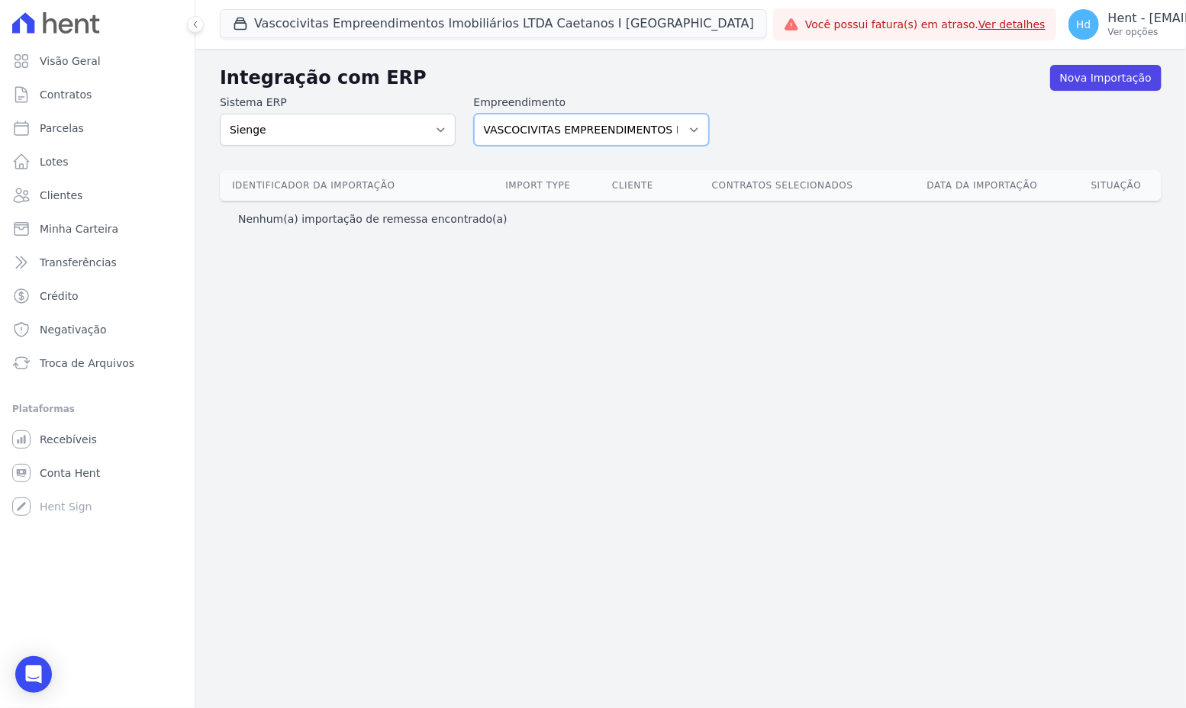
click at [474, 114] on select "ACACIAS EMPREENDIMENTOS IMOBILIARIOS SPE LTDA Acaiá Residencial ACQUA 8 PELOTAS…" at bounding box center [592, 130] width 236 height 32
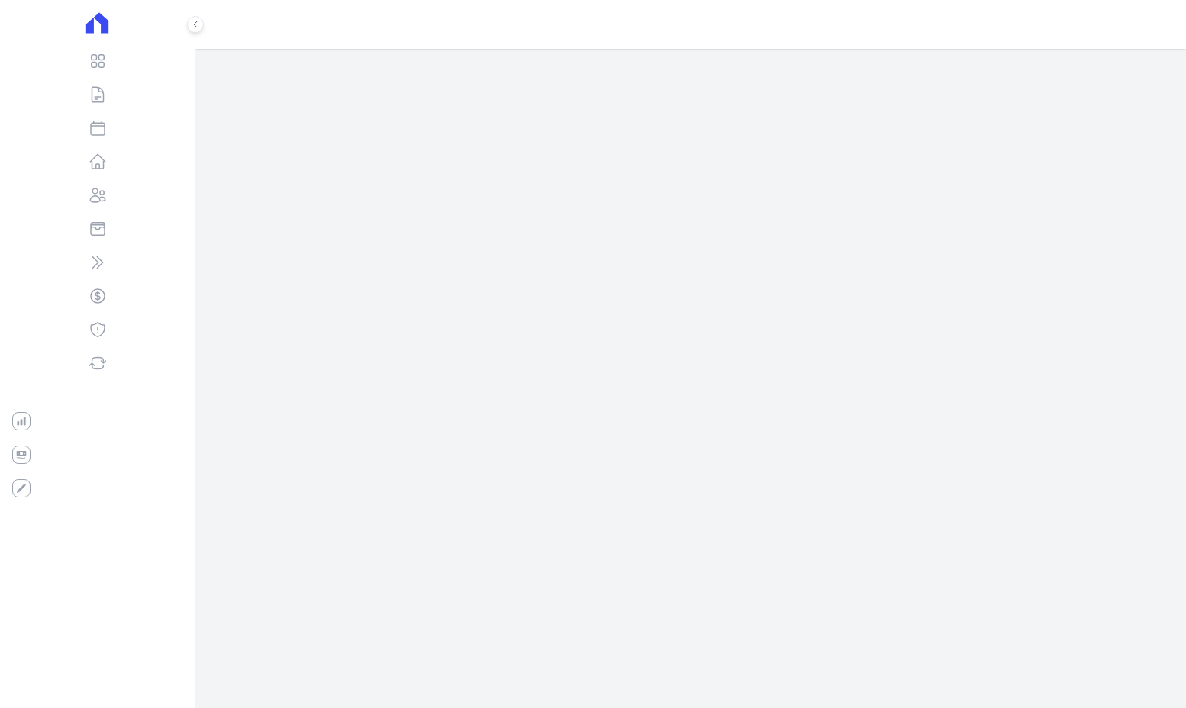
click at [924, 123] on div "Vascocivitas Empreendimentos Imobiliários LTDA Caetanos I [GEOGRAPHIC_DATA] VAS…" at bounding box center [690, 354] width 991 height 708
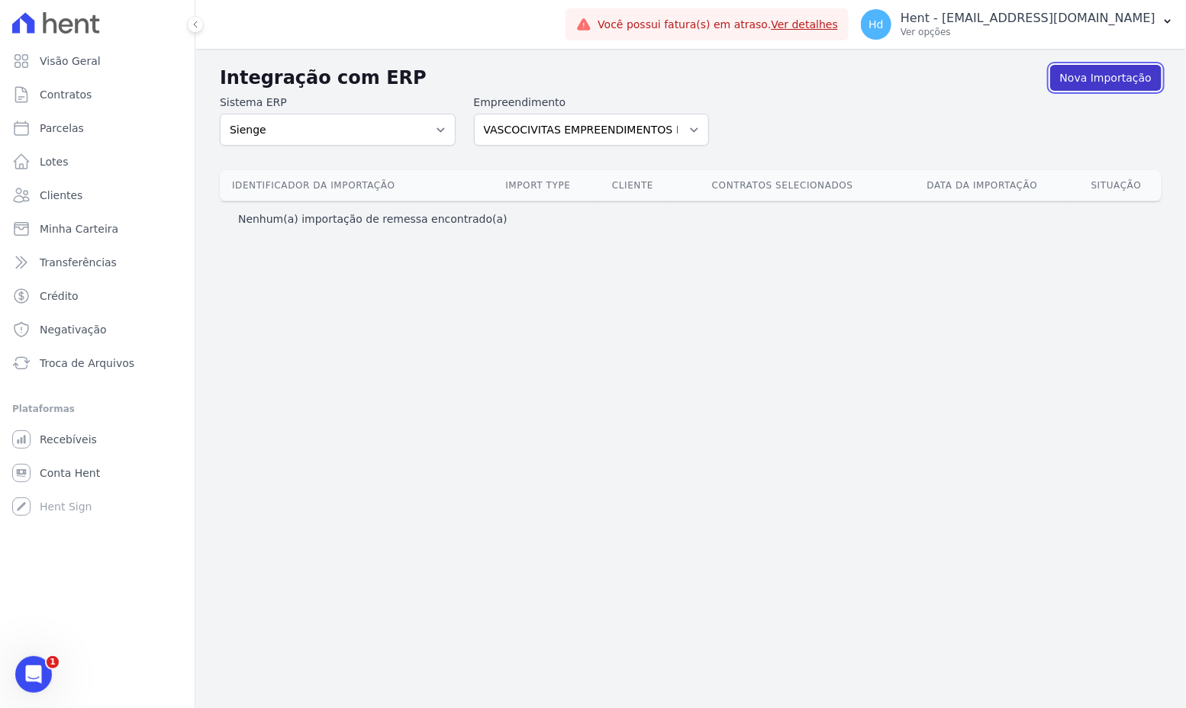
click at [1094, 80] on link "Nova Importação" at bounding box center [1105, 78] width 111 height 26
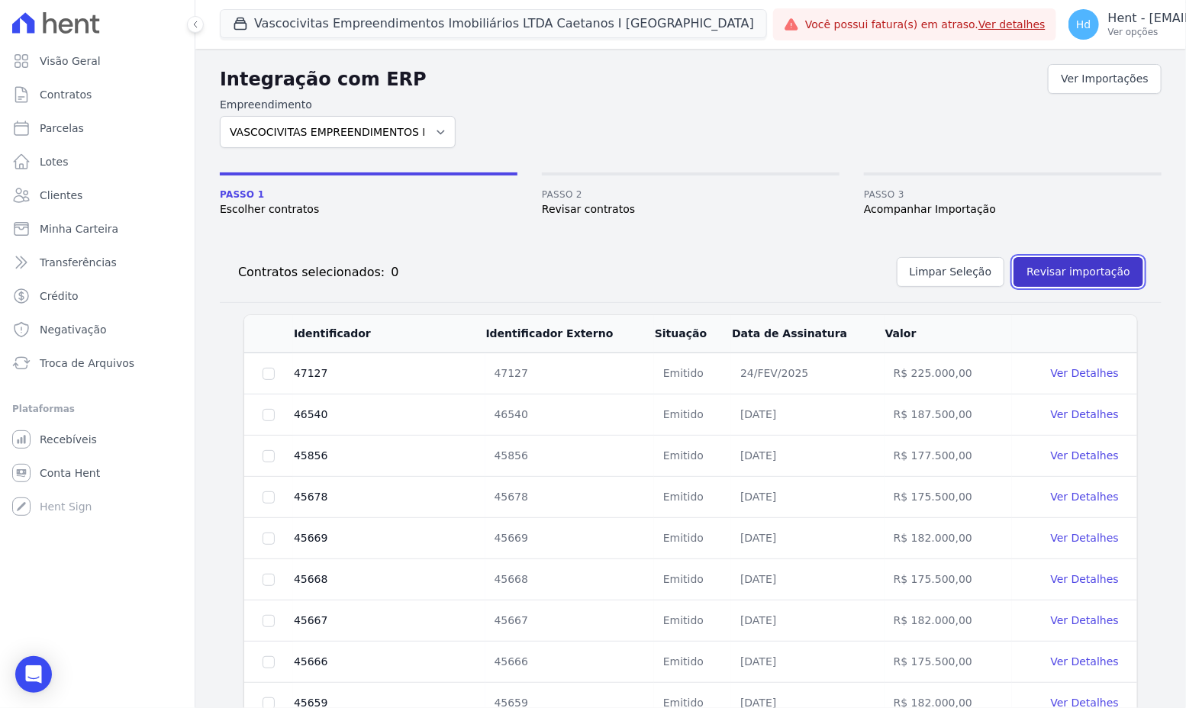
click at [1106, 262] on button "Revisar importação" at bounding box center [1079, 272] width 130 height 30
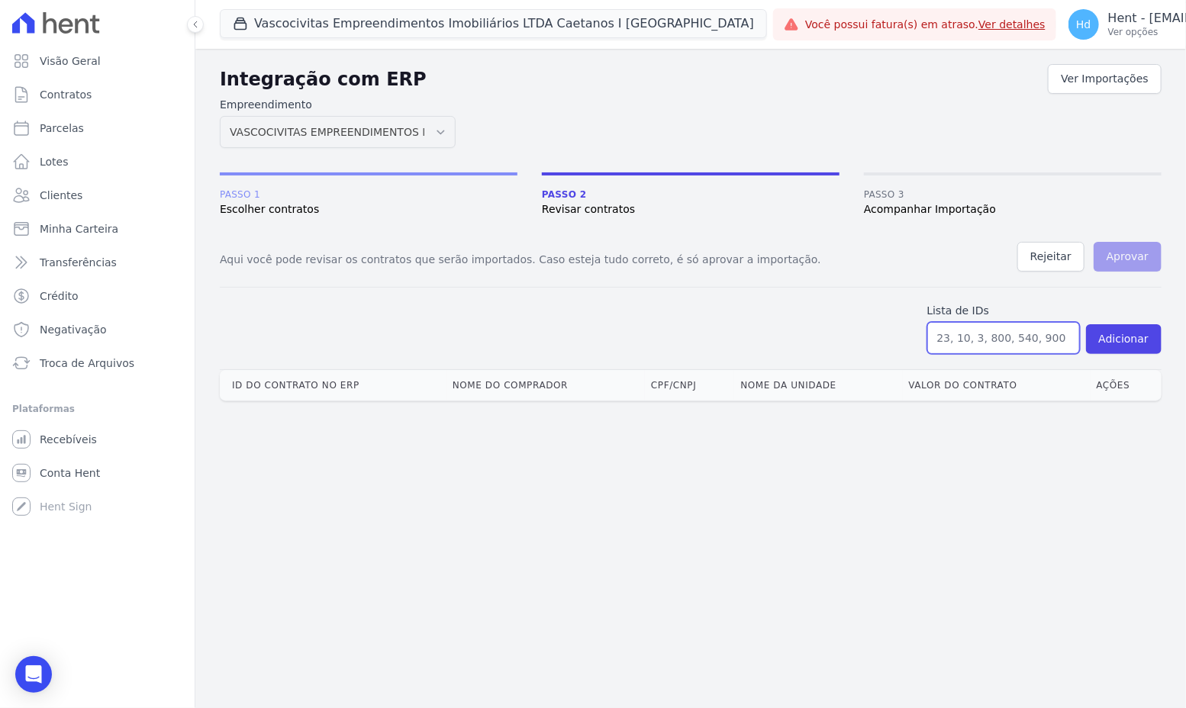
click at [975, 341] on input "text" at bounding box center [1003, 338] width 153 height 32
paste input "14072, 22532, 23884, 23921, 23948, 27050, 27080, 27085, 27094, 27129, 28326, 30…"
type input "14072, 22532, 23884, 23921, 23948, 27050, 27080, 27085, 27094, 27129, 28326, 30…"
click at [1125, 342] on button "Adicionar" at bounding box center [1124, 339] width 76 height 30
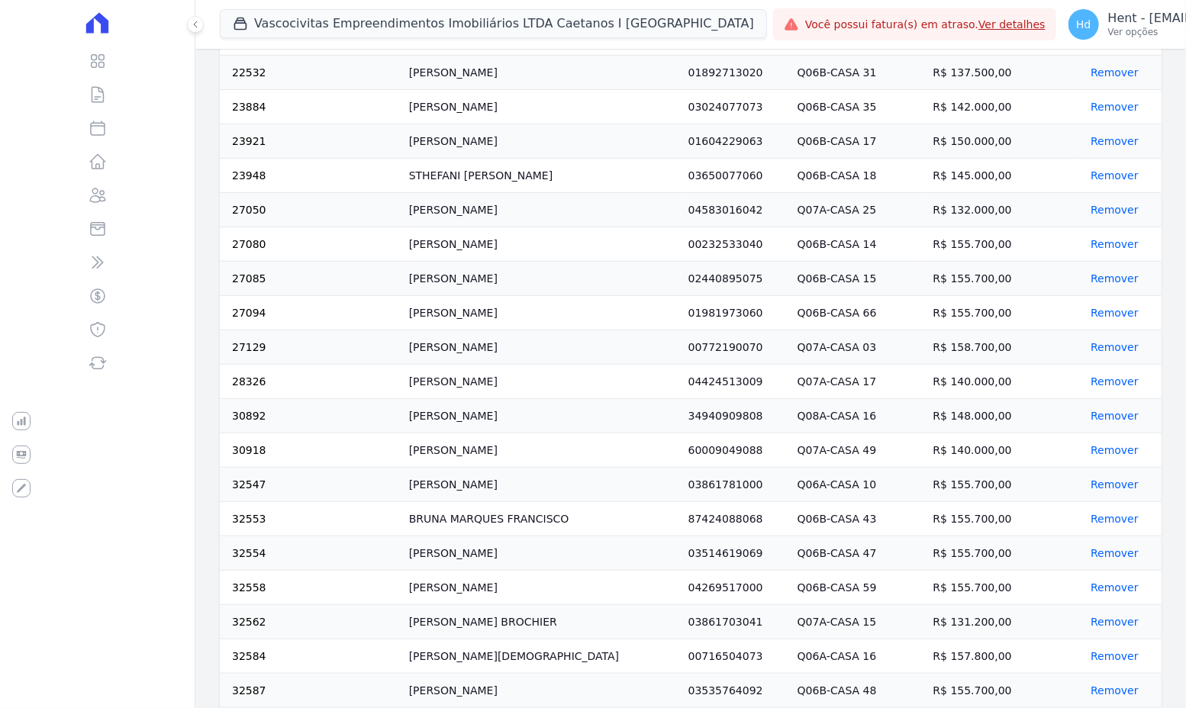
scroll to position [0, 0]
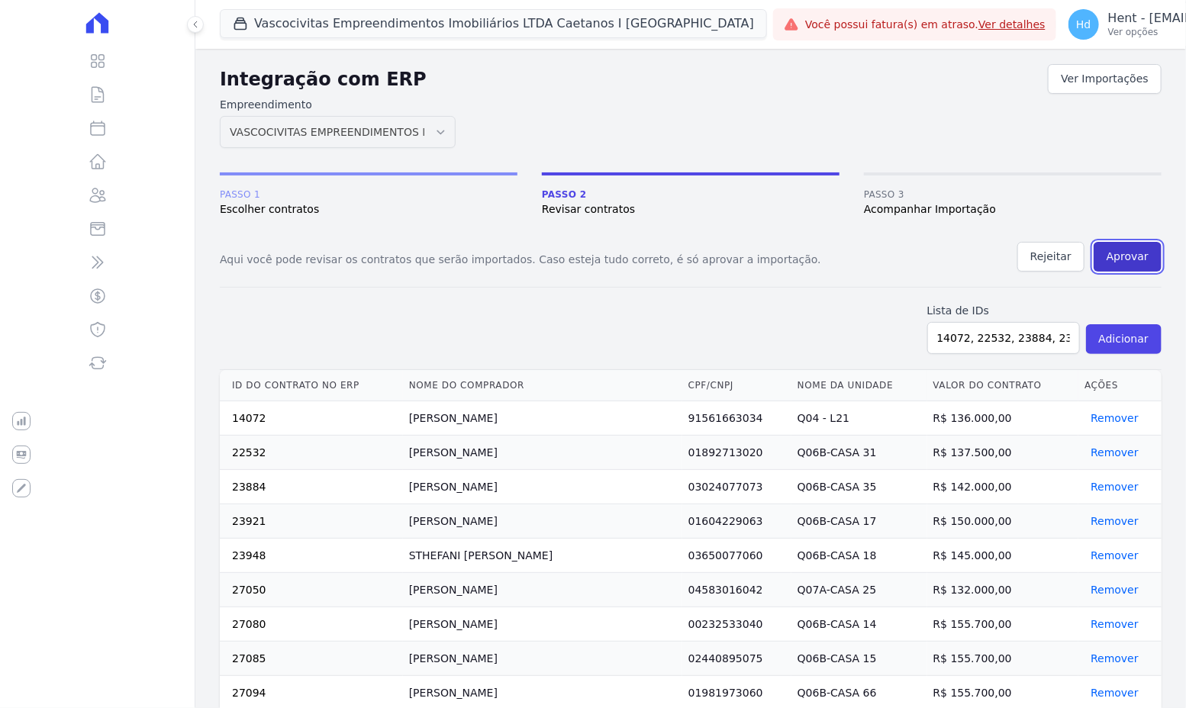
click at [1130, 253] on button "Aprovar" at bounding box center [1128, 257] width 68 height 30
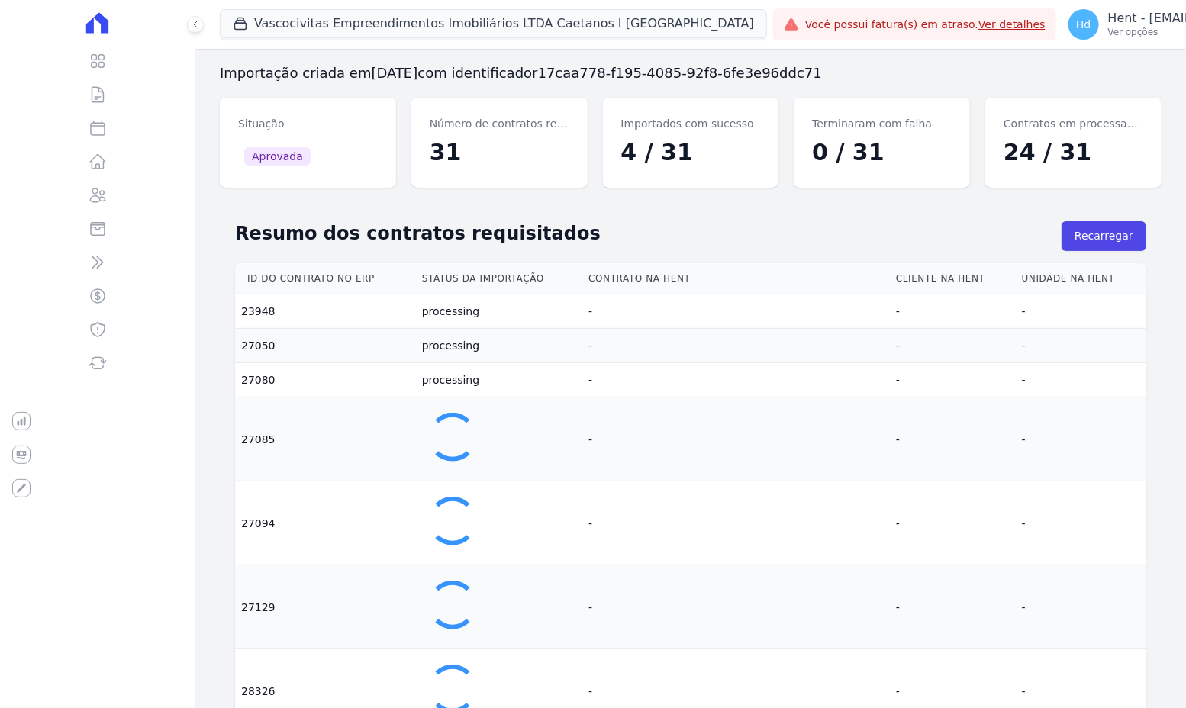
scroll to position [168, 0]
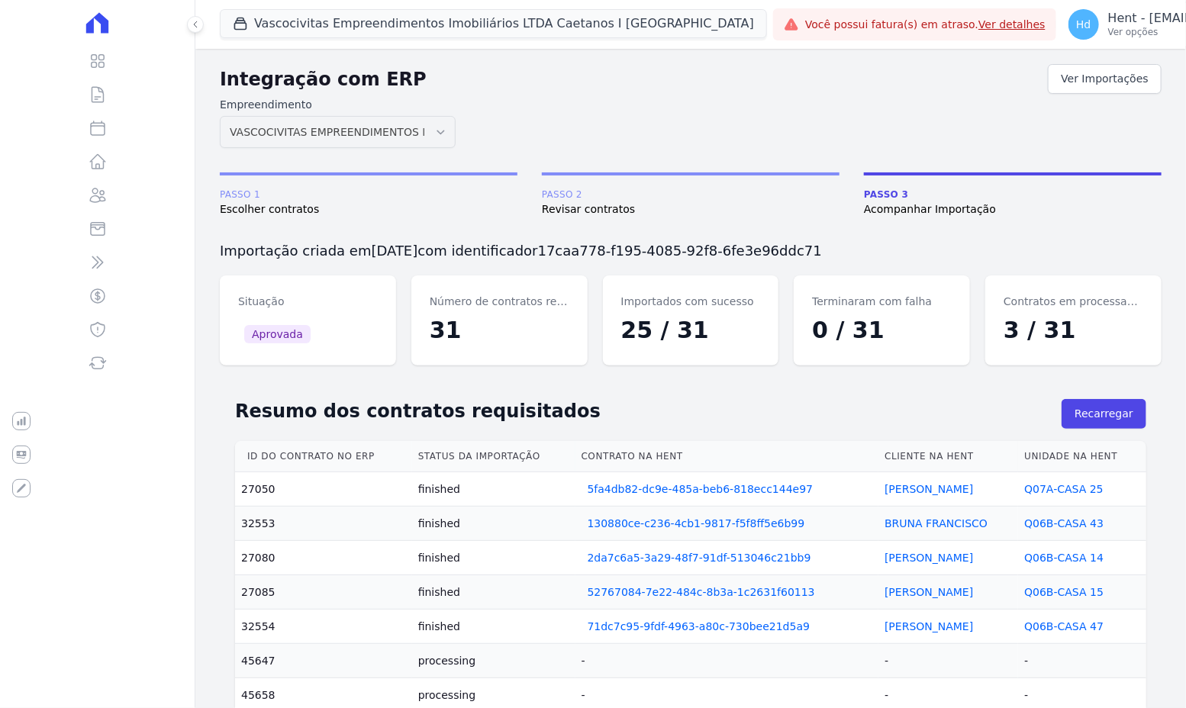
click at [1126, 414] on button "Recarregar" at bounding box center [1104, 414] width 85 height 30
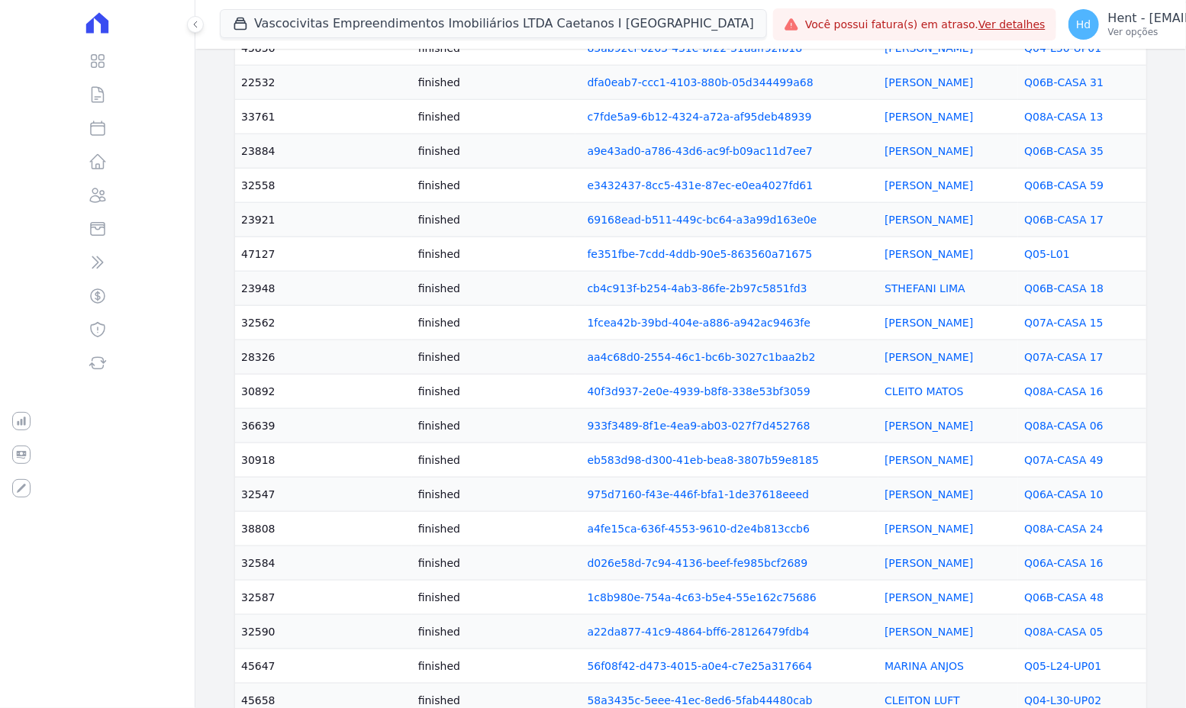
scroll to position [698, 0]
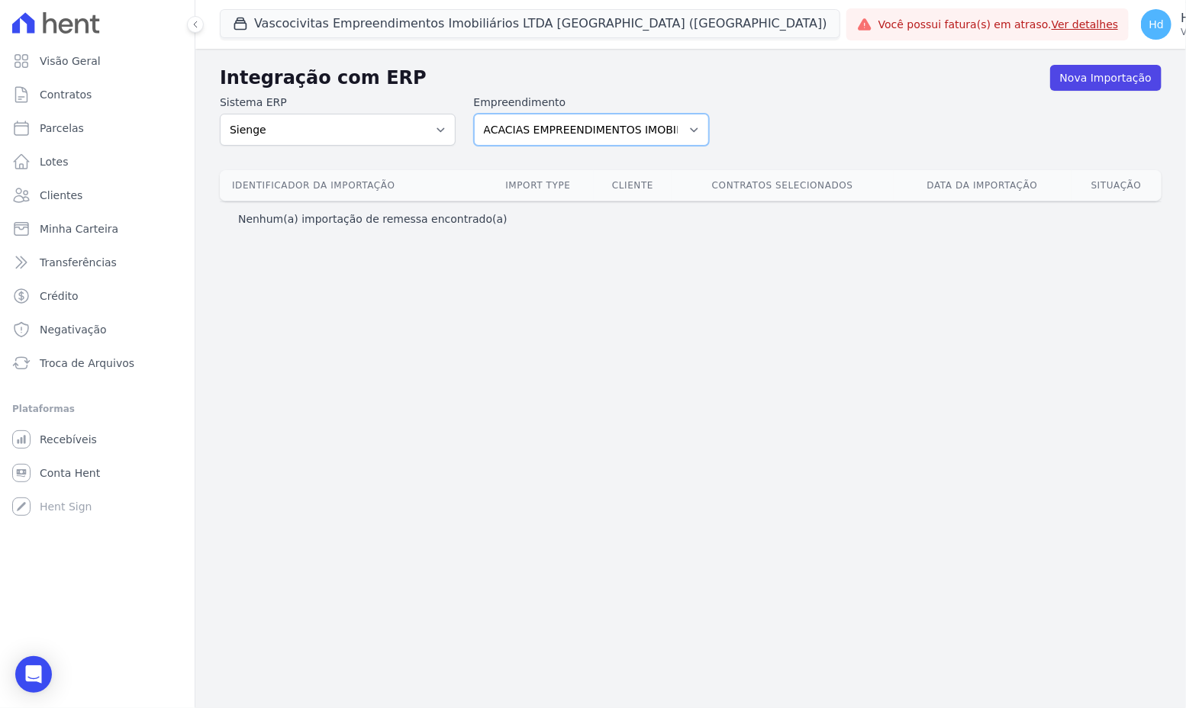
click at [548, 125] on select "ACACIAS EMPREENDIMENTOS IMOBILIARIOS SPE LTDA Acaiá Residencial ACQUA 8 PELOTAS…" at bounding box center [592, 130] width 236 height 32
select select "3fec2740-0ec5-4119-b843-a99f03b8f440"
click at [474, 114] on select "ACACIAS EMPREENDIMENTOS IMOBILIARIOS SPE LTDA Acaiá Residencial ACQUA 8 PELOTAS…" at bounding box center [592, 130] width 236 height 32
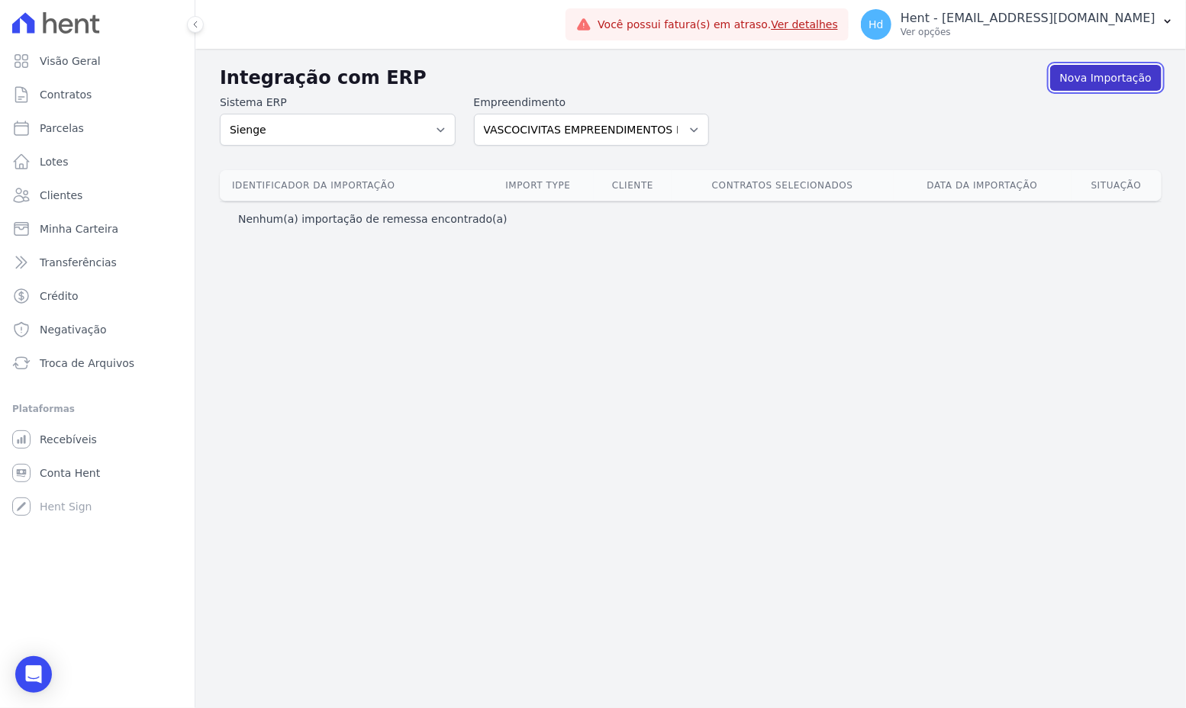
click at [1134, 76] on link "Nova Importação" at bounding box center [1105, 78] width 111 height 26
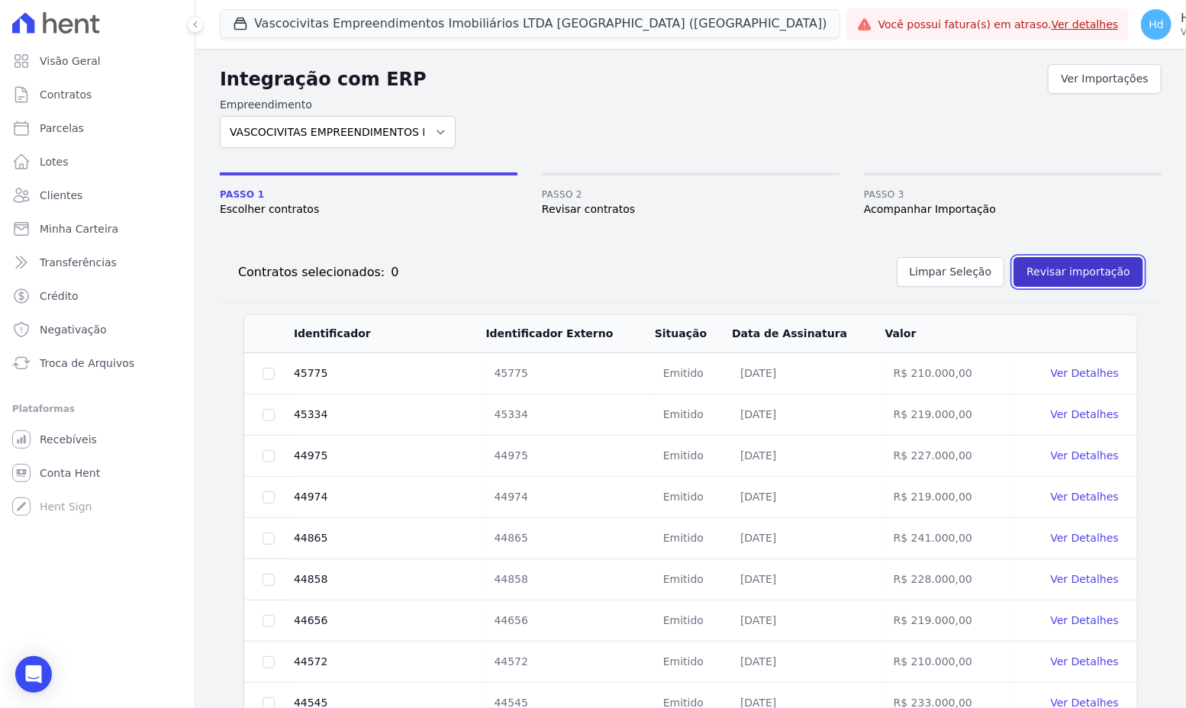
click at [1032, 265] on button "Revisar importação" at bounding box center [1079, 272] width 130 height 30
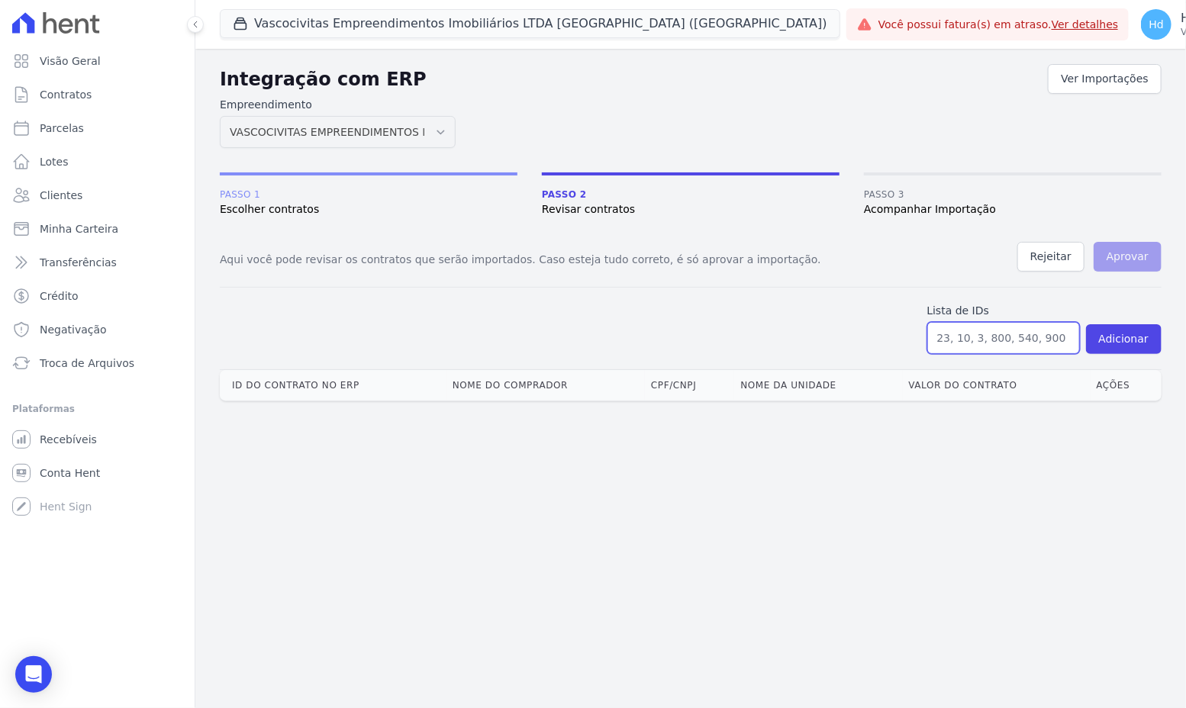
click at [973, 340] on input "text" at bounding box center [1003, 338] width 153 height 32
paste input "15245, 15369, 16412, 17064, 17839, 18188, 18210, 18223, 27450, 35189, 36621, 38…"
type input "15245, 15369, 16412, 17064, 17839, 18188, 18210, 18223, 27450, 35189, 36621, 38…"
click at [1146, 337] on button "Adicionar" at bounding box center [1124, 339] width 76 height 30
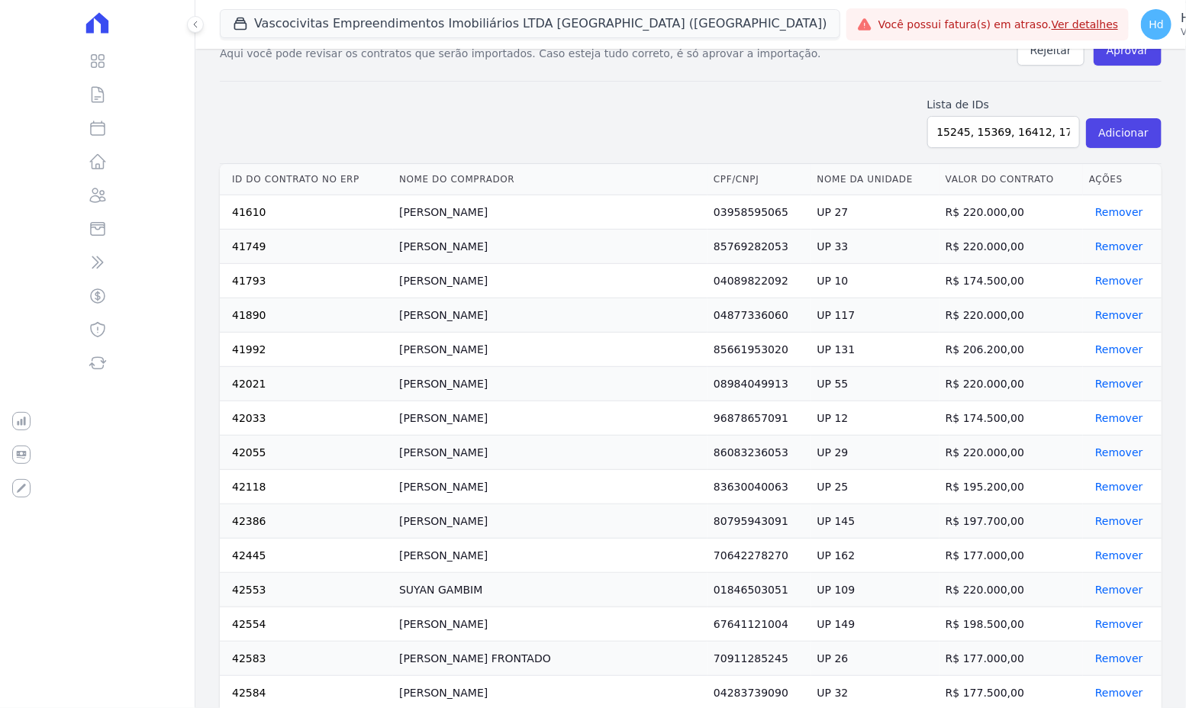
scroll to position [0, 0]
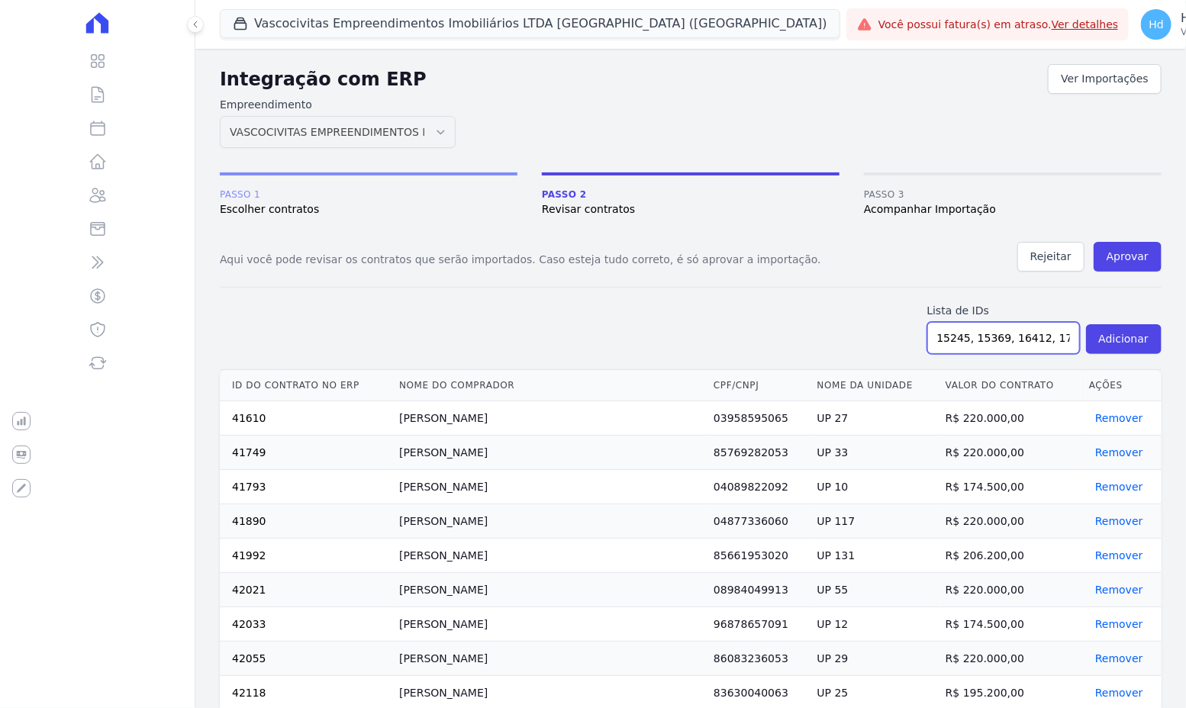
click at [983, 327] on input "15245, 15369, 16412, 17064, 17839, 18188, 18210, 18223, 27450, 35189, 36621, 38…" at bounding box center [1003, 338] width 153 height 32
paste input "45334,"
click at [1129, 339] on button "Adicionar" at bounding box center [1124, 339] width 76 height 30
click at [1004, 337] on input "45334" at bounding box center [1003, 338] width 153 height 32
paste input "4975,"
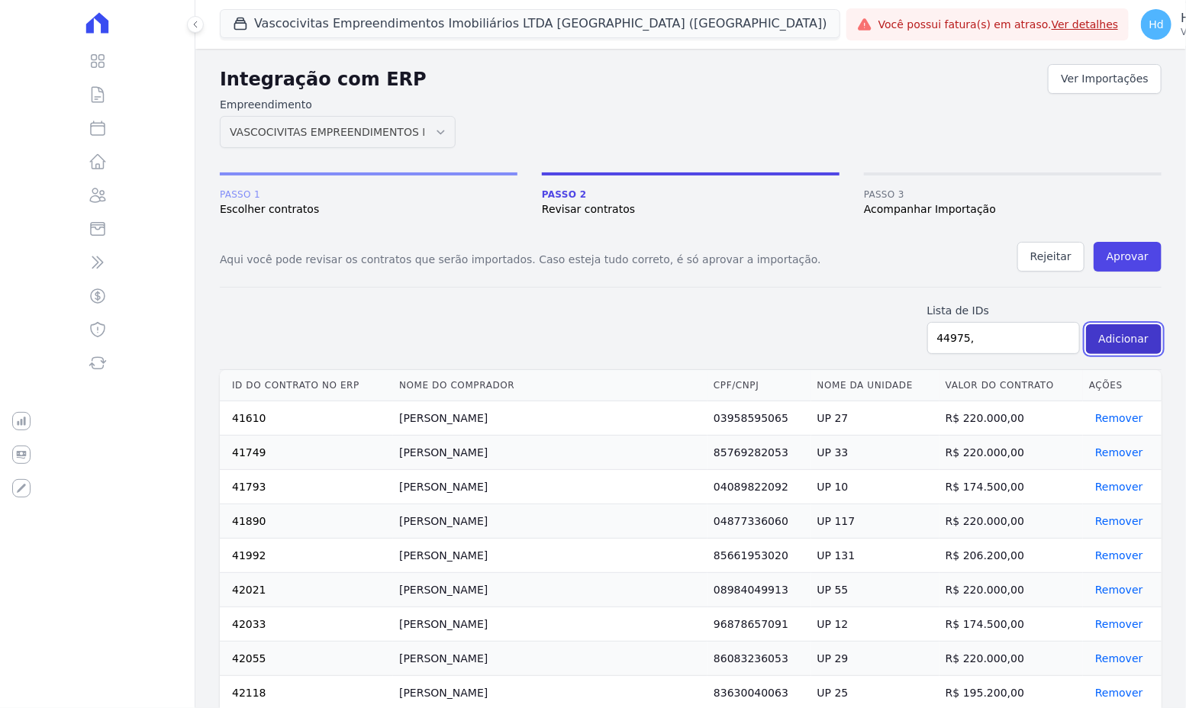
click at [1123, 329] on button "Adicionar" at bounding box center [1124, 339] width 76 height 30
click at [1002, 332] on input "44975," at bounding box center [1003, 338] width 153 height 32
paste input "4"
click at [1117, 330] on button "Adicionar" at bounding box center [1124, 339] width 76 height 30
click at [994, 330] on input "44974," at bounding box center [1003, 338] width 153 height 32
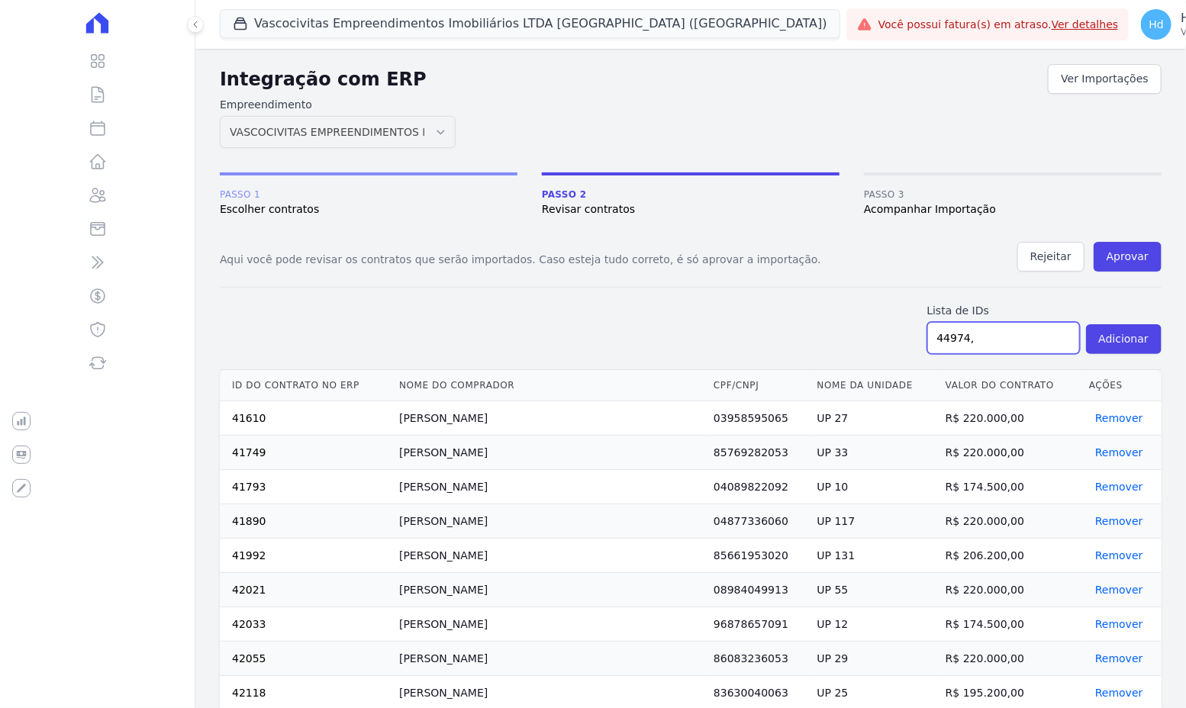
paste input "858"
click at [1114, 341] on button "Adicionar" at bounding box center [1124, 339] width 76 height 30
click at [965, 334] on input "44858," at bounding box center [1003, 338] width 153 height 32
paste input "656"
click at [1134, 333] on button "Adicionar" at bounding box center [1124, 339] width 76 height 30
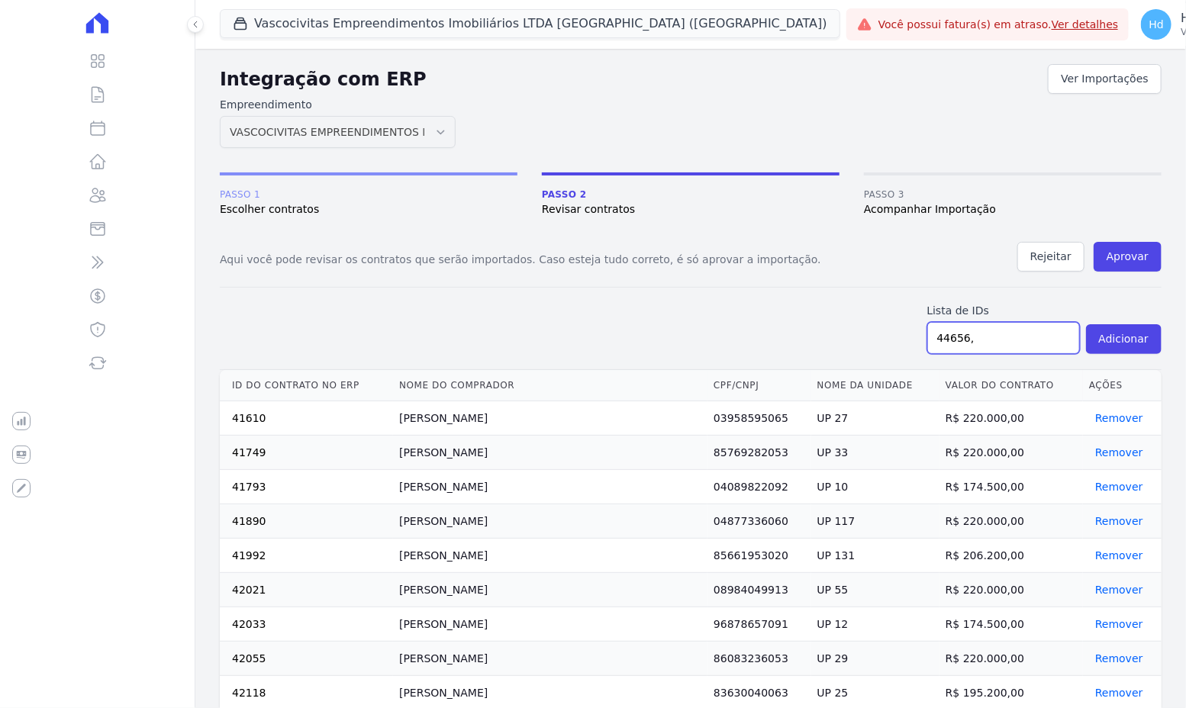
click at [992, 337] on input "44656," at bounding box center [1003, 338] width 153 height 32
paste input "572"
click at [1140, 343] on button "Adicionar" at bounding box center [1124, 339] width 76 height 30
click at [965, 334] on input "44572," at bounding box center [1003, 338] width 153 height 32
paste input "26"
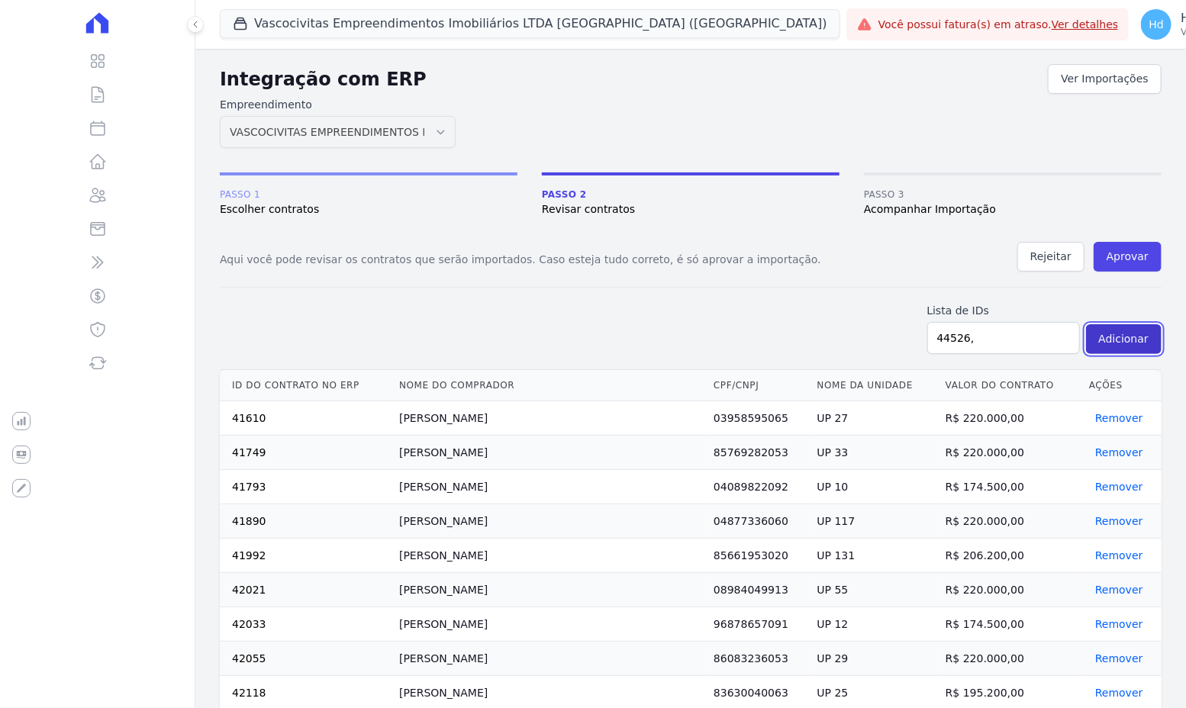
click at [1130, 331] on button "Adicionar" at bounding box center [1124, 339] width 76 height 30
click at [997, 324] on input "44526," at bounding box center [1003, 338] width 153 height 32
paste input "CAROLINE BORGES DO AMARAL"
type input "CAROLINE BORGES DO AMARAL"
click at [1024, 336] on input "text" at bounding box center [1003, 338] width 153 height 32
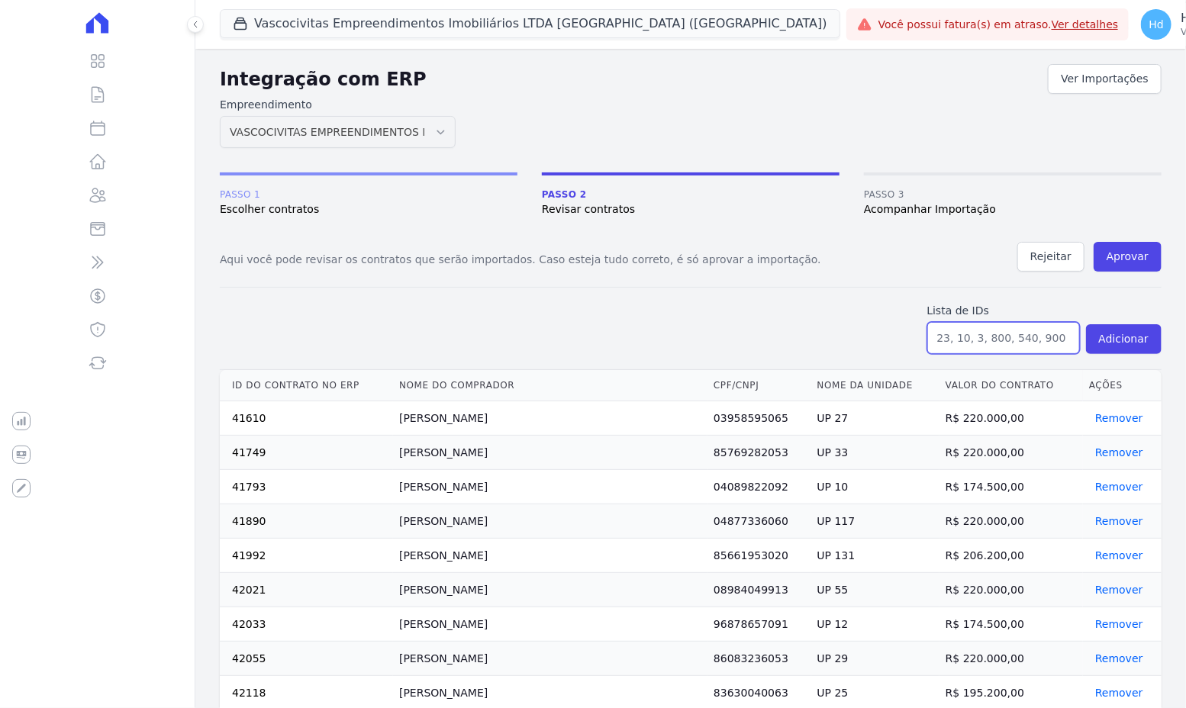
paste input "44389,"
type input "44389,"
click at [1140, 336] on button "Adicionar" at bounding box center [1124, 339] width 76 height 30
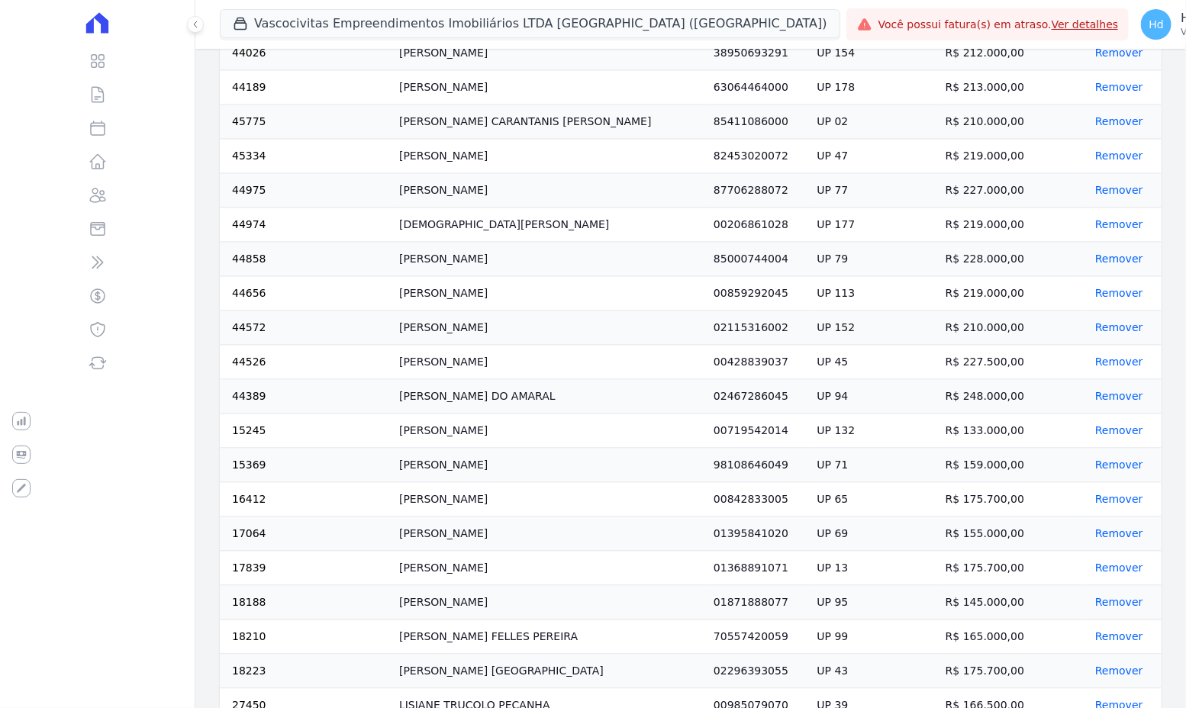
scroll to position [35, 0]
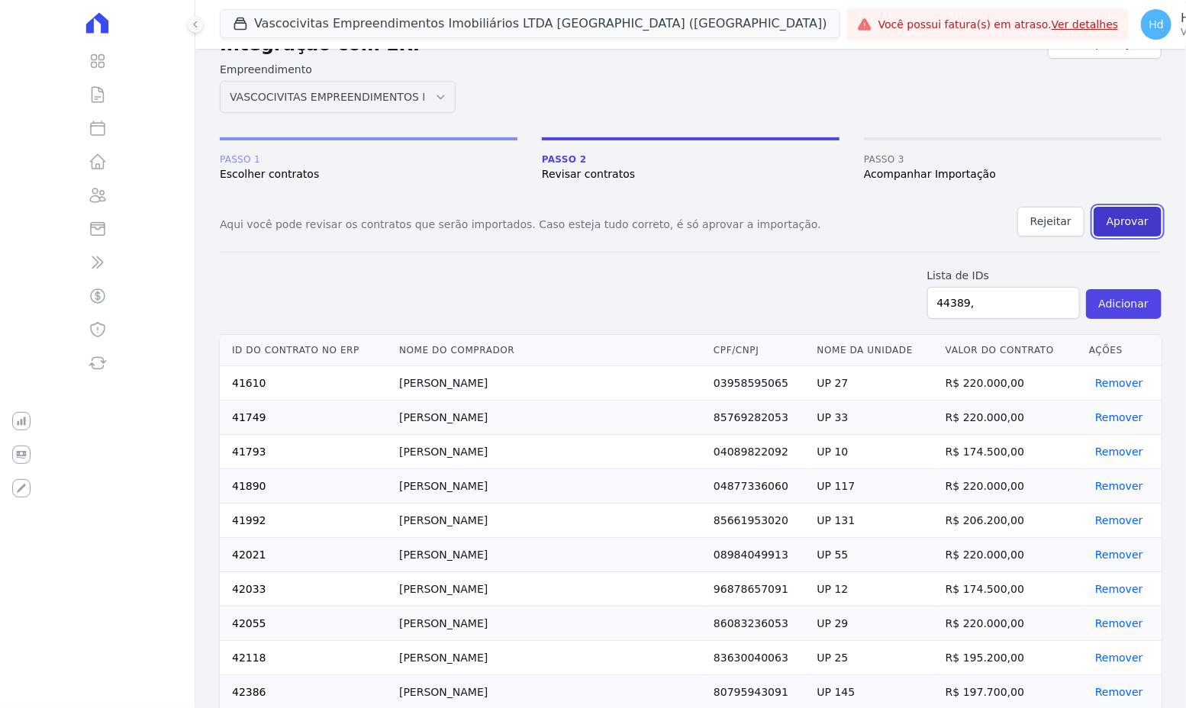
click at [1116, 221] on button "Aprovar" at bounding box center [1128, 222] width 68 height 30
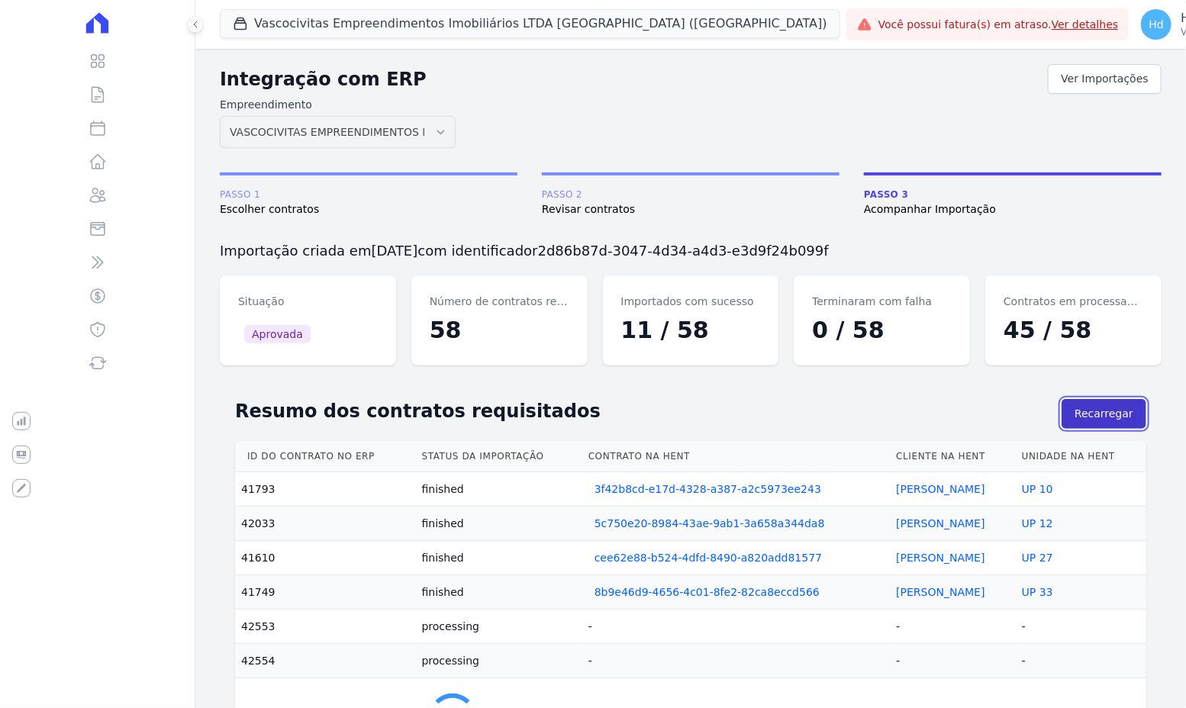
click at [1101, 408] on button "Recarregar" at bounding box center [1104, 414] width 85 height 30
click at [1087, 417] on button "Recarregar" at bounding box center [1104, 414] width 85 height 30
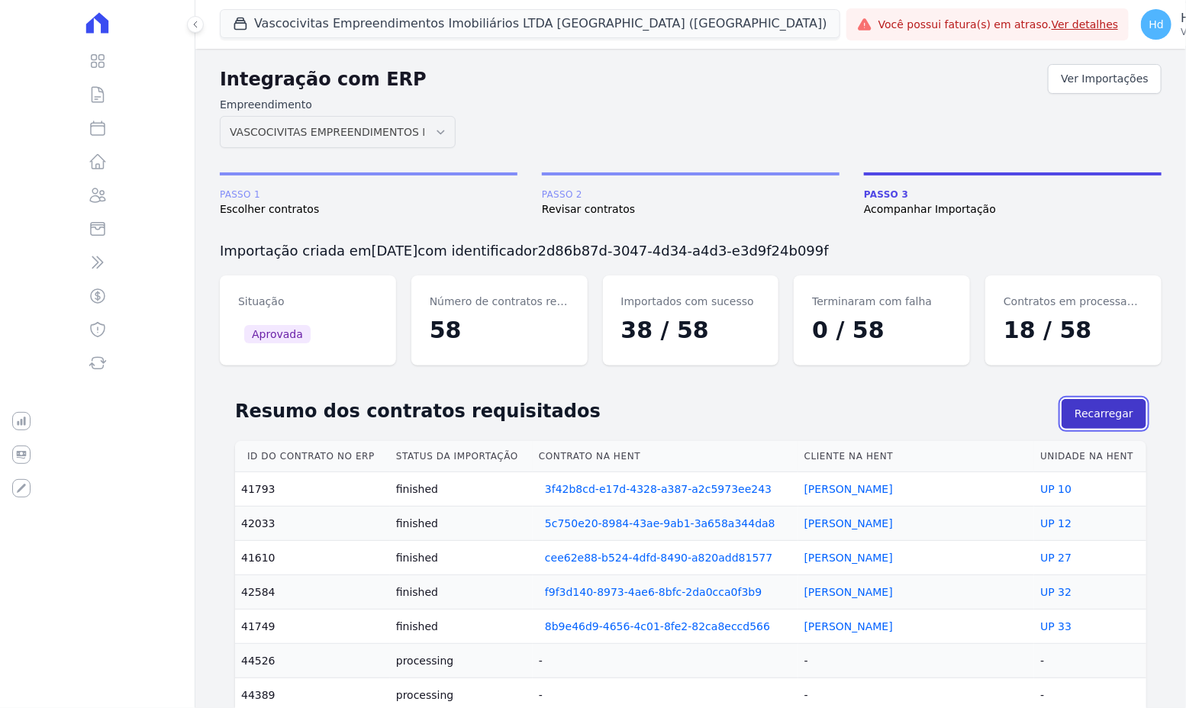
click at [1133, 405] on button "Recarregar" at bounding box center [1104, 414] width 85 height 30
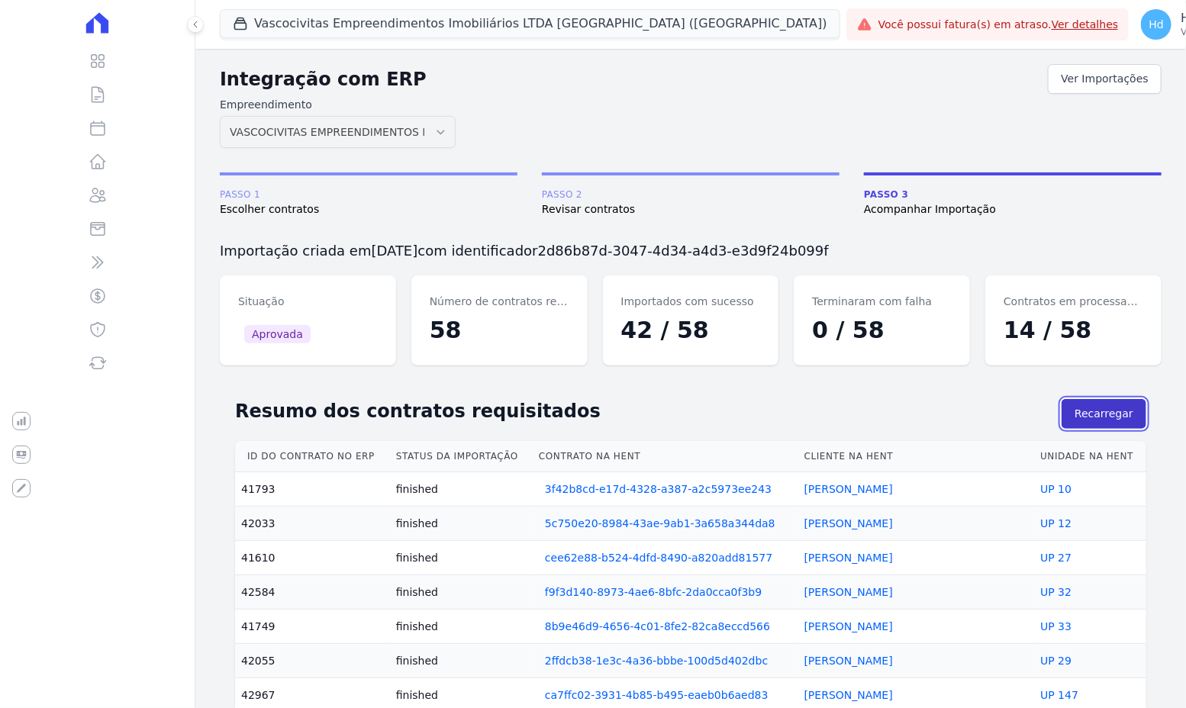
click at [1133, 412] on button "Recarregar" at bounding box center [1104, 414] width 85 height 30
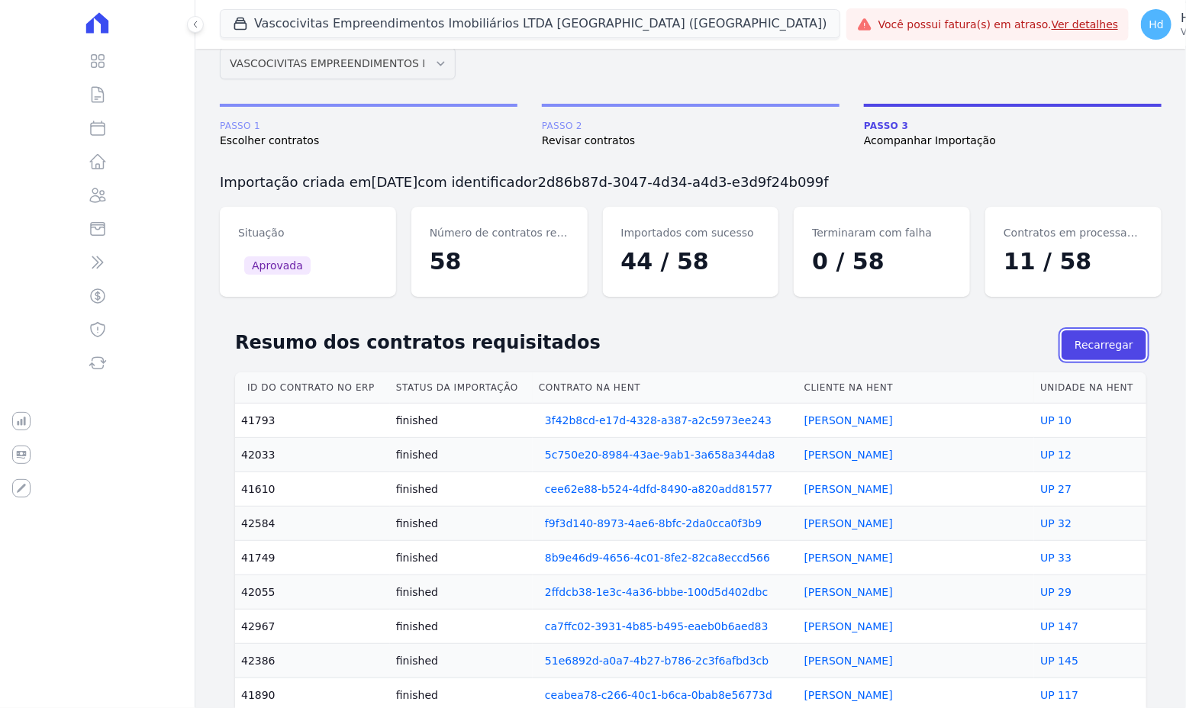
scroll to position [57, 0]
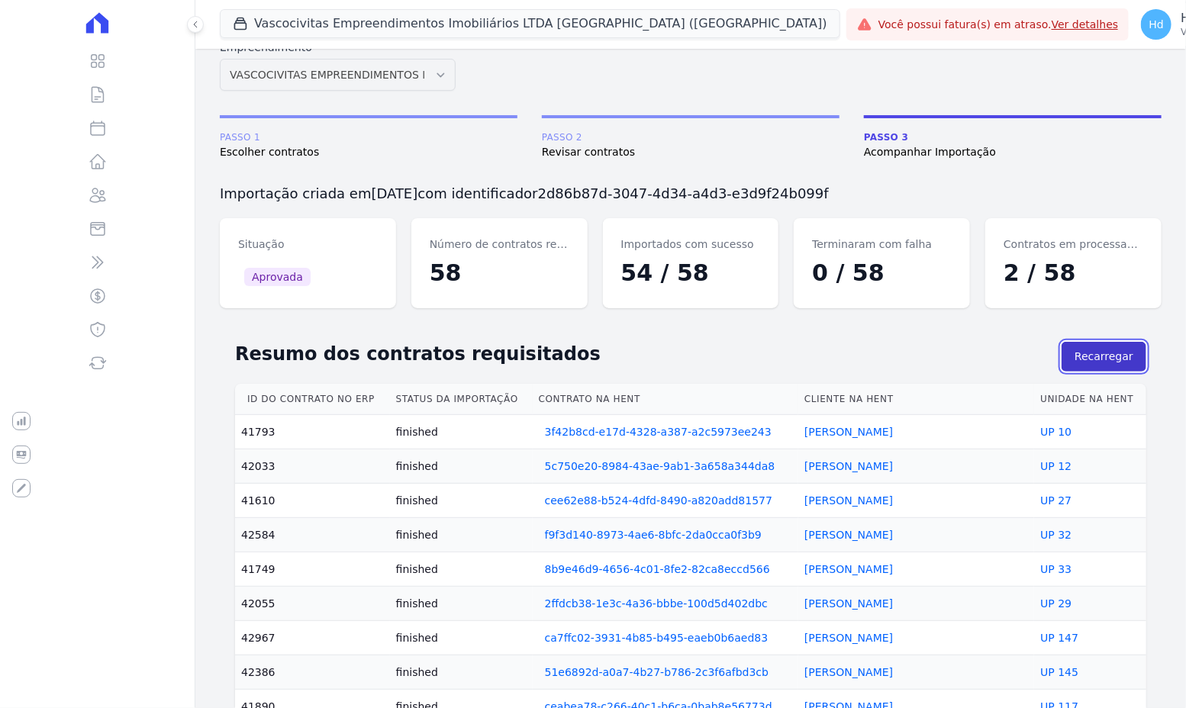
click at [1097, 354] on button "Recarregar" at bounding box center [1104, 357] width 85 height 30
click at [1113, 353] on button "Recarregar" at bounding box center [1104, 357] width 85 height 30
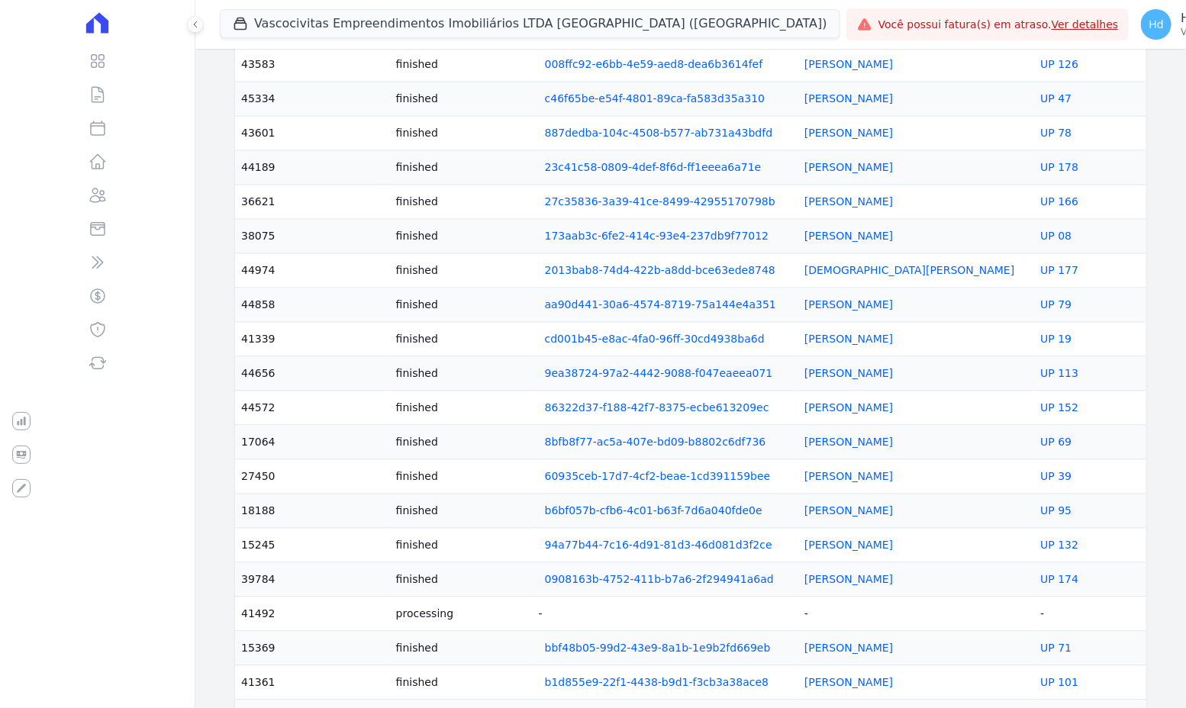
scroll to position [1616, 0]
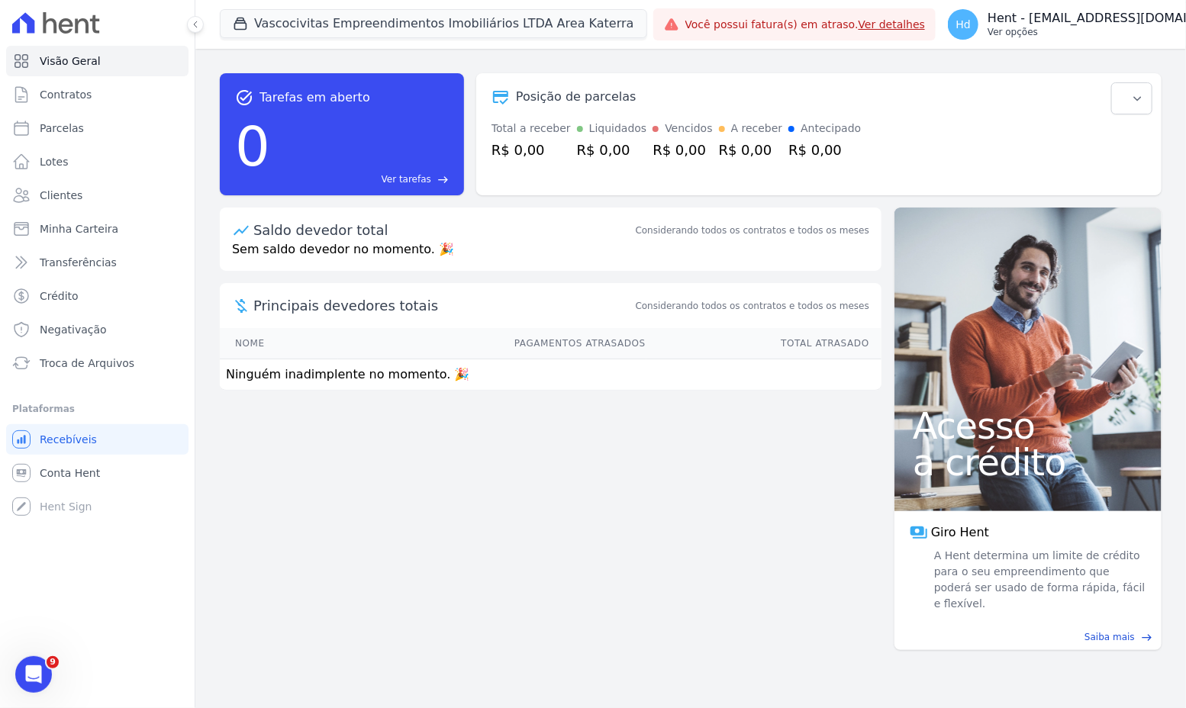
click at [1054, 42] on button "Hd Hent - [EMAIL_ADDRESS][DOMAIN_NAME] Ver opções" at bounding box center [1104, 24] width 337 height 43
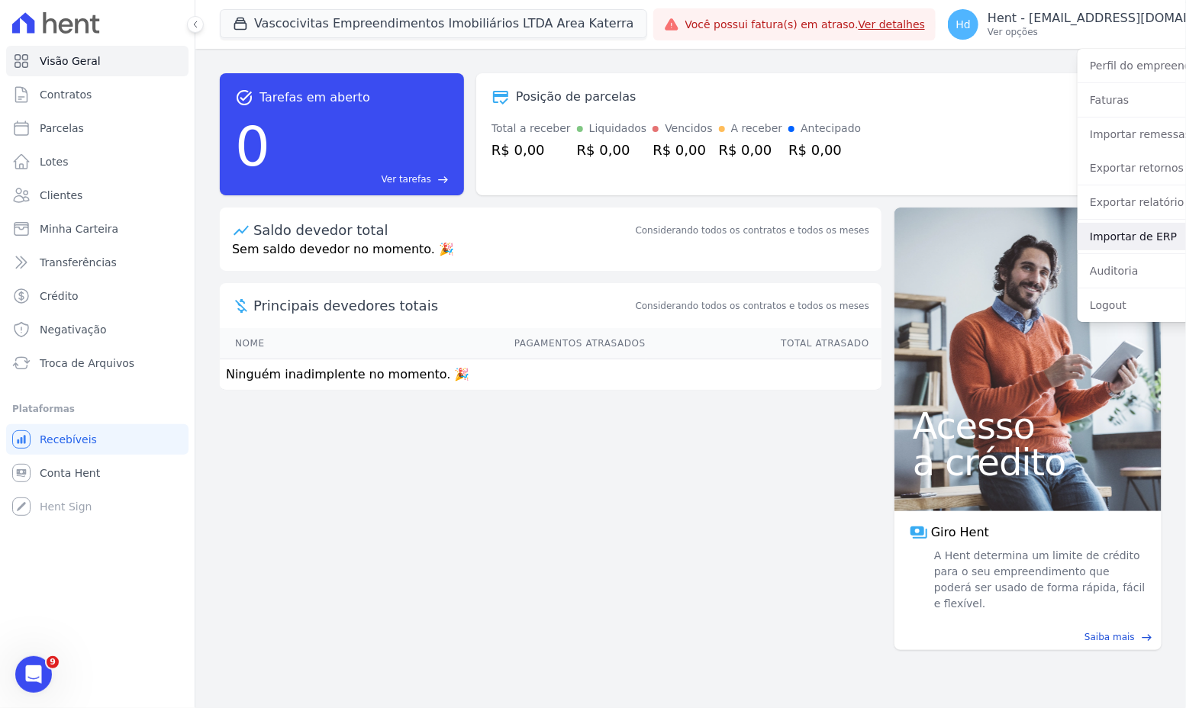
click at [1078, 233] on link "Importar de ERP" at bounding box center [1175, 236] width 195 height 27
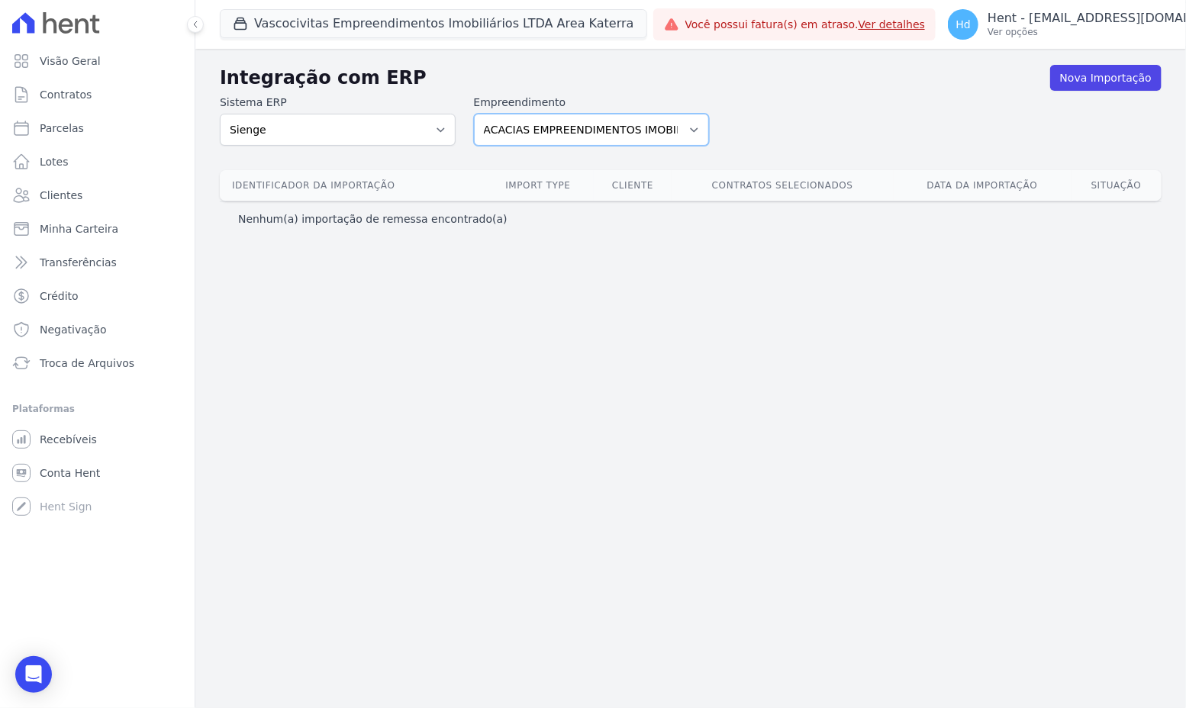
click at [611, 127] on select "ACACIAS EMPREENDIMENTOS IMOBILIARIOS SPE LTDA Acaiá Residencial ACQUA 8 PELOTAS…" at bounding box center [592, 130] width 236 height 32
select select "d118bc36-e3d4-4a40-a9cf-3d0739607a07"
click at [474, 114] on select "ACACIAS EMPREENDIMENTOS IMOBILIARIOS SPE LTDA Acaiá Residencial ACQUA 8 PELOTAS…" at bounding box center [592, 130] width 236 height 32
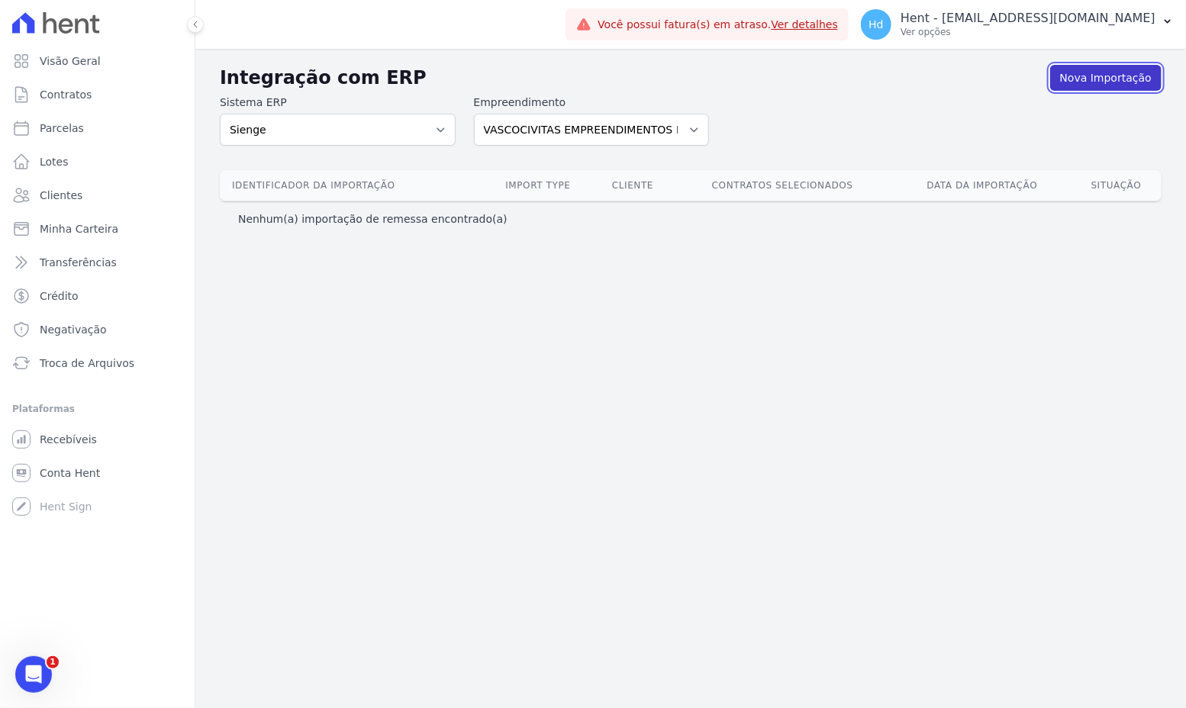
click at [1107, 73] on link "Nova Importação" at bounding box center [1105, 78] width 111 height 26
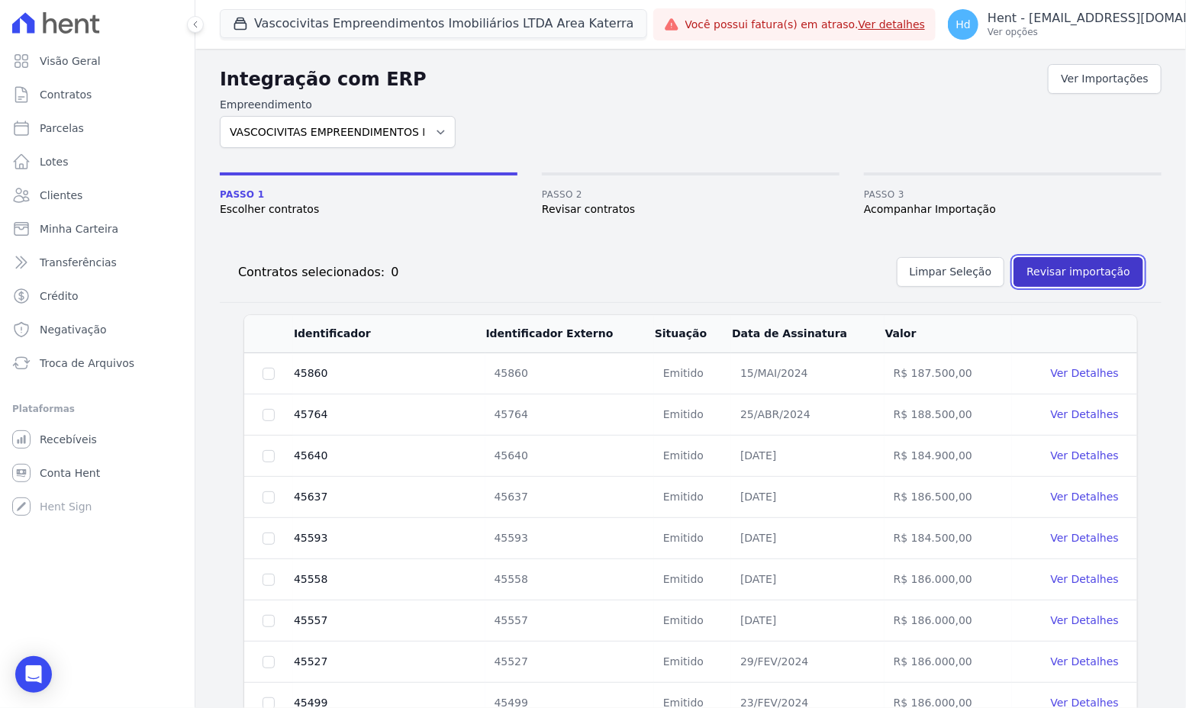
click at [1040, 275] on button "Revisar importação" at bounding box center [1079, 272] width 130 height 30
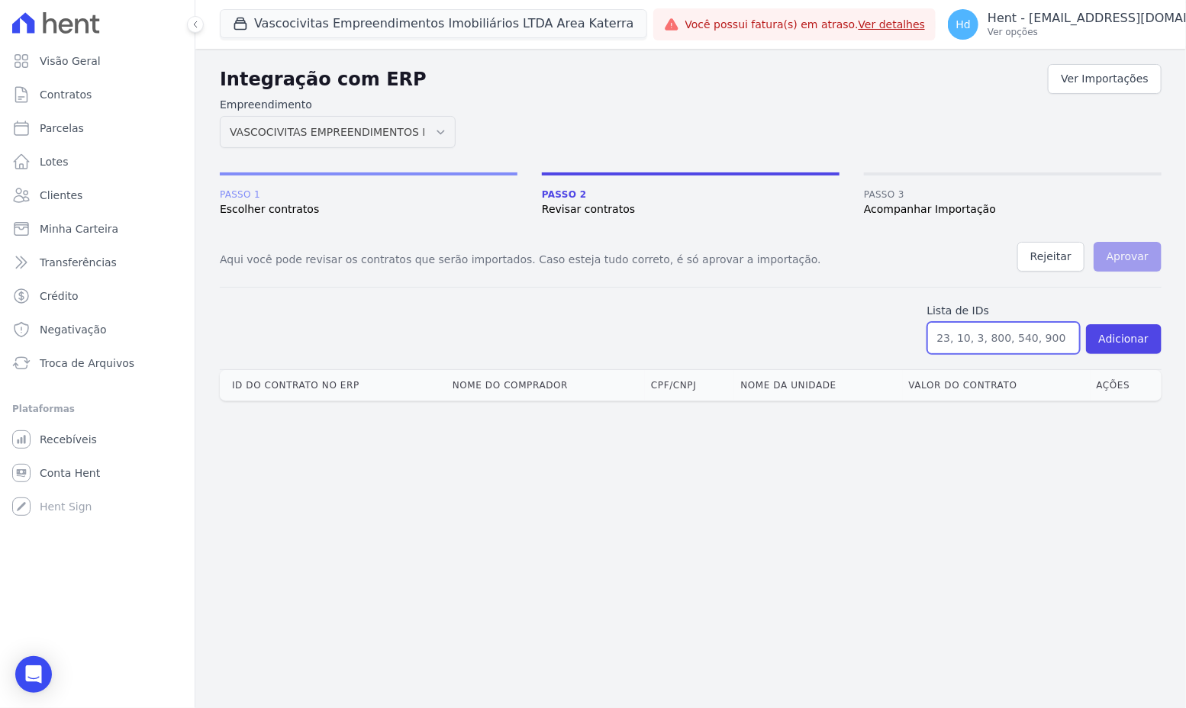
click at [1016, 332] on input "text" at bounding box center [1003, 338] width 153 height 32
paste input "19525, 19549, 19587, 21008, 30920, 32552, 35195, 36610, 36613, 36634, 38082, 38…"
type input "19525, 19549, 19587, 21008, 30920, 32552, 35195, 36610, 36613, 36634, 38082, 38…"
click at [1121, 343] on button "Adicionar" at bounding box center [1124, 339] width 76 height 30
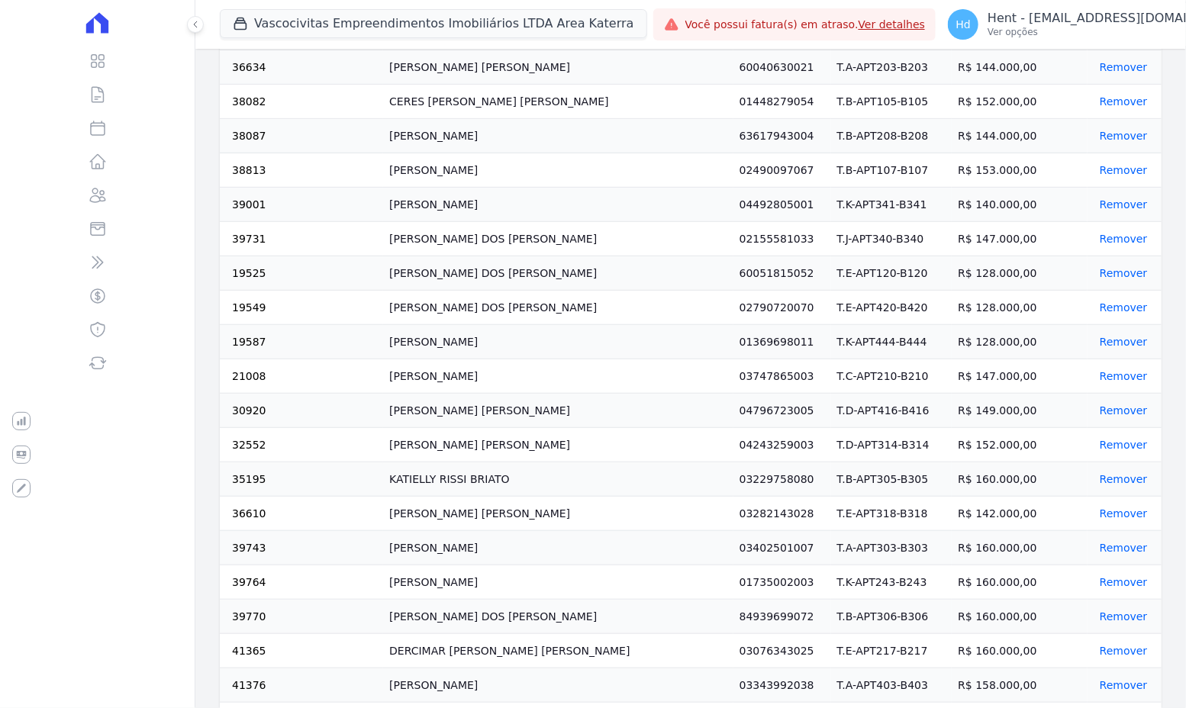
scroll to position [0, 0]
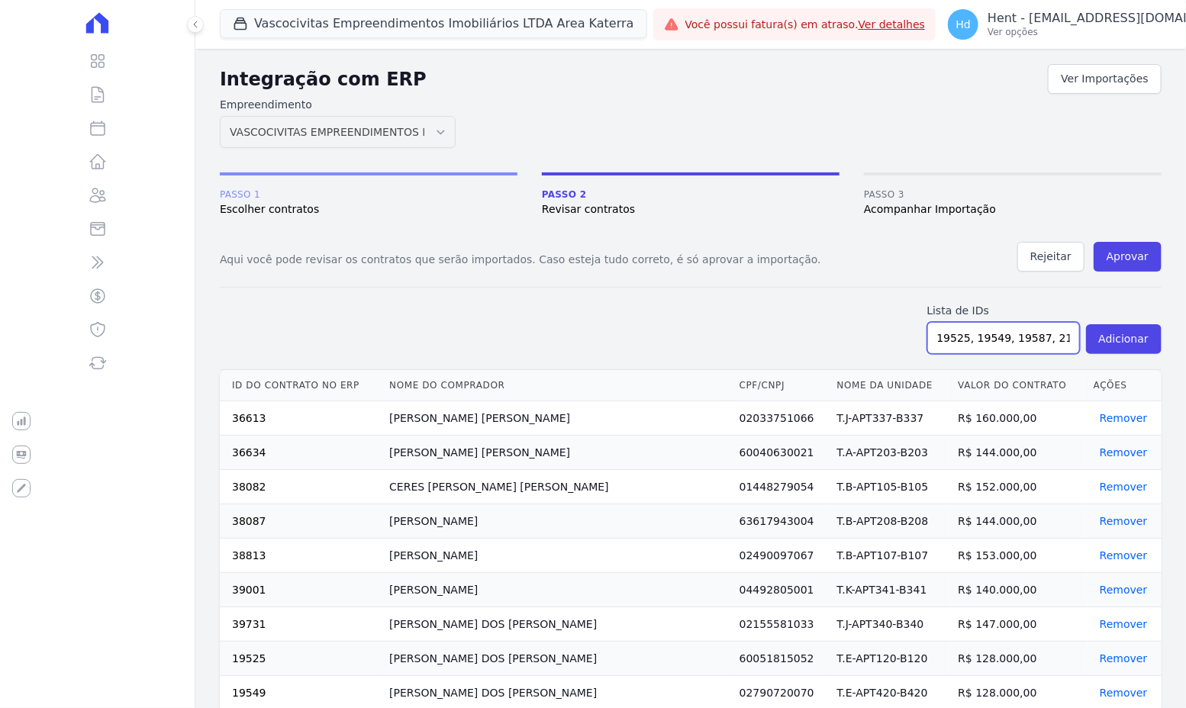
click at [1001, 340] on input "19525, 19549, 19587, 21008, 30920, 32552, 35195, 36610, 36613, 36634, 38082, 38…" at bounding box center [1003, 338] width 153 height 32
paste input "19525, 19549, 19587, 21008, 30920, 32552, 35195, 36610, 36613, 36634, 38082, 38…"
type input "19525, 19549, 19587, 21008, 30920, 32552, 35195, 36610, 36613, 36634, 38082, 38…"
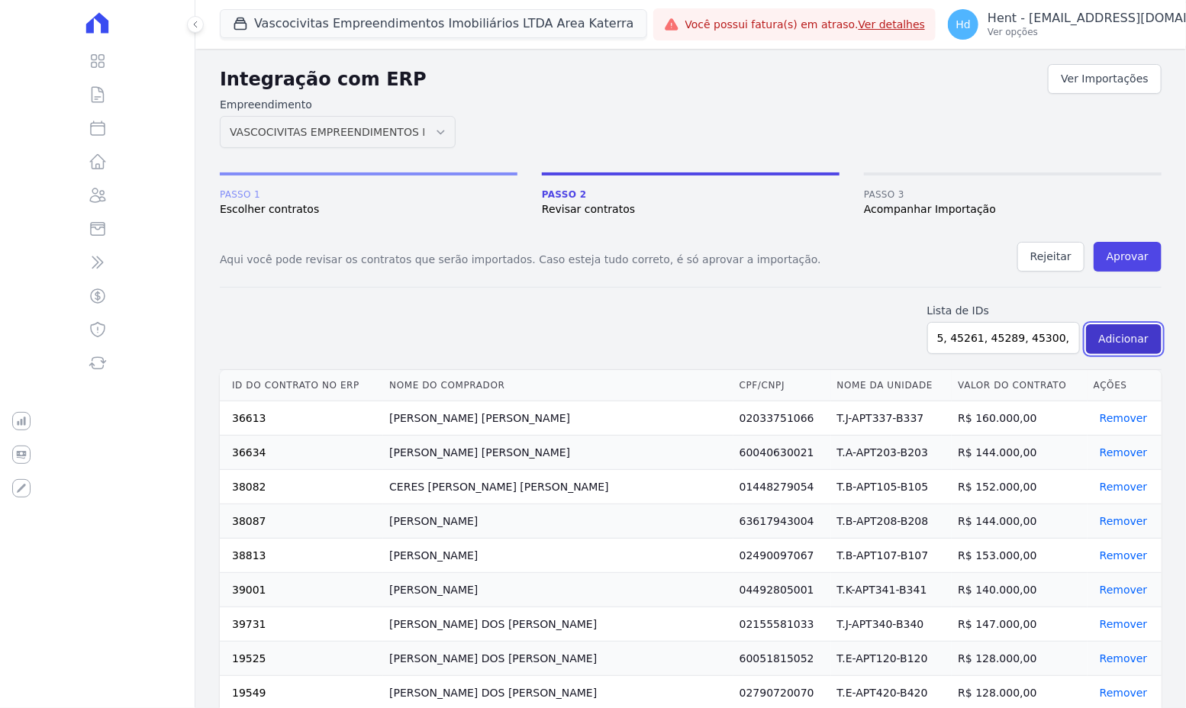
click at [1121, 337] on button "Adicionar" at bounding box center [1124, 339] width 76 height 30
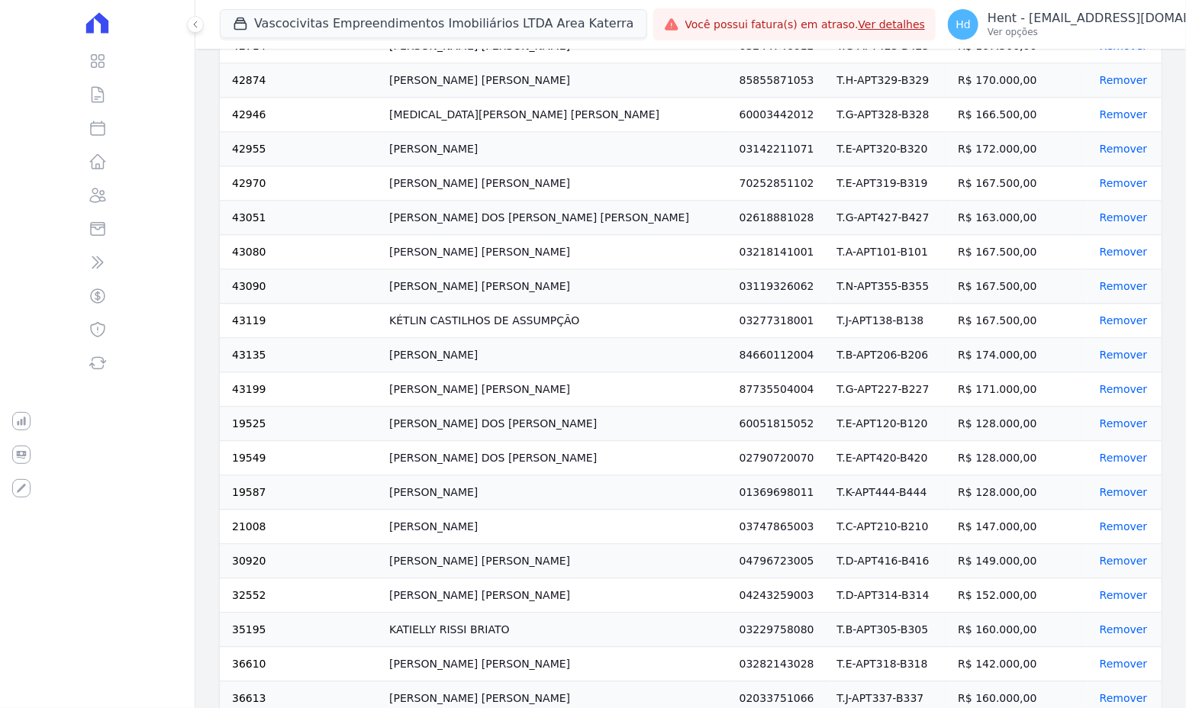
scroll to position [35, 0]
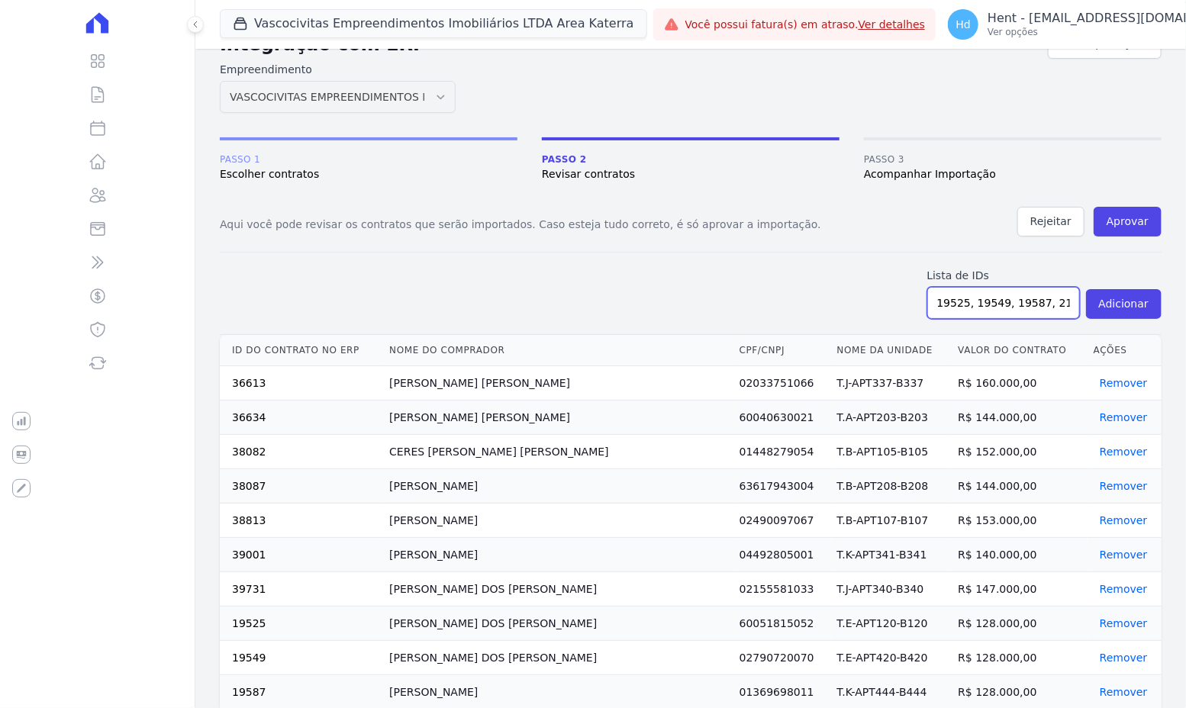
click at [1004, 298] on input "19525, 19549, 19587, 21008, 30920, 32552, 35195, 36610, 36613, 36634, 38082, 38…" at bounding box center [1003, 303] width 153 height 32
paste input "19525, 19549, 19587, 21008, 30920, 32552, 35195, 36610, 36613, 36634, 38082, 38…"
type input "19525, 19549, 19587, 21008, 30920, 32552, 35195, 36610, 36613, 36634, 38082, 38…"
click at [1126, 302] on button "Adicionar" at bounding box center [1124, 304] width 76 height 30
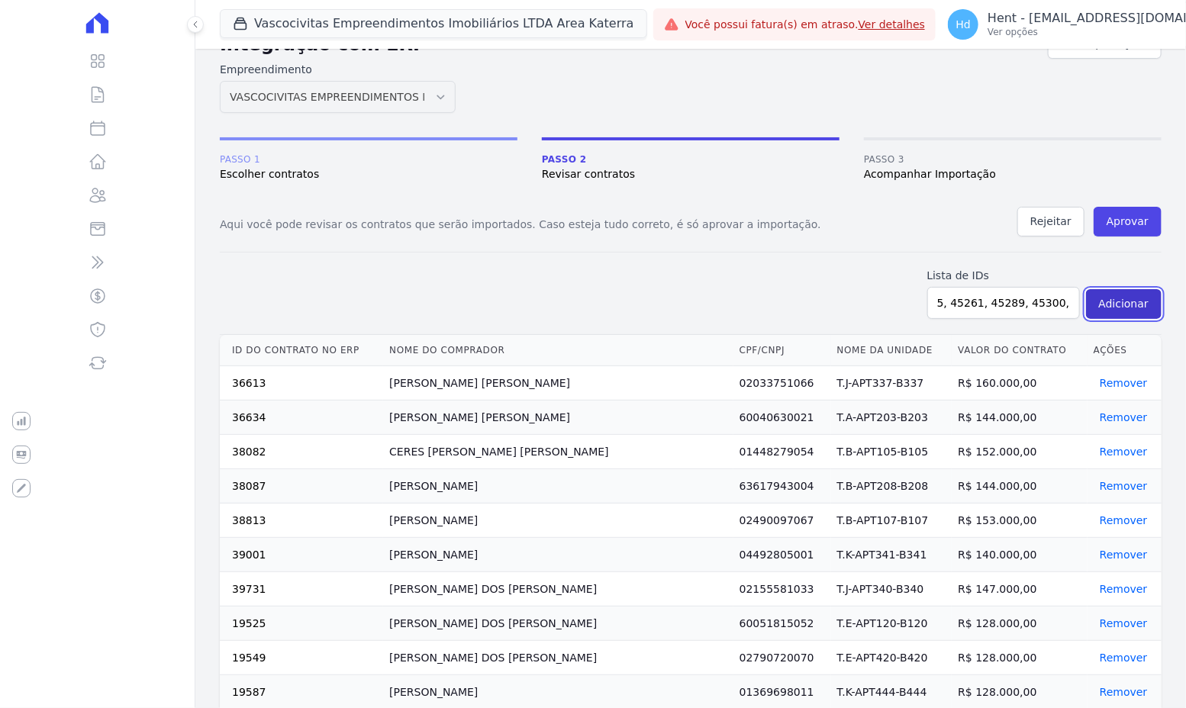
scroll to position [0, 0]
click at [1126, 219] on button "Aprovar" at bounding box center [1128, 222] width 68 height 30
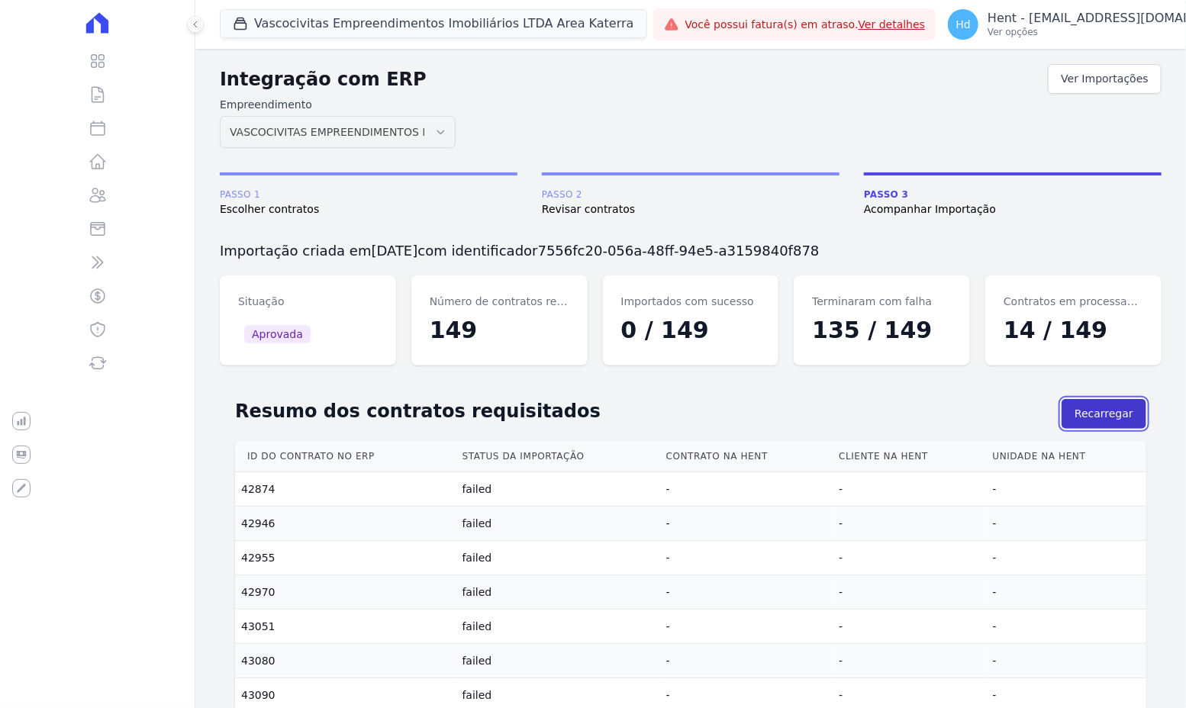
click at [1094, 408] on button "Recarregar" at bounding box center [1104, 414] width 85 height 30
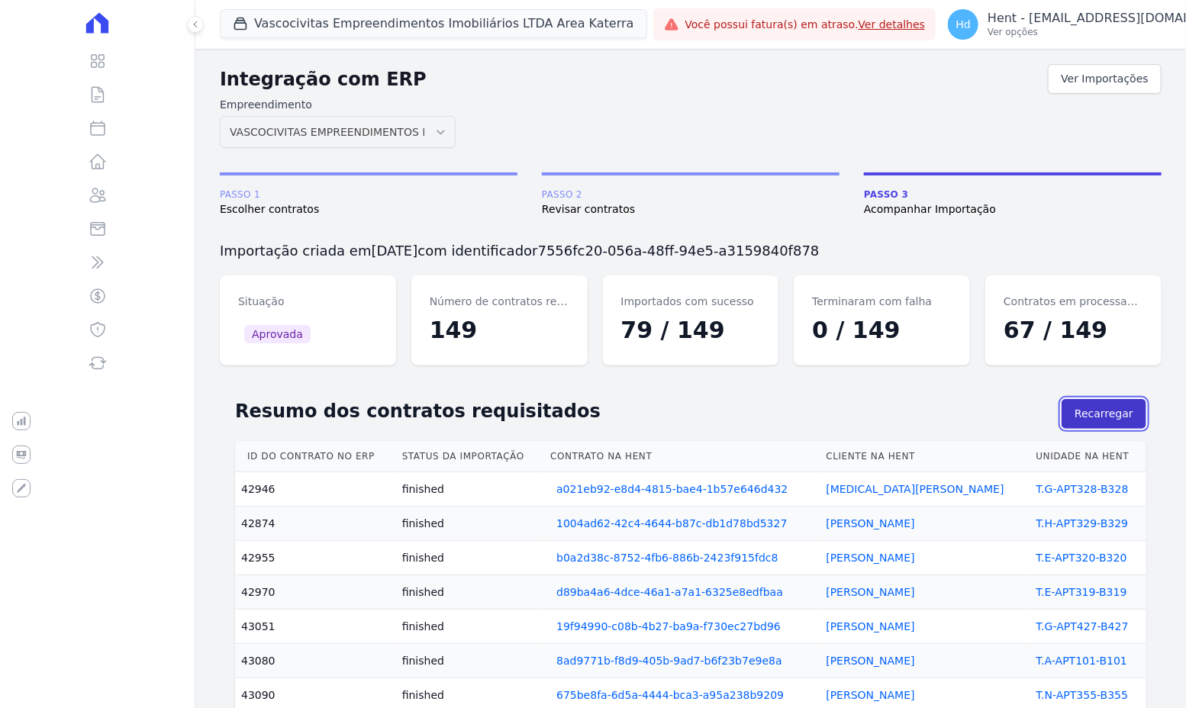
click at [1122, 418] on button "Recarregar" at bounding box center [1104, 414] width 85 height 30
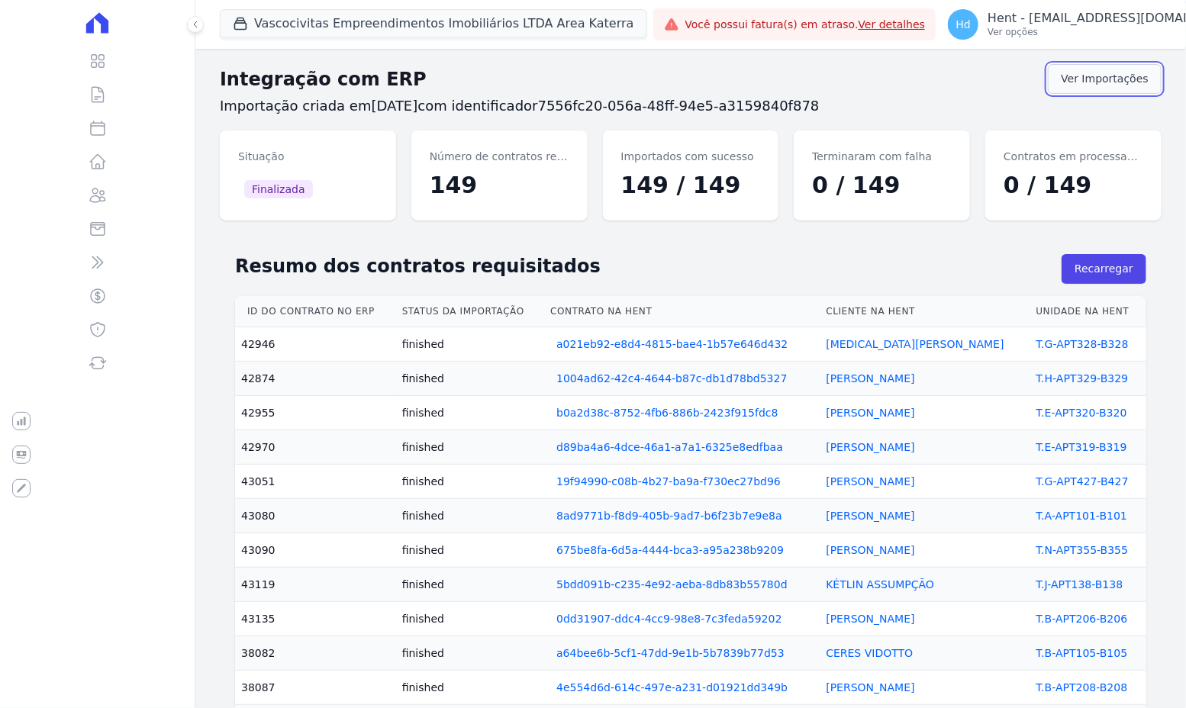
click at [1130, 83] on link "Ver Importações" at bounding box center [1105, 79] width 114 height 30
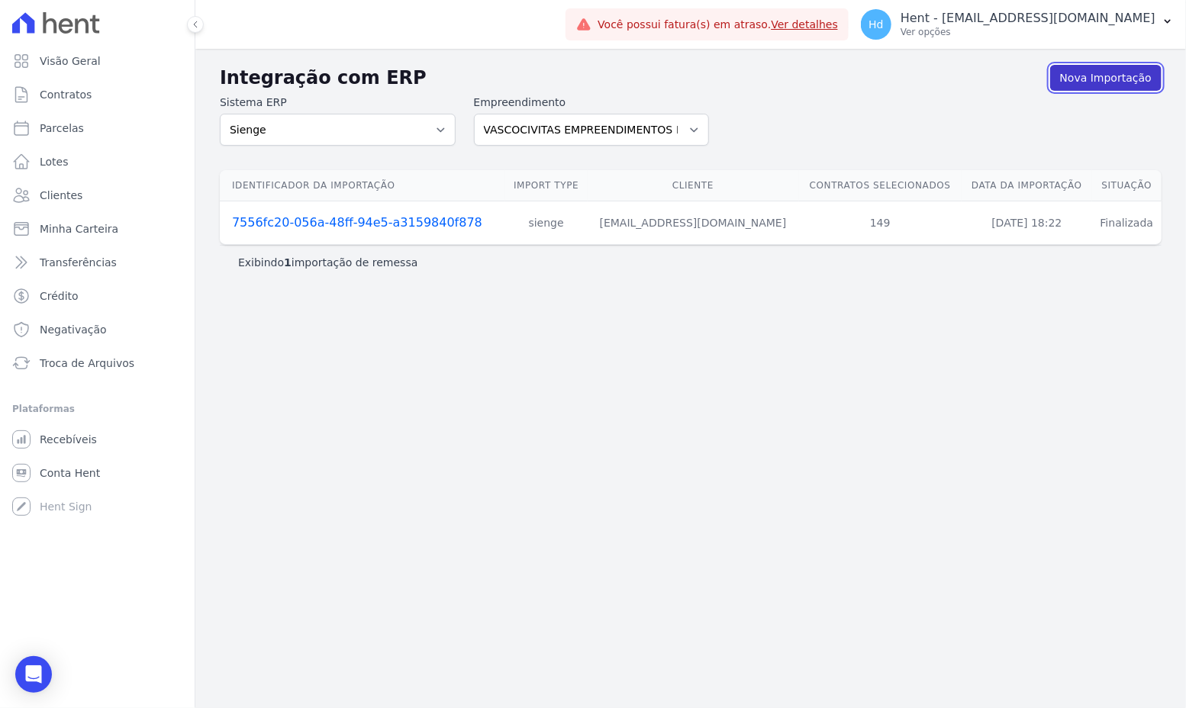
click at [1094, 83] on link "Nova Importação" at bounding box center [1105, 78] width 111 height 26
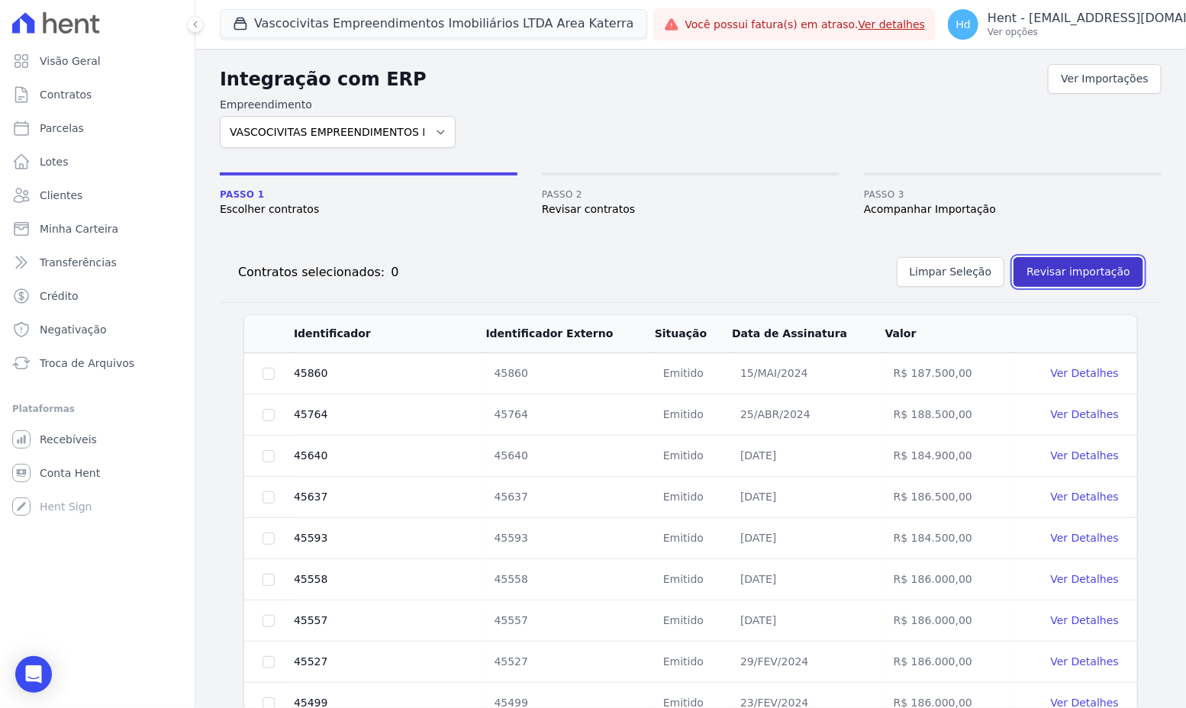
click at [1092, 276] on button "Revisar importação" at bounding box center [1079, 272] width 130 height 30
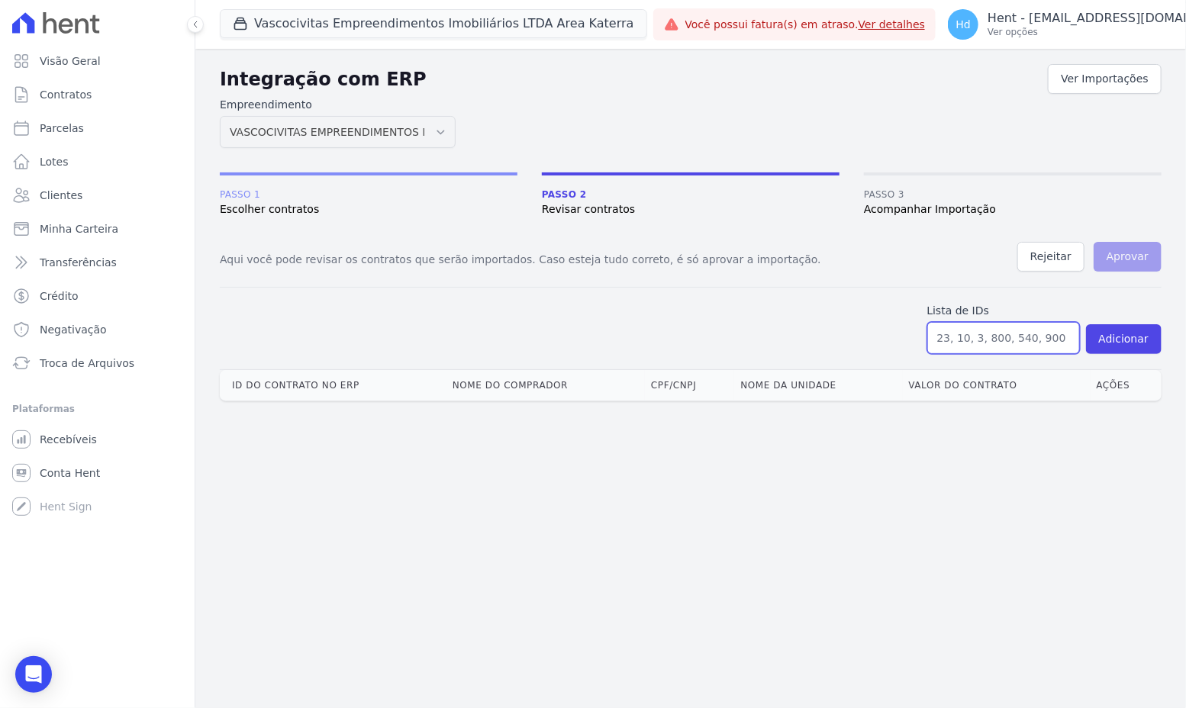
click at [1020, 334] on input "text" at bounding box center [1003, 338] width 153 height 32
paste input "19525, 19549, 19587, 21008, 30920, 32552, 35195, 36610, 36613, 36634, 38082, 38…"
type input "19525, 19549, 19587, 21008, 30920, 32552, 35195, 36610, 36613, 36634, 38082, 38…"
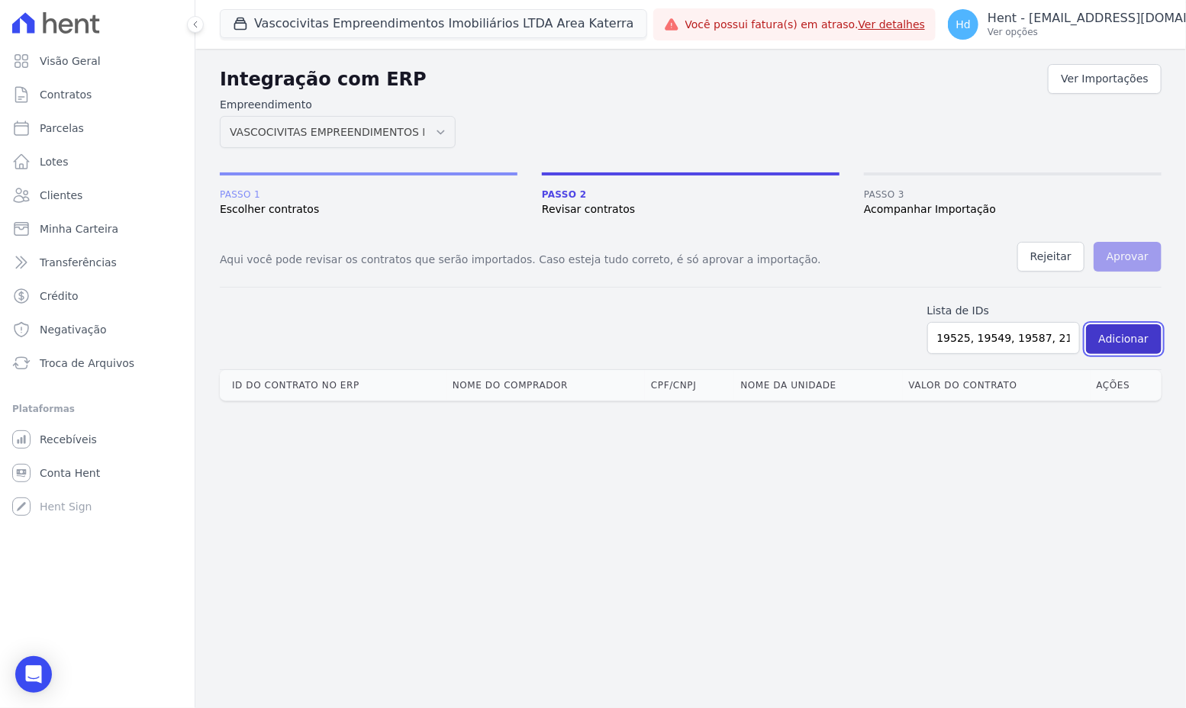
click at [1139, 334] on button "Adicionar" at bounding box center [1124, 339] width 76 height 30
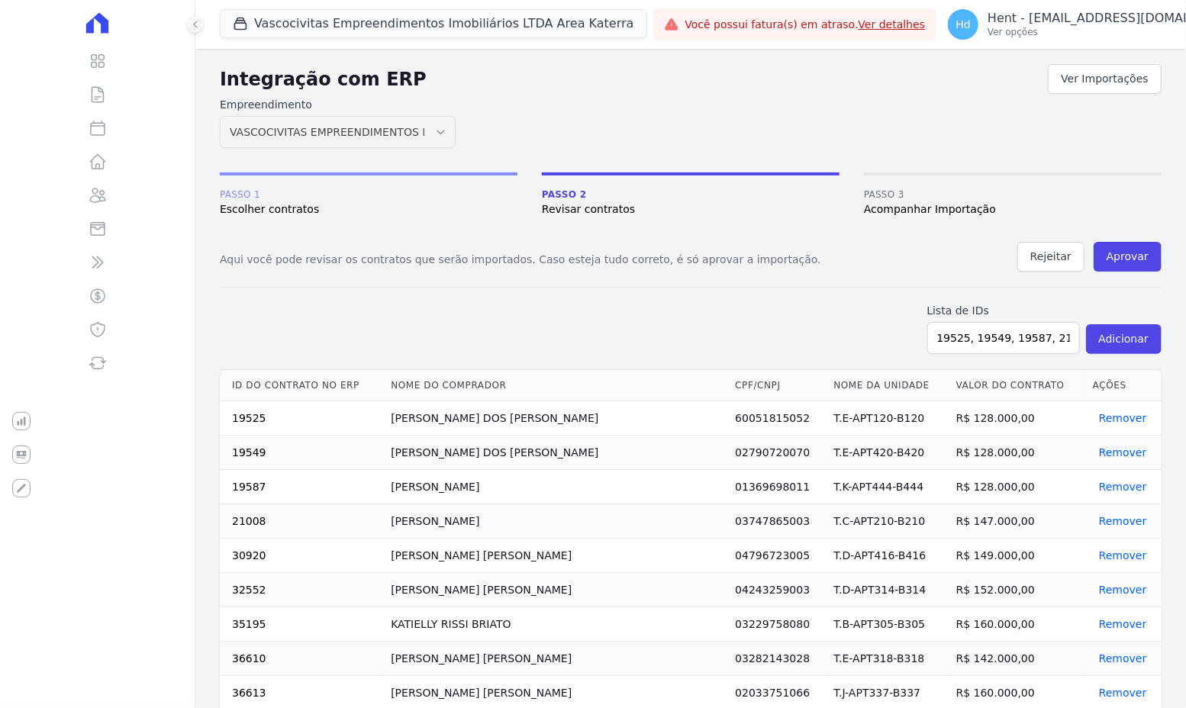
click at [761, 325] on form "Lista de IDs 19525, 19549, 19587, 21008, 30920, 32552, 35195, 36610, 36613, 366…" at bounding box center [691, 329] width 942 height 82
click at [1009, 332] on input "19525, 19549, 19587, 21008, 30920, 32552, 35195, 36610, 36613, 36634, 38082, 38…" at bounding box center [1003, 338] width 153 height 32
paste input "42306, 42370, 42391, 42434, 42527, 42611, 42620, 42646, 42714, 42874, 42946, 42…"
type input "42306, 42370, 42391, 42434, 42527, 42611, 42620, 42646, 42714, 42874, 42946, 42…"
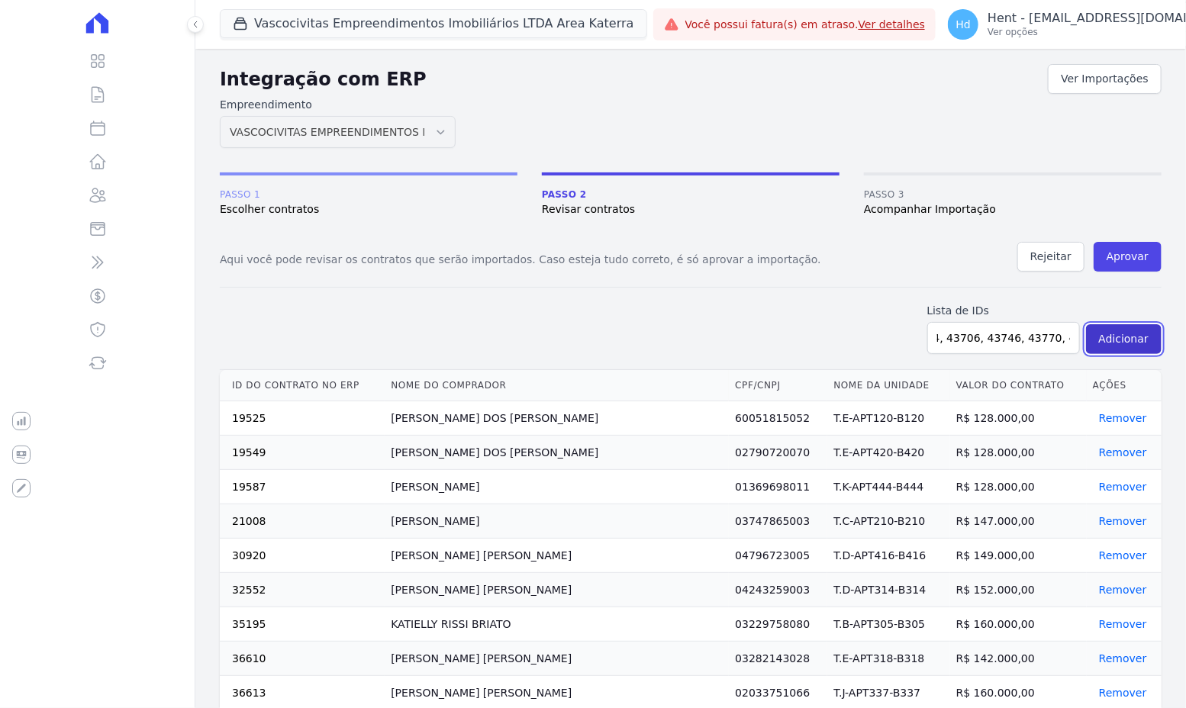
scroll to position [0, 0]
click at [1138, 332] on button "Adicionar" at bounding box center [1124, 339] width 76 height 30
click at [1012, 343] on input "42306, 42370, 42391, 42434, 42527, 42611, 42620, 42646, 42714, 42874, 42946, 42…" at bounding box center [1003, 338] width 153 height 32
paste input "42306, 42370, 42391, 42434, 42527, 42611, 42620, 42646, 42714, 42874, 42946, 42…"
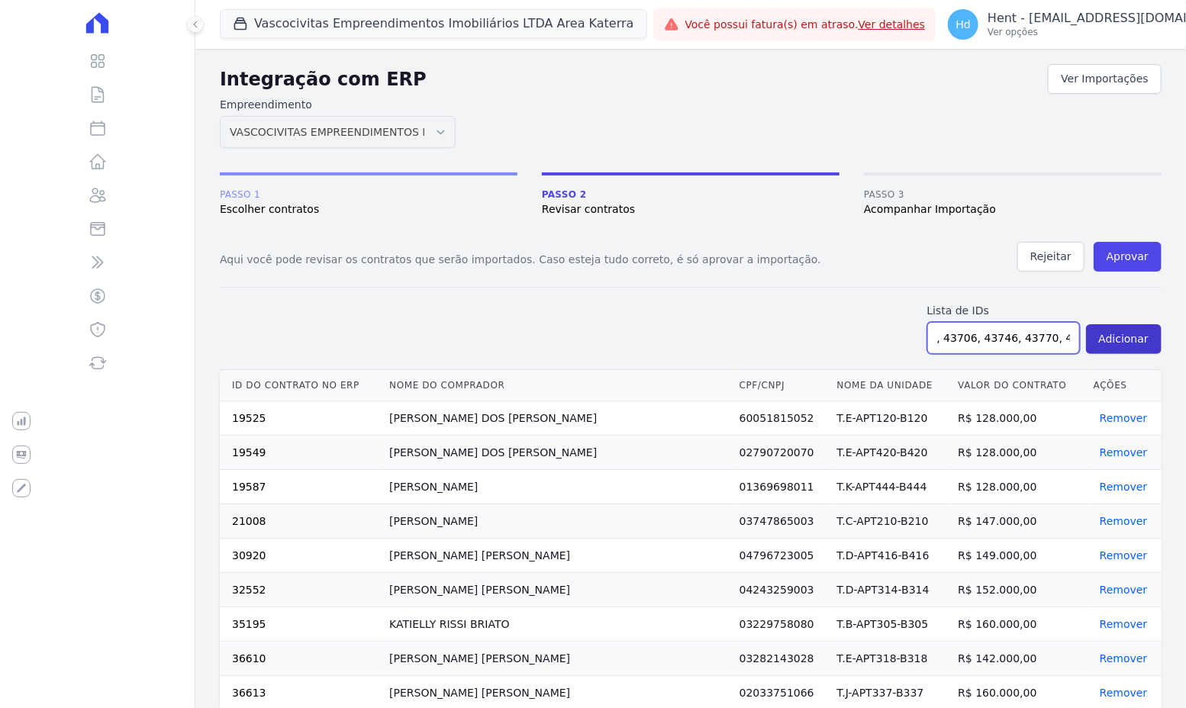
type input "42306, 42370, 42391, 42434, 42527, 42611, 42620, 42646, 42714, 42874, 42946, 42…"
click at [1126, 340] on button "Adicionar" at bounding box center [1124, 339] width 76 height 30
click at [978, 336] on input "42306, 42370, 42391, 42434, 42527, 42611, 42620, 42646, 42714, 42874, 42946, 42…" at bounding box center [1003, 338] width 153 height 32
paste input "43857, 43865, 43894, 43919, 43948, 44033, 44057, 44063, 44122, 44158, 44258, 44…"
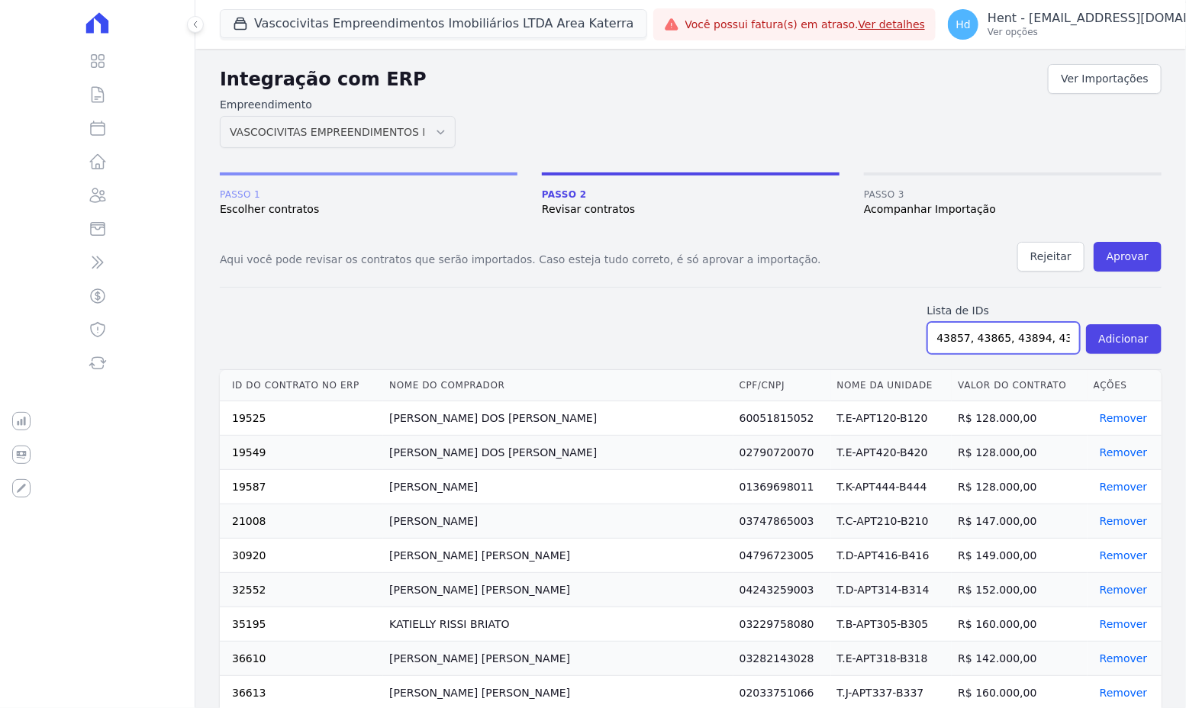
scroll to position [0, 1024]
type input "43857, 43865, 43894, 43919, 43948, 44033, 44057, 44063, 44122, 44158, 44258, 44…"
click at [1132, 340] on button "Adicionar" at bounding box center [1124, 339] width 76 height 30
click at [1000, 332] on input "43857, 43865, 43894, 43919, 43948, 44033, 44057, 44063, 44122, 44158, 44258, 44…" at bounding box center [1003, 338] width 153 height 32
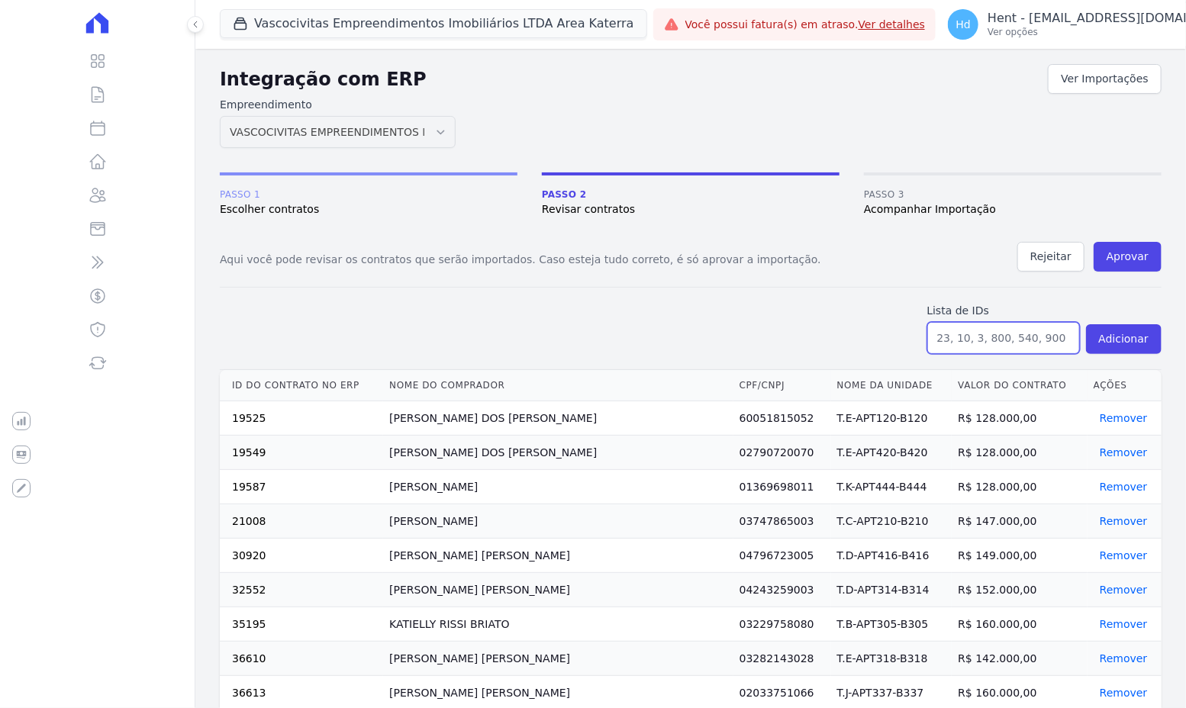
paste input "44702, 44704, 44714, 44731, 44736, 44737, 44738, 44828, 44842, 44884, 44970, 44…"
type input "44702, 44704, 44714, 44731, 44736, 44737, 44738, 44828, 44842, 44884, 44970, 44…"
click at [1122, 330] on button "Adicionar" at bounding box center [1124, 339] width 76 height 30
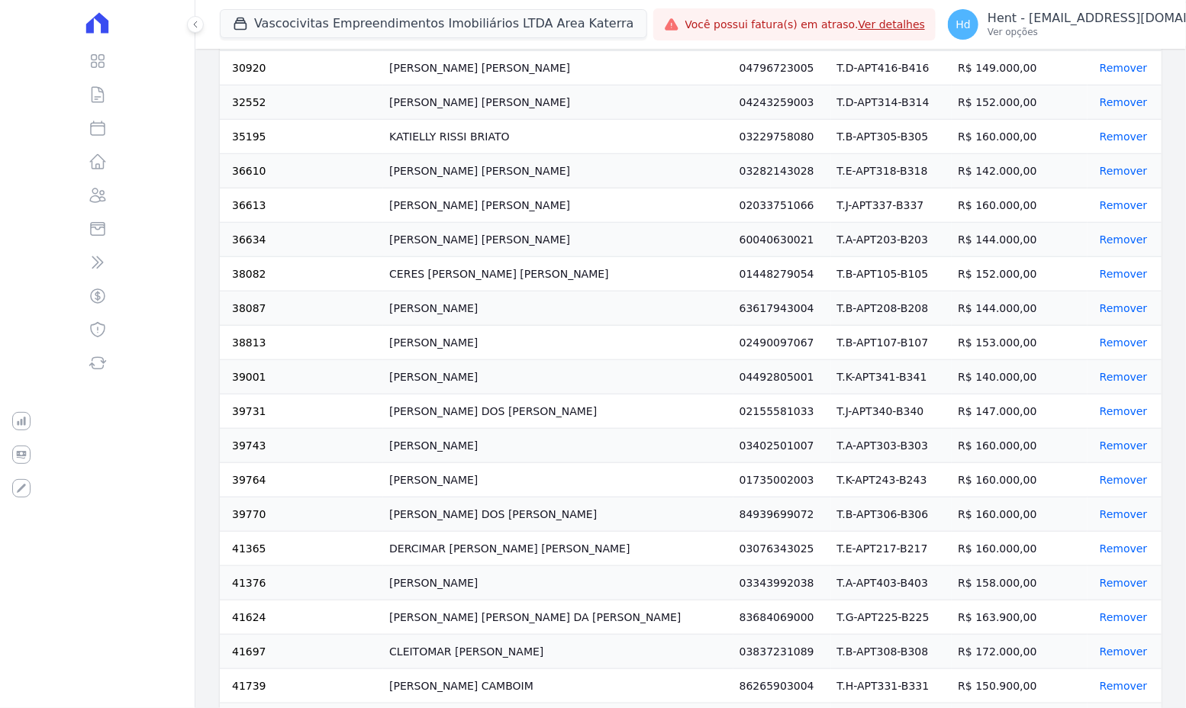
scroll to position [0, 0]
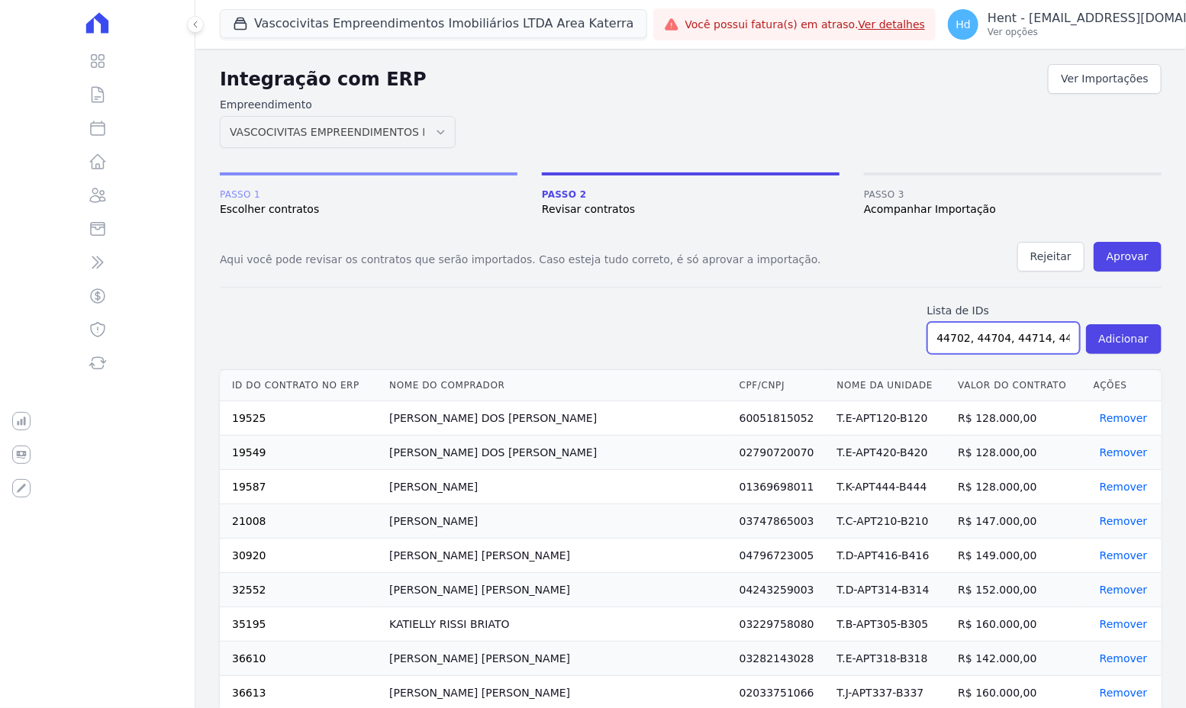
click at [997, 331] on input "44702, 44704, 44714, 44731, 44736, 44737, 44738, 44828, 44842, 44884, 44970, 44…" at bounding box center [1003, 338] width 153 height 32
click at [801, 321] on form "Lista de IDs Adicionar" at bounding box center [691, 329] width 942 height 82
click at [1123, 250] on button "Aprovar" at bounding box center [1128, 257] width 68 height 30
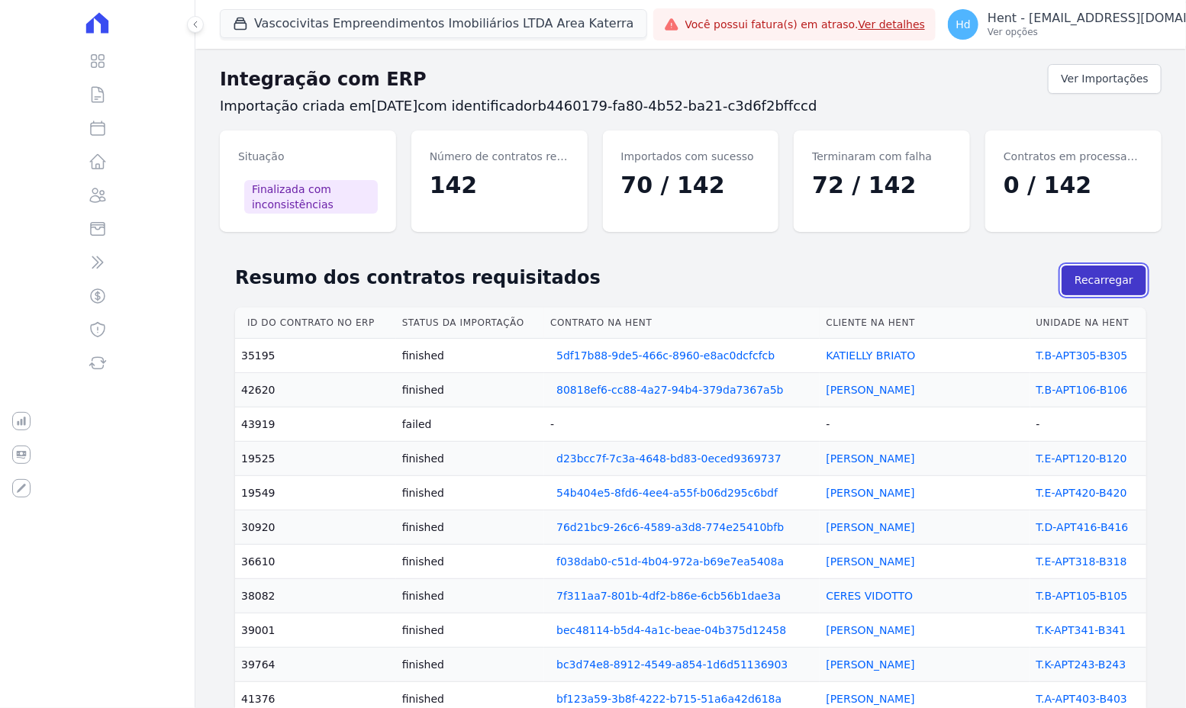
click at [1104, 285] on button "Recarregar" at bounding box center [1104, 281] width 85 height 30
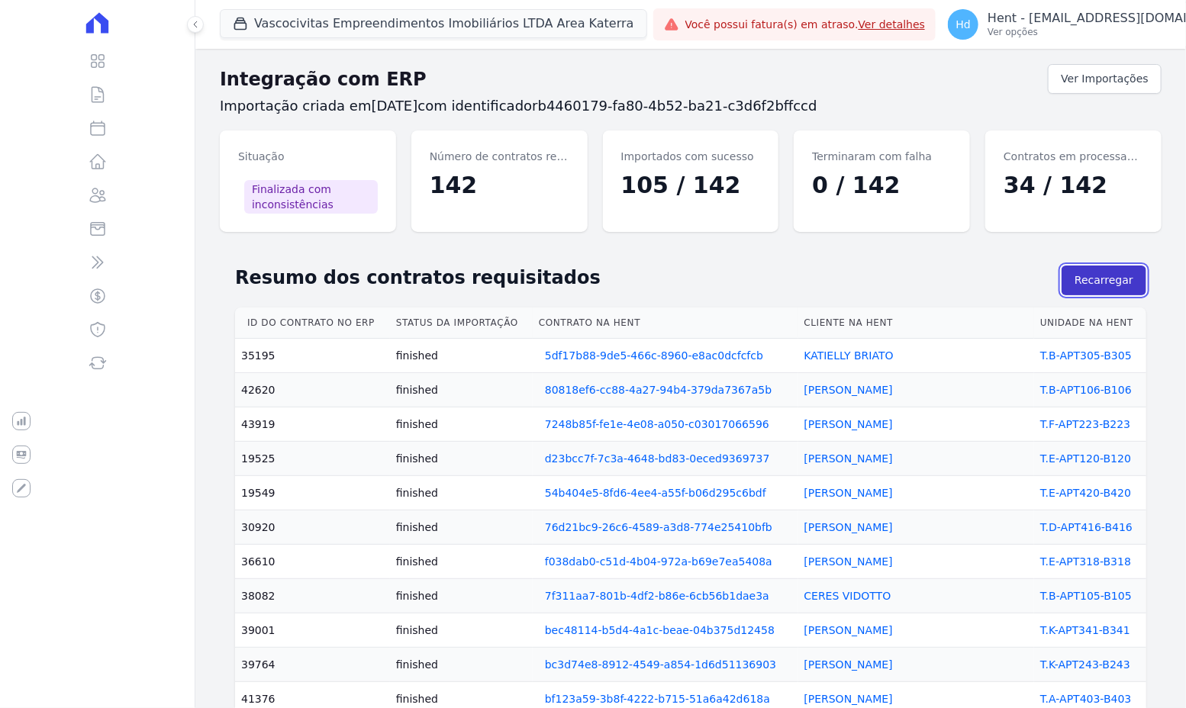
click at [1120, 287] on button "Recarregar" at bounding box center [1104, 281] width 85 height 30
